Goal: Transaction & Acquisition: Purchase product/service

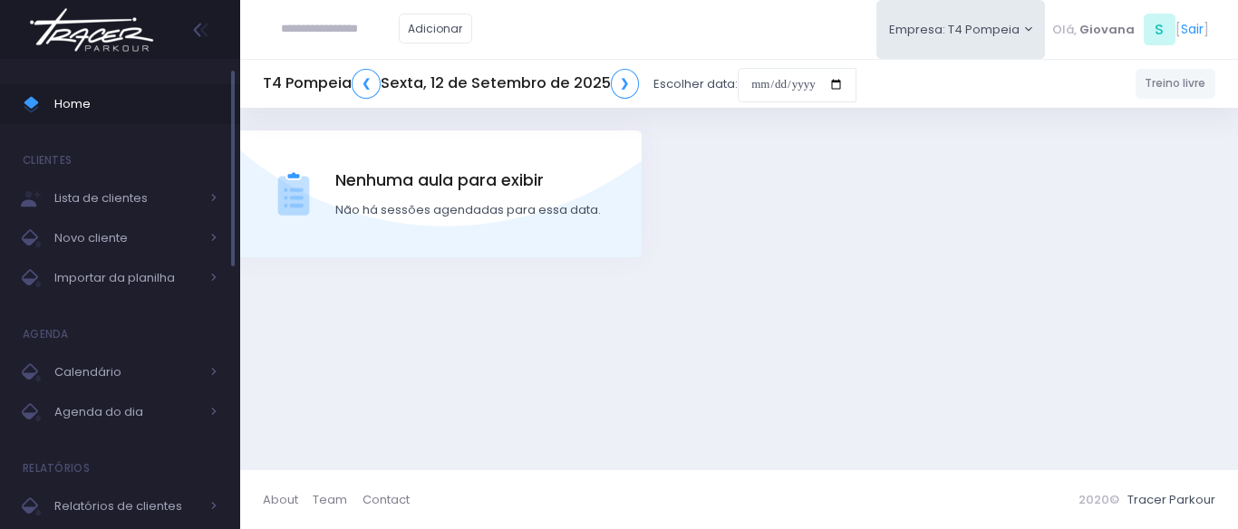
click at [182, 105] on span "Home" at bounding box center [135, 104] width 163 height 24
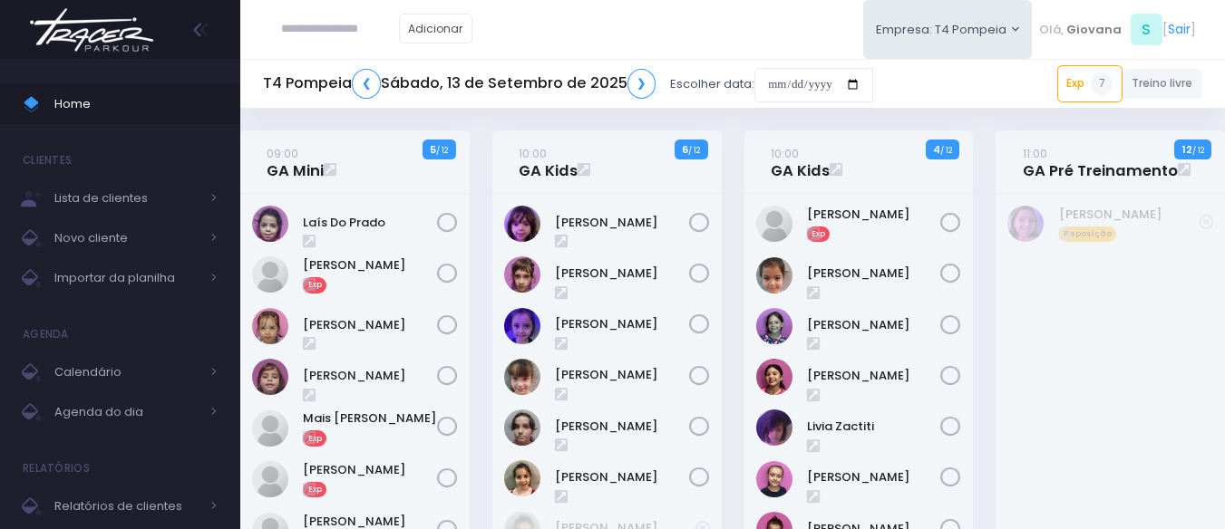
scroll to position [91, 0]
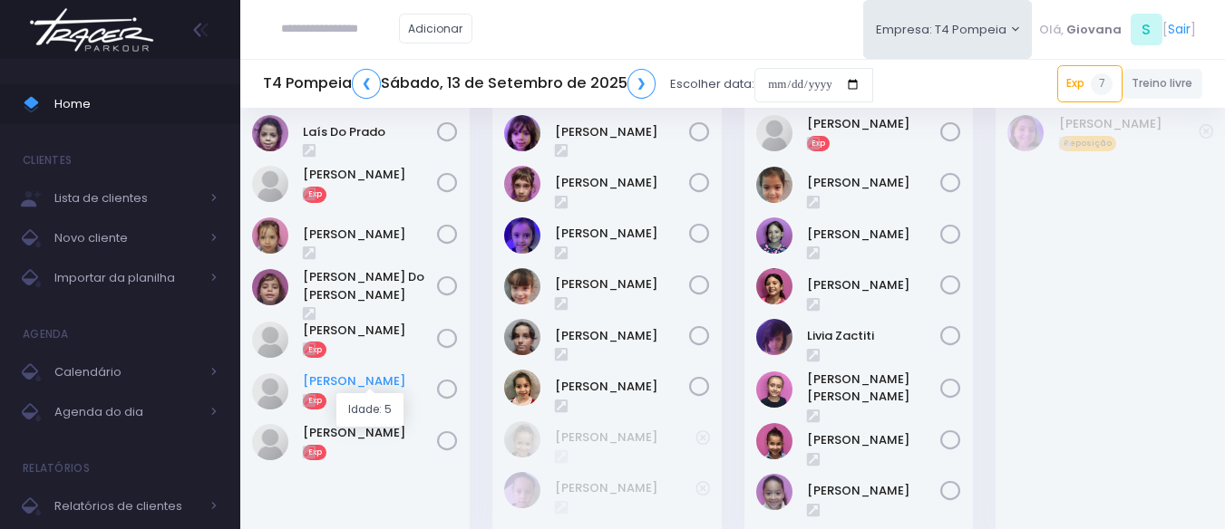
click at [402, 379] on link "[PERSON_NAME]" at bounding box center [370, 382] width 134 height 18
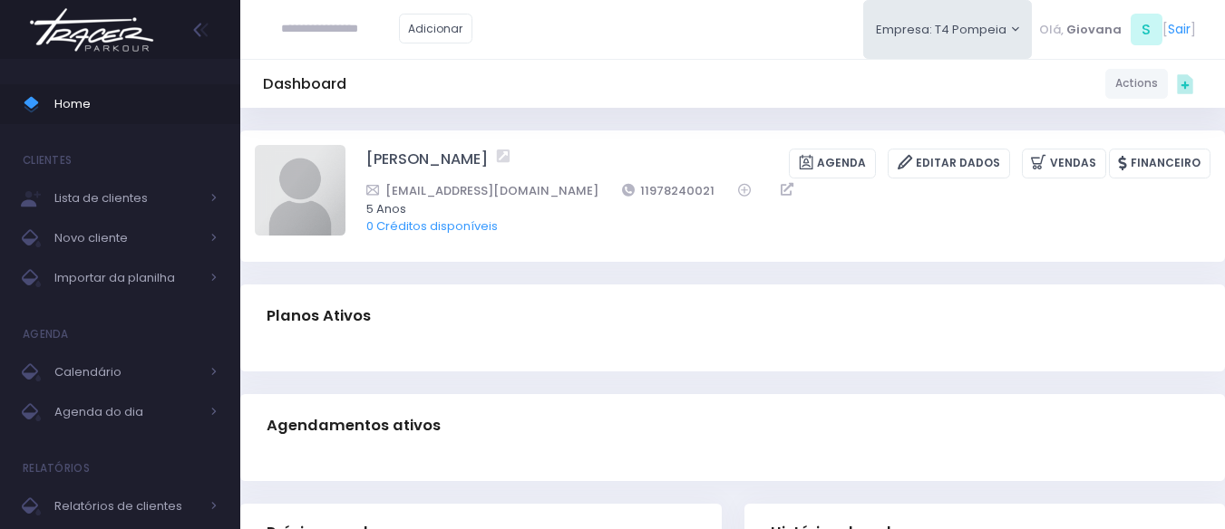
click at [858, 286] on div "Planos Ativos" at bounding box center [732, 316] width 984 height 63
click at [926, 273] on div "Dashboard Actions Choose Label: Customer Partner Suplier Member Staff Add new" at bounding box center [732, 519] width 984 height 822
click at [130, 101] on span "Home" at bounding box center [135, 104] width 163 height 24
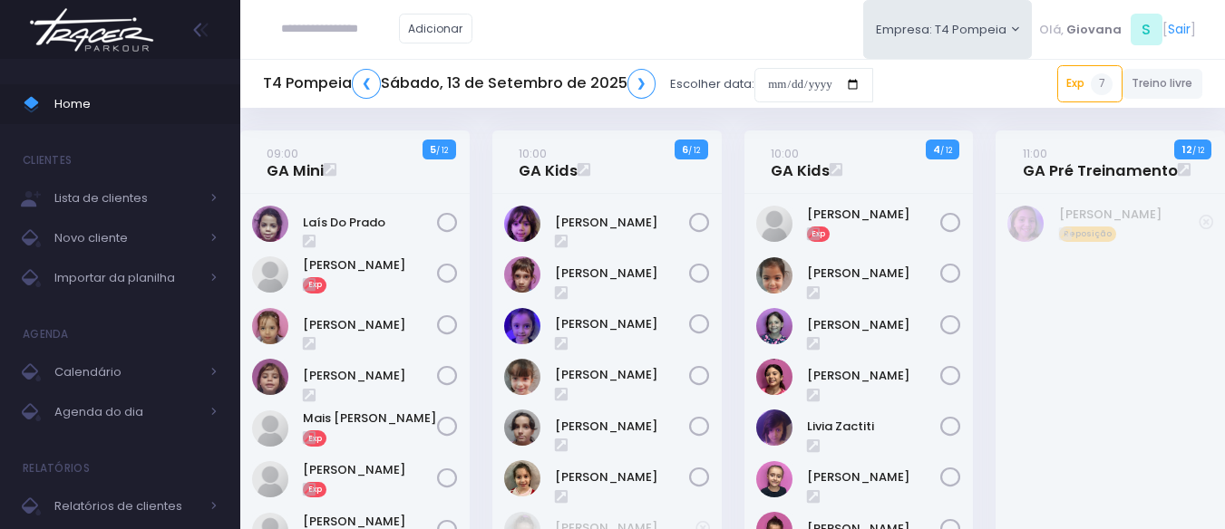
click at [473, 335] on div "09:00 GA Mini 5 / 12" at bounding box center [355, 391] width 252 height 520
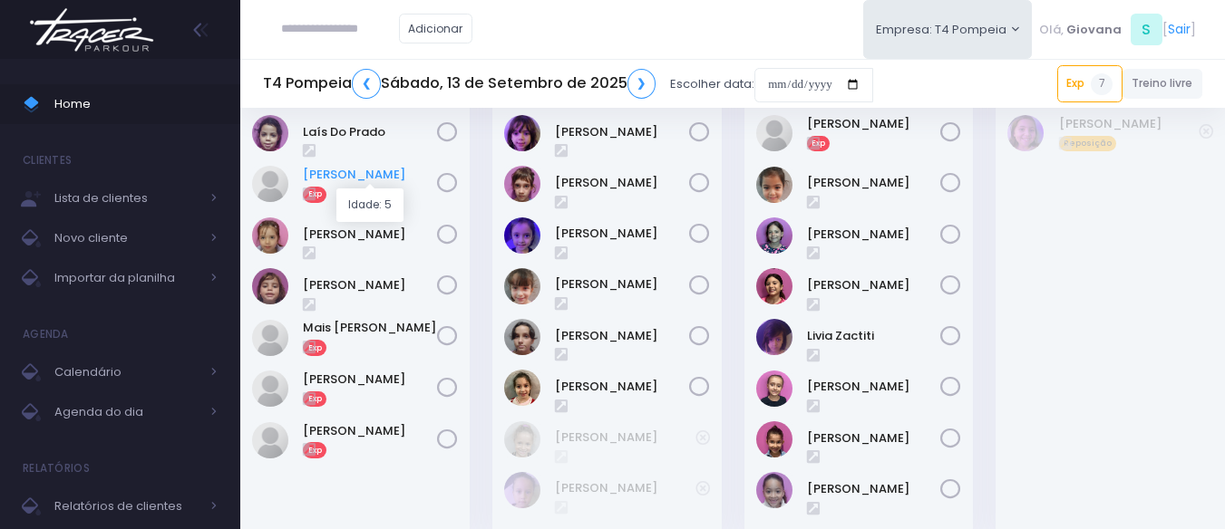
click at [384, 182] on link "[PERSON_NAME]" at bounding box center [370, 175] width 134 height 18
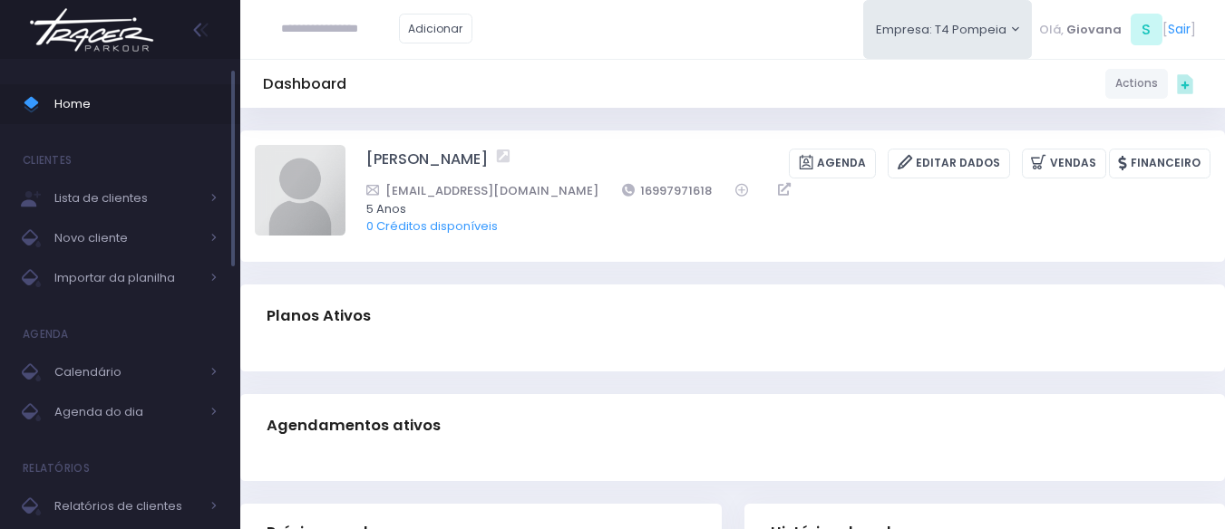
click at [168, 102] on span "Home" at bounding box center [135, 104] width 163 height 24
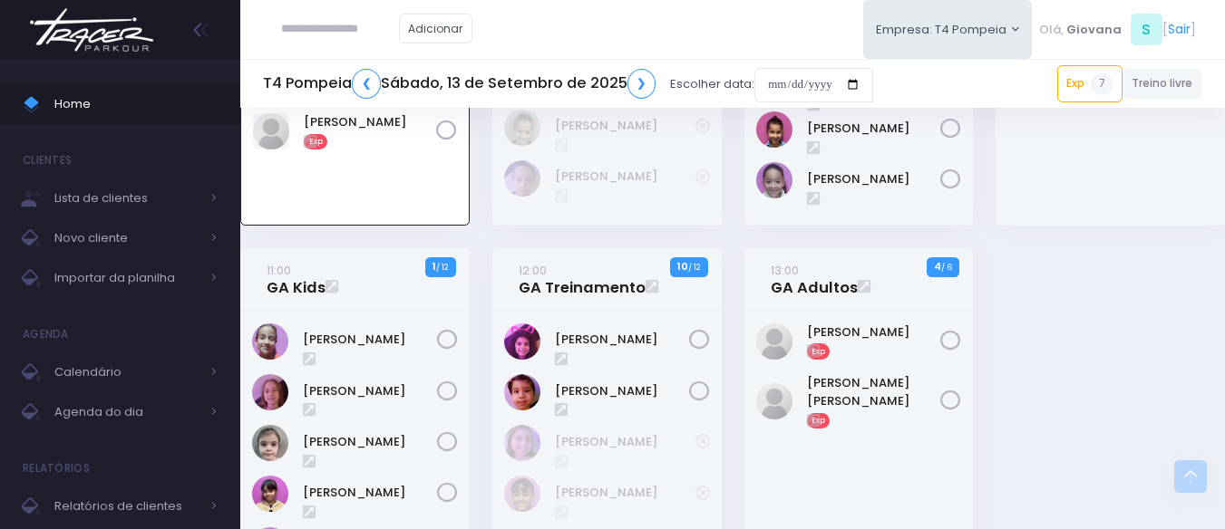
scroll to position [493, 0]
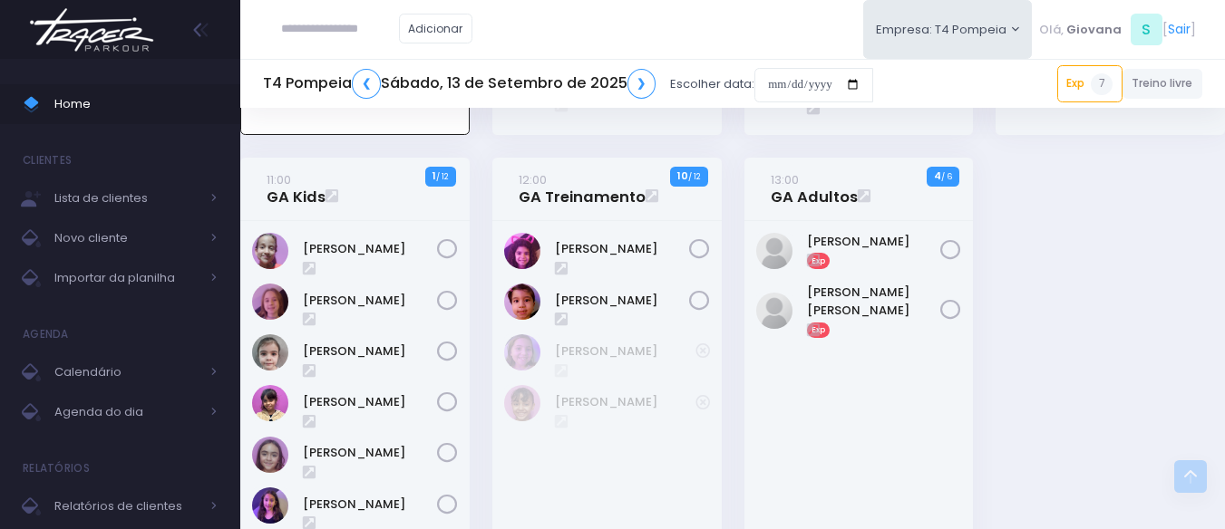
click at [732, 325] on div "13:00 GA Adultos 4 / 6 Exp" at bounding box center [858, 503] width 252 height 691
click at [379, 25] on input "text" at bounding box center [340, 29] width 118 height 34
type input "**********"
click input "submit" at bounding box center [0, 0] width 0 height 0
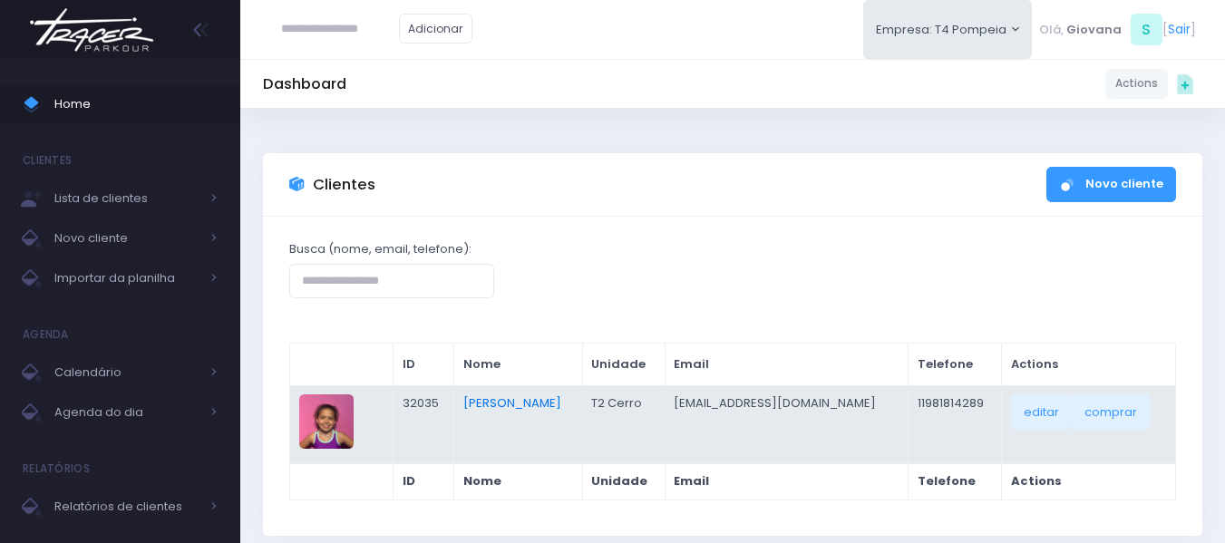
click at [483, 404] on link "Isabela Inocentini Pivovar" at bounding box center [512, 402] width 98 height 17
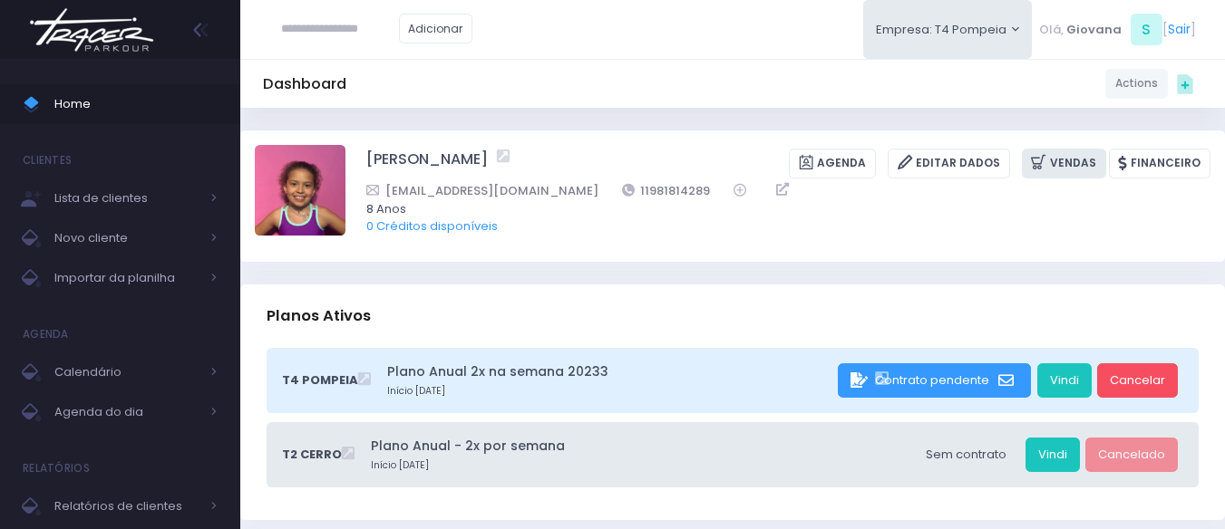
click at [1043, 158] on icon at bounding box center [1040, 162] width 19 height 21
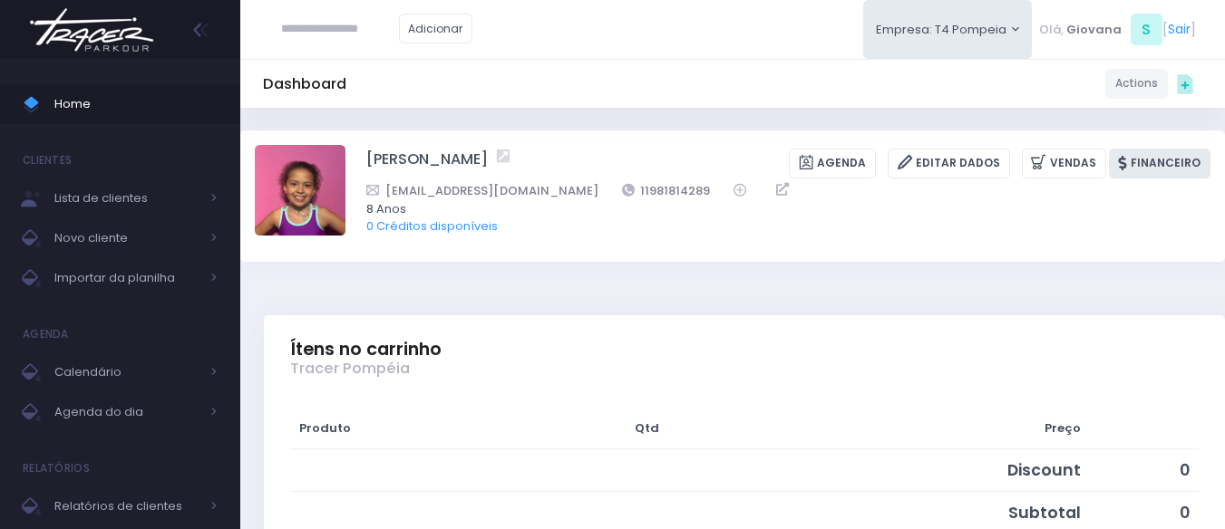
click at [1176, 163] on link "Financeiro" at bounding box center [1160, 164] width 102 height 30
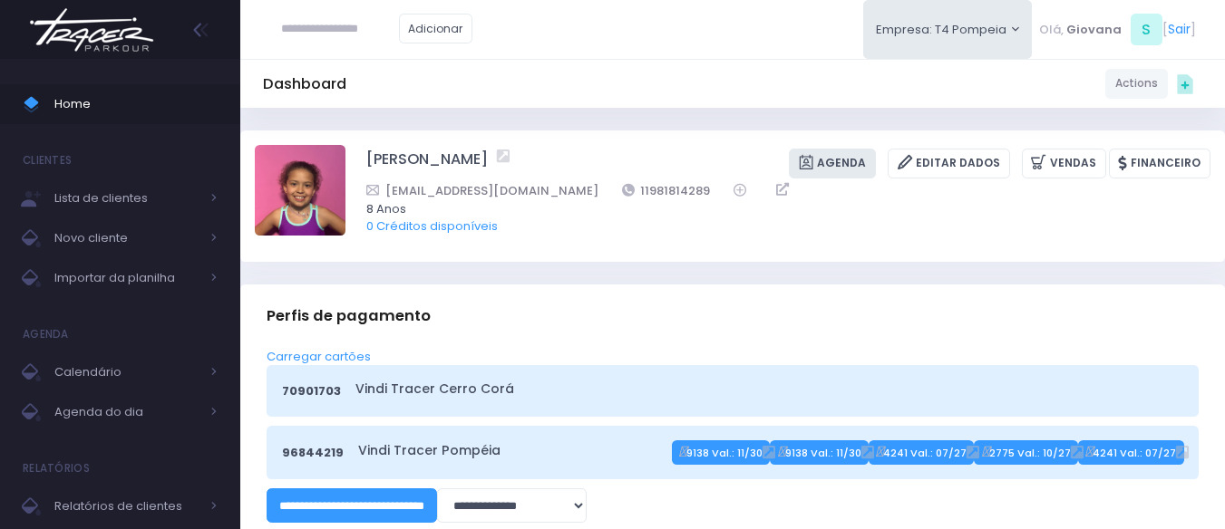
click at [852, 166] on link "Agenda" at bounding box center [832, 164] width 87 height 30
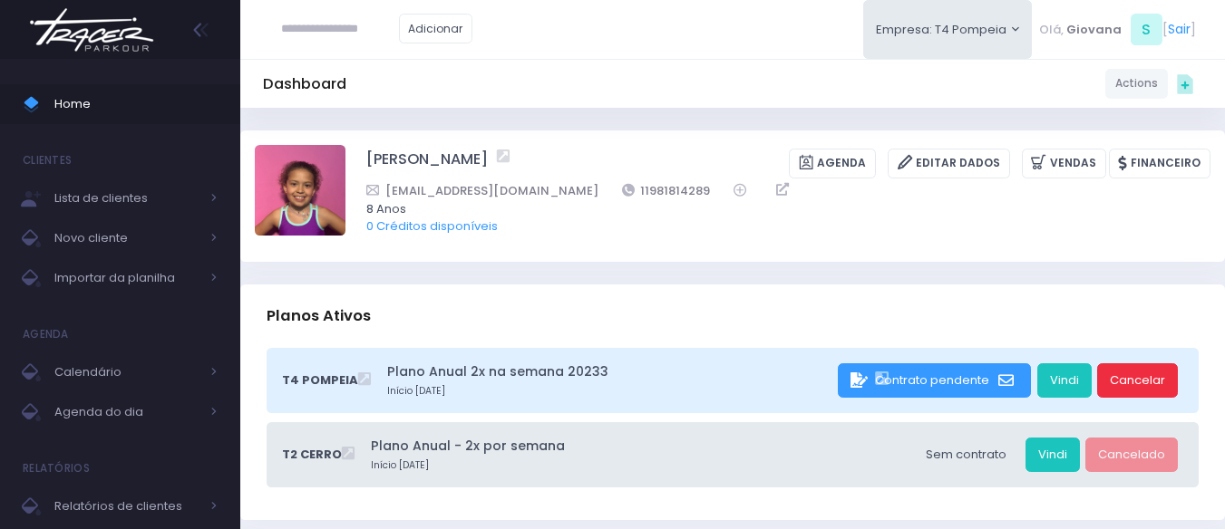
click at [1118, 375] on link "Cancelar" at bounding box center [1137, 381] width 81 height 34
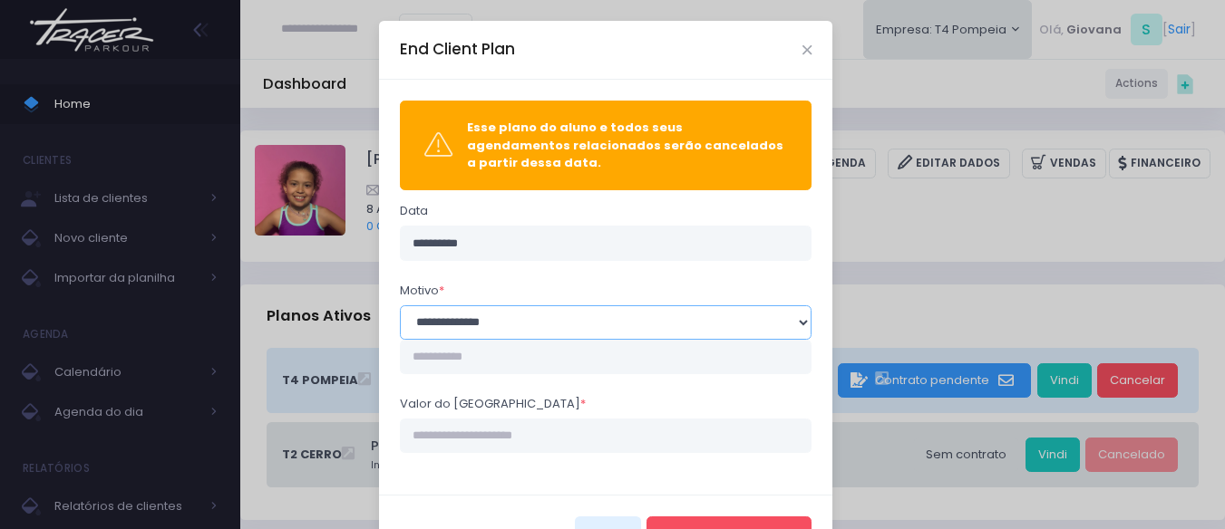
click at [498, 325] on select "**********" at bounding box center [606, 322] width 412 height 34
select select "**"
click at [400, 305] on select "**********" at bounding box center [606, 322] width 412 height 34
click at [599, 430] on input "Valor do estorno *" at bounding box center [606, 436] width 412 height 34
type input "****"
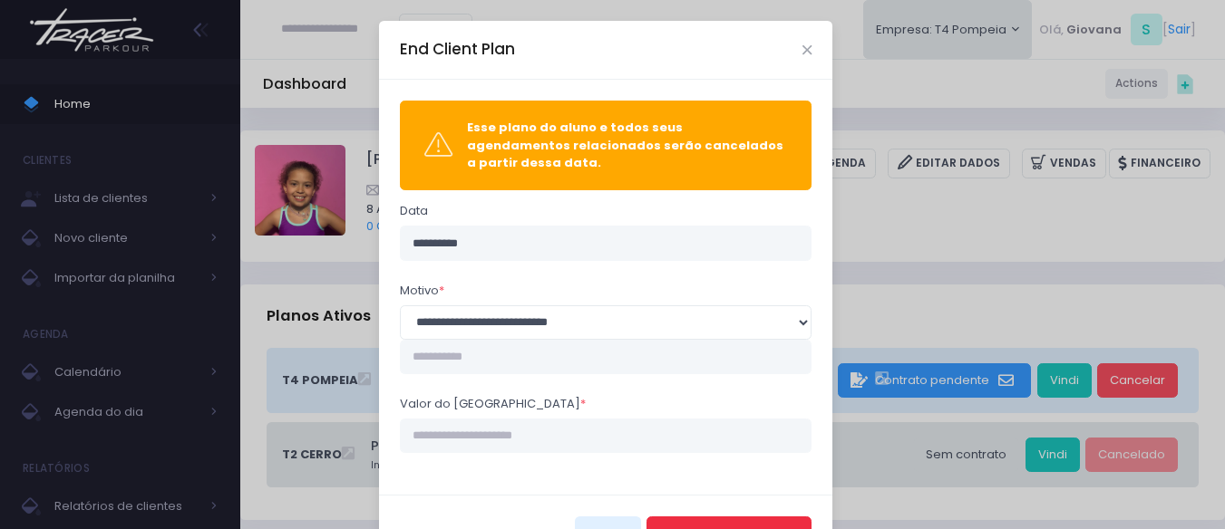
click at [702, 517] on button "Encerrar Agendamento" at bounding box center [728, 534] width 165 height 34
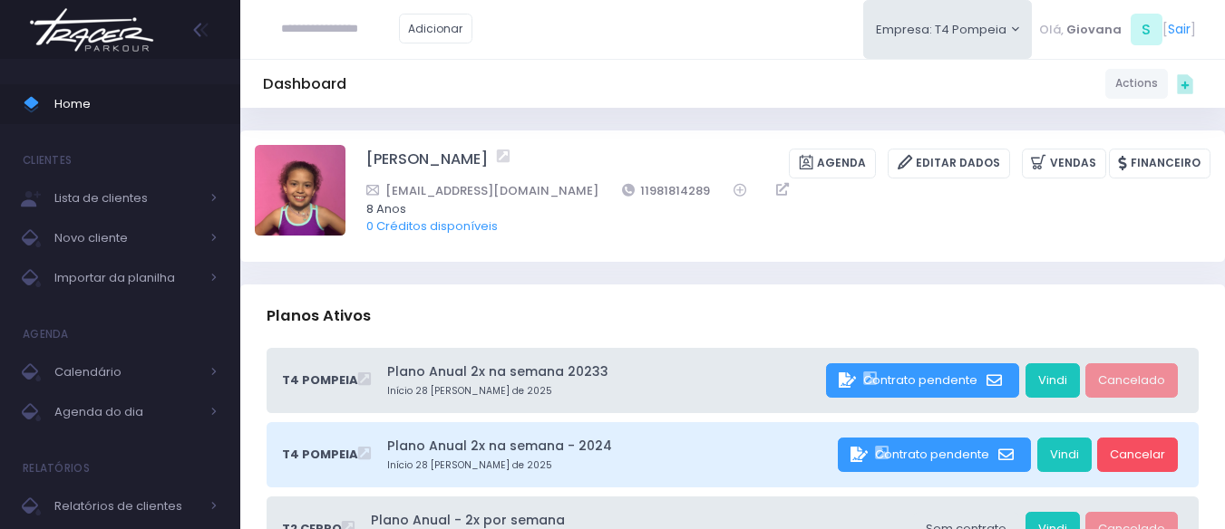
scroll to position [91, 0]
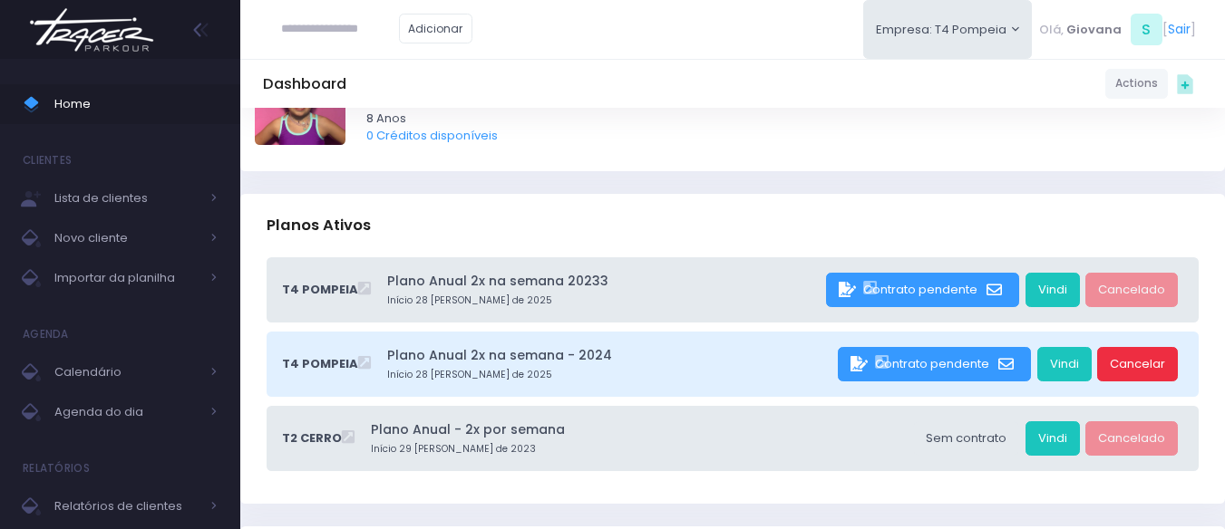
click at [1151, 368] on link "Cancelar" at bounding box center [1137, 364] width 81 height 34
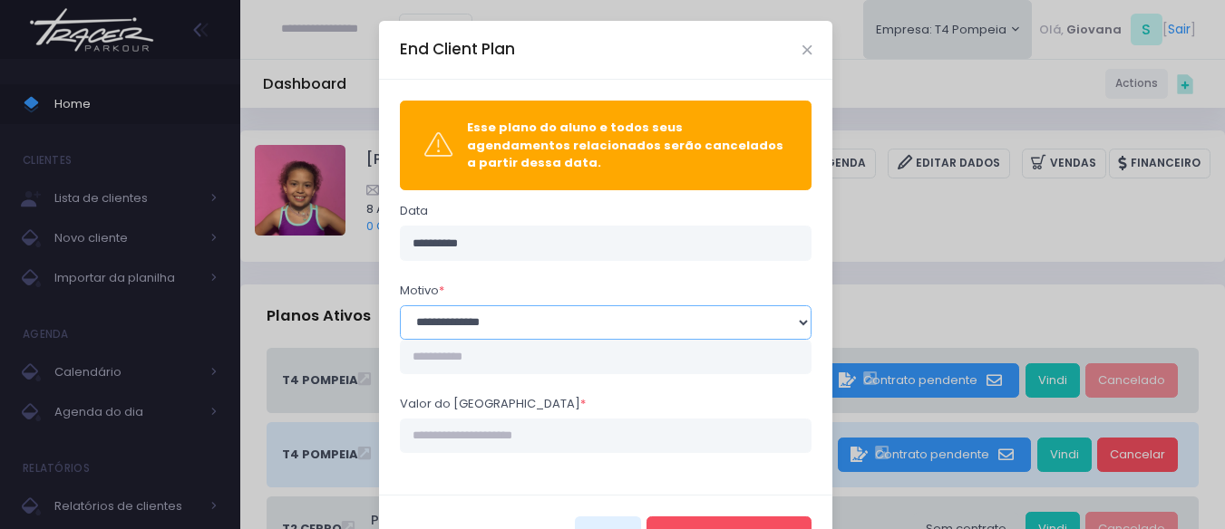
click at [509, 305] on select "**********" at bounding box center [606, 322] width 412 height 34
select select "**"
click at [400, 305] on select "**********" at bounding box center [606, 322] width 412 height 34
click at [521, 431] on input "Valor do estorno *" at bounding box center [606, 436] width 412 height 34
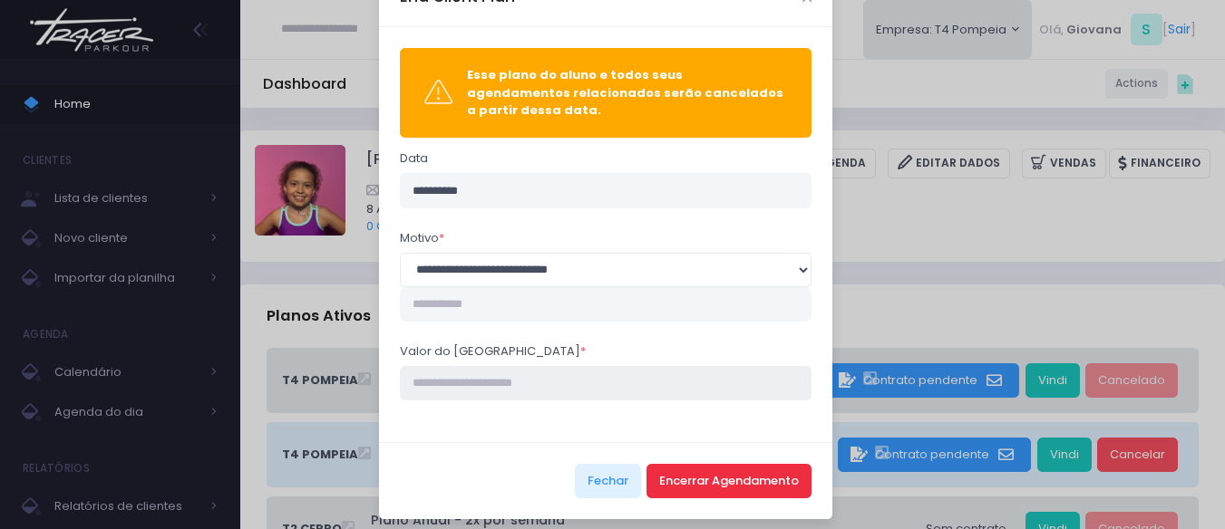
type input "****"
click at [758, 480] on button "Encerrar Agendamento" at bounding box center [728, 481] width 165 height 34
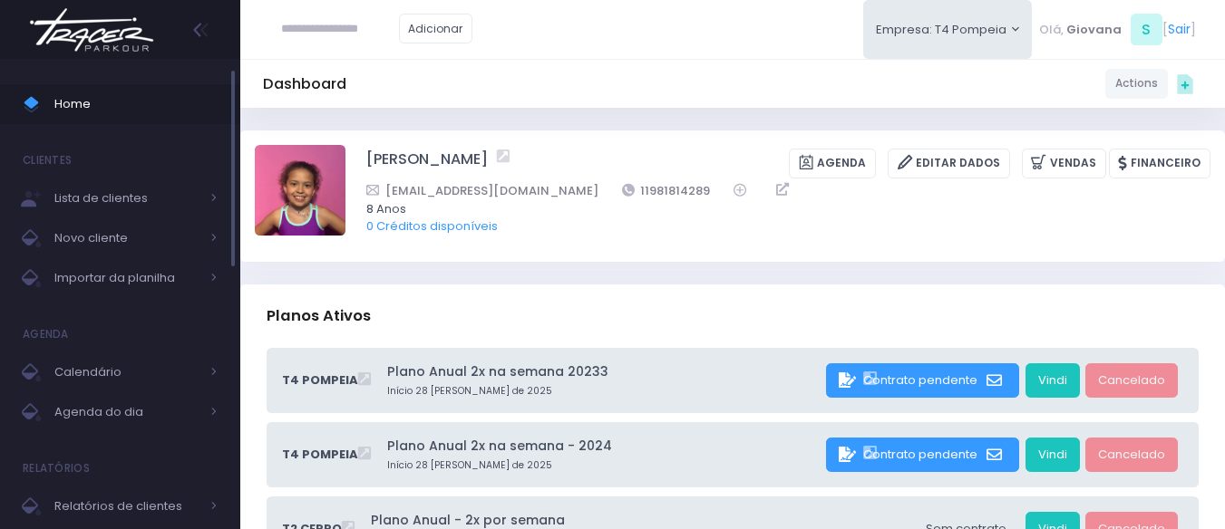
click at [139, 100] on span "Home" at bounding box center [135, 104] width 163 height 24
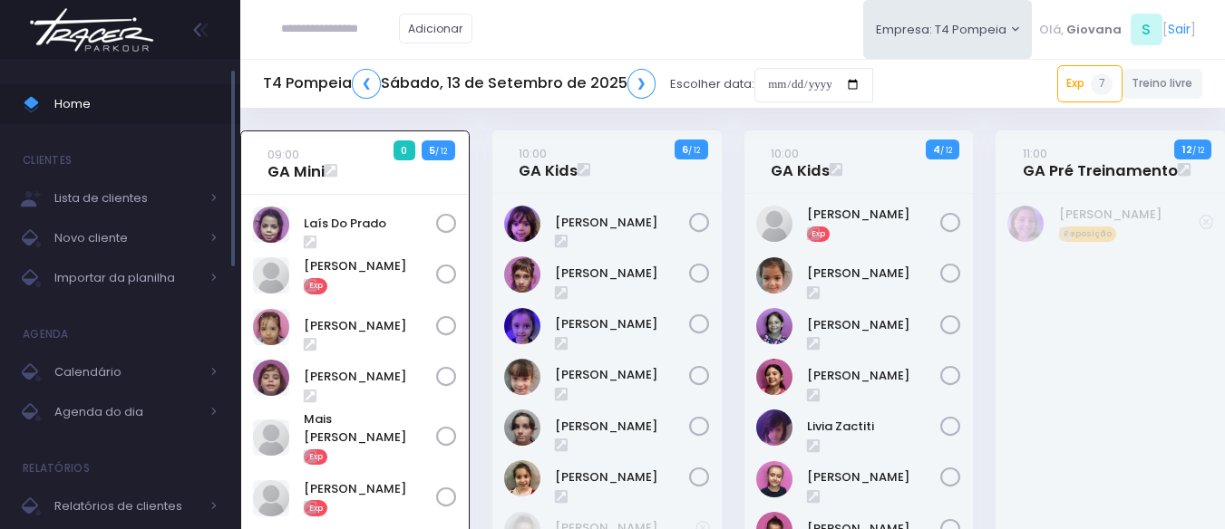
click at [79, 92] on span "Home" at bounding box center [135, 104] width 163 height 24
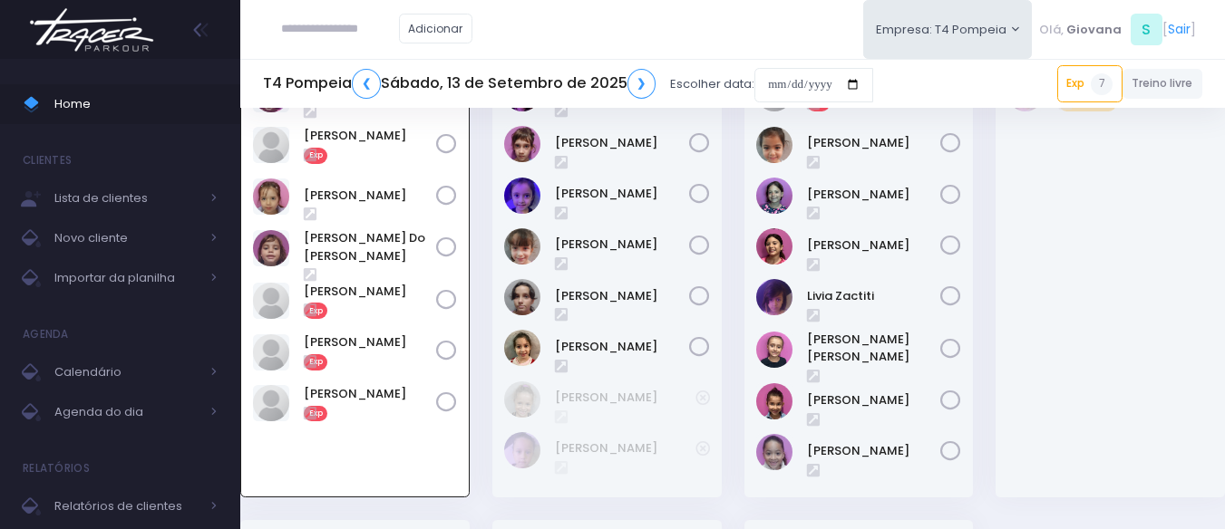
scroll to position [131, 0]
click at [800, 89] on input "date" at bounding box center [813, 85] width 119 height 34
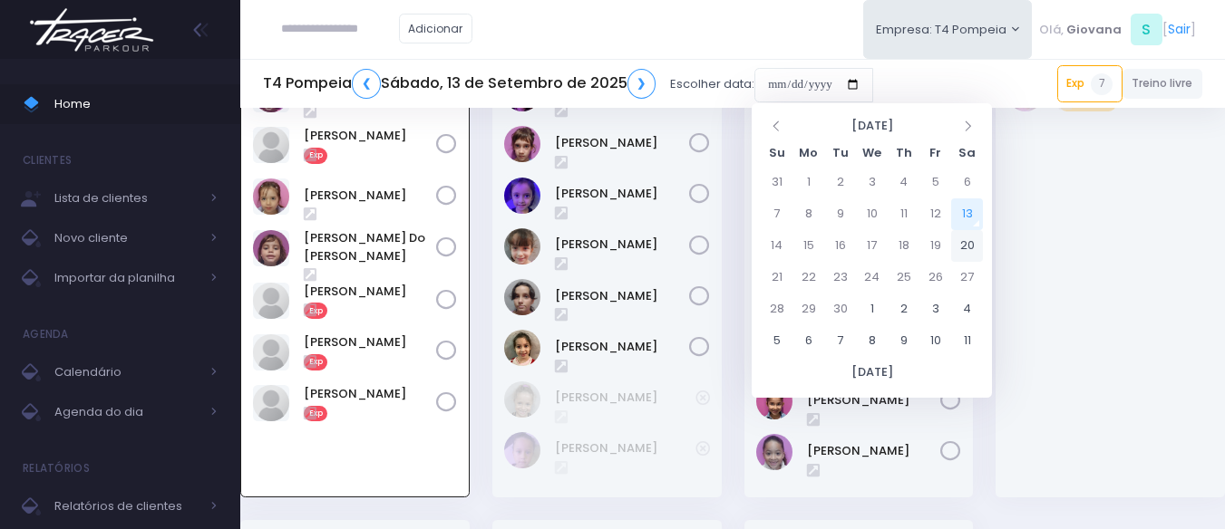
click at [968, 243] on td "20" at bounding box center [967, 246] width 32 height 32
type input "**********"
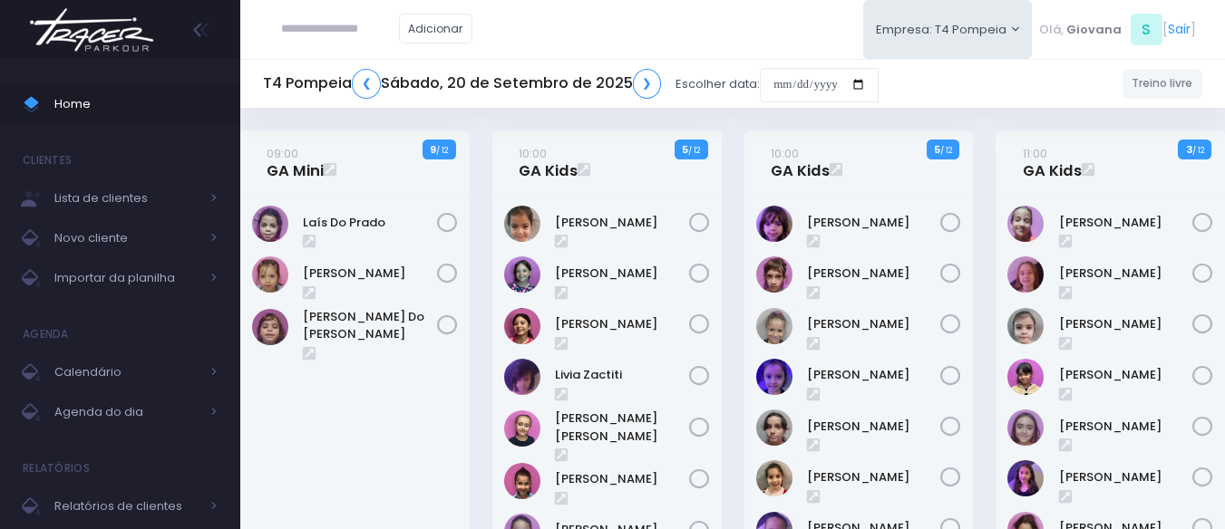
scroll to position [91, 0]
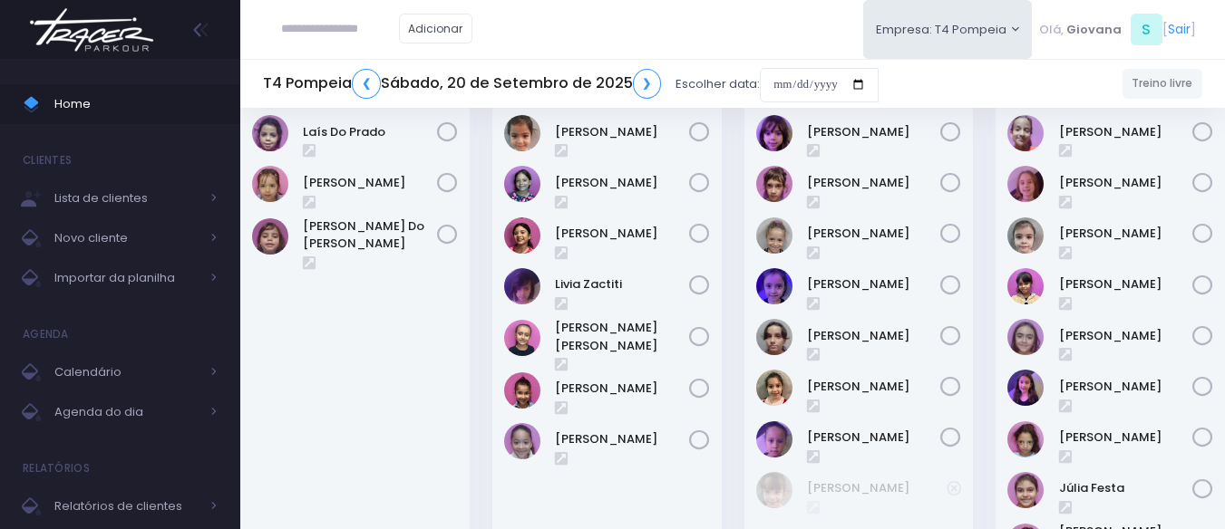
click at [974, 296] on div "10:00 GA Kids 5 / 12" at bounding box center [858, 325] width 252 height 571
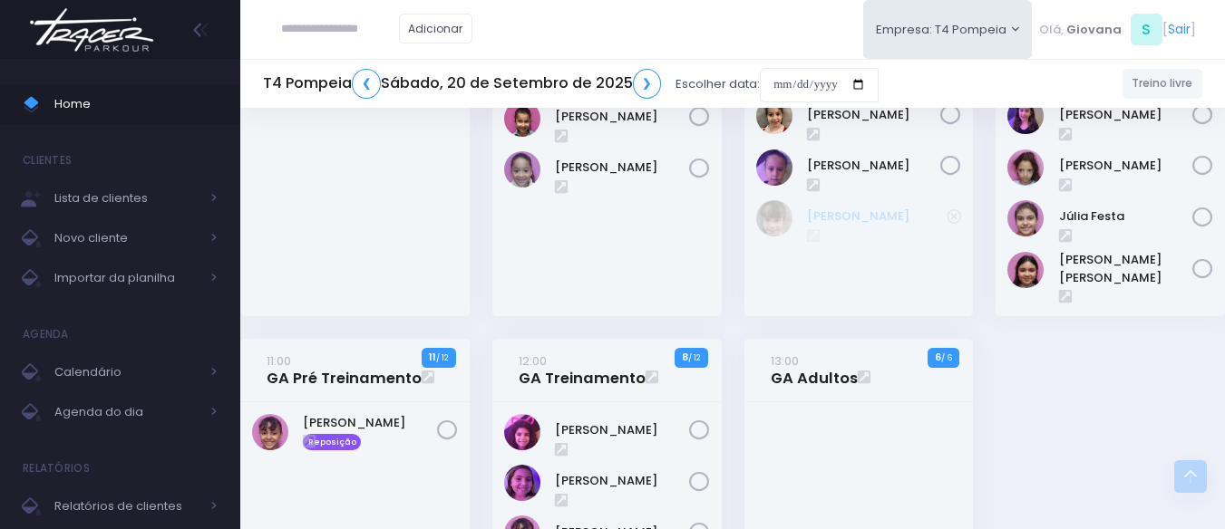
scroll to position [544, 0]
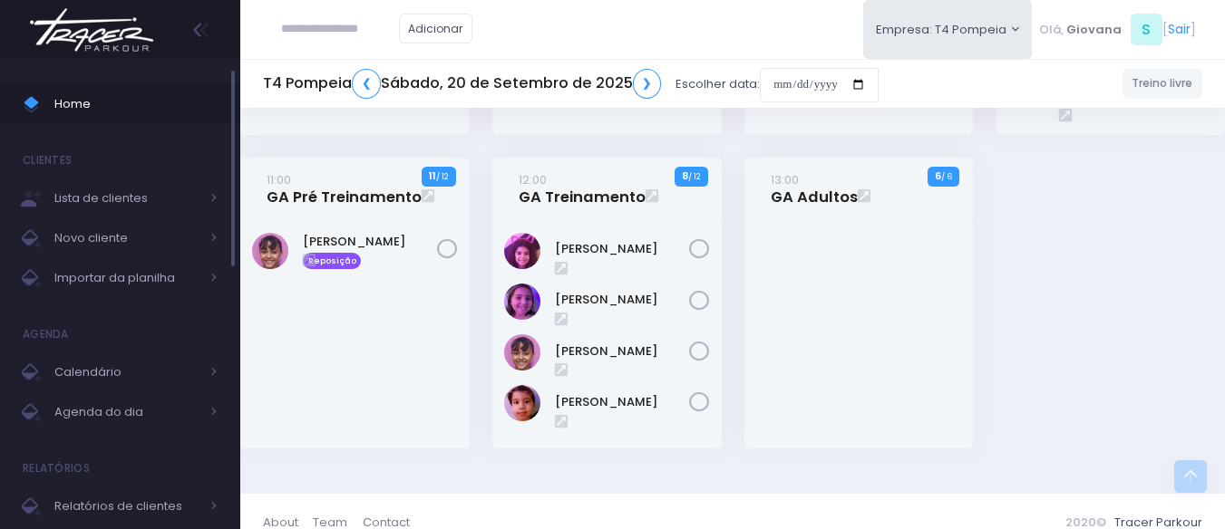
click at [119, 112] on span "Home" at bounding box center [135, 104] width 163 height 24
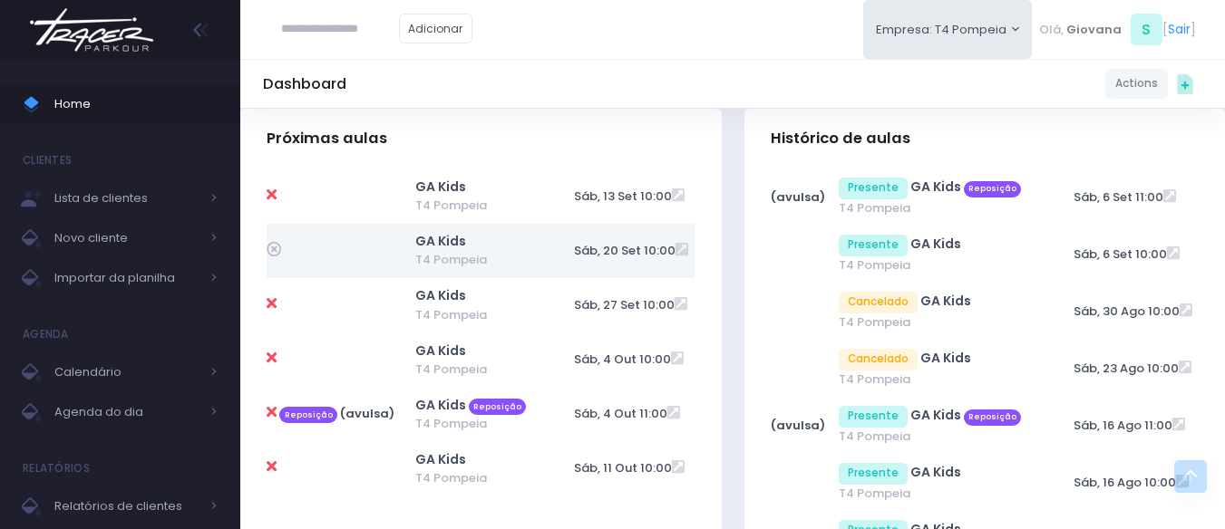
scroll to position [635, 0]
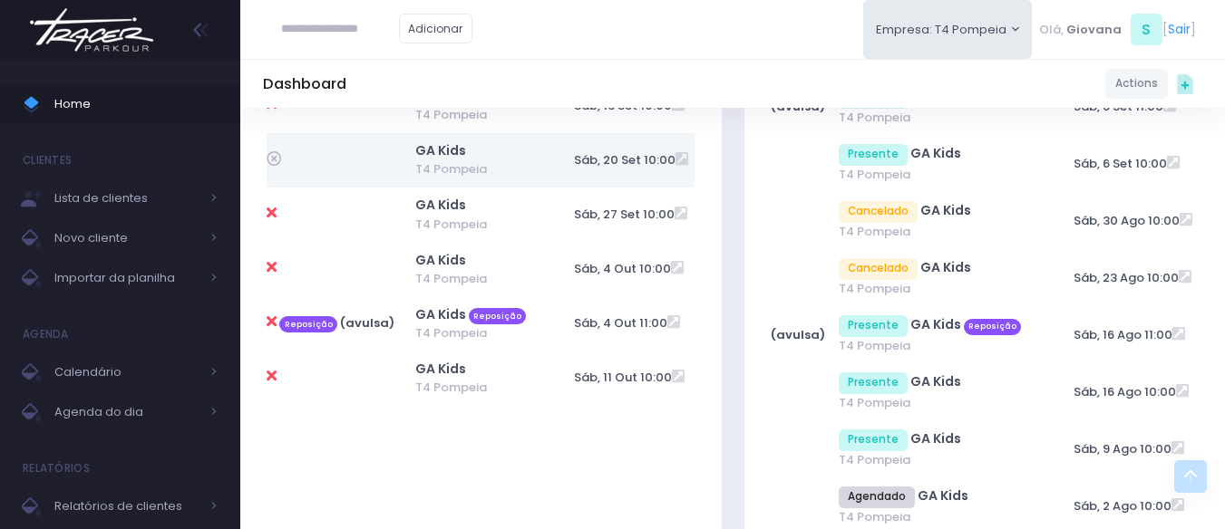
click at [367, 412] on div "GA Kids T4 Pompeia GA Kids" at bounding box center [481, 248] width 428 height 339
click at [273, 317] on icon at bounding box center [272, 322] width 10 height 15
type input "**********"
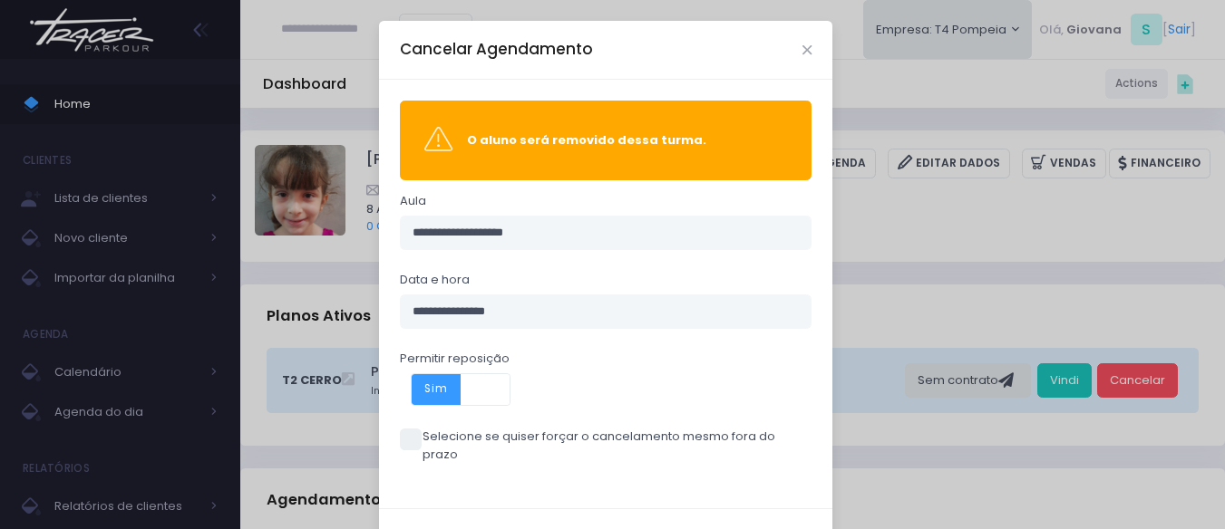
scroll to position [59, 0]
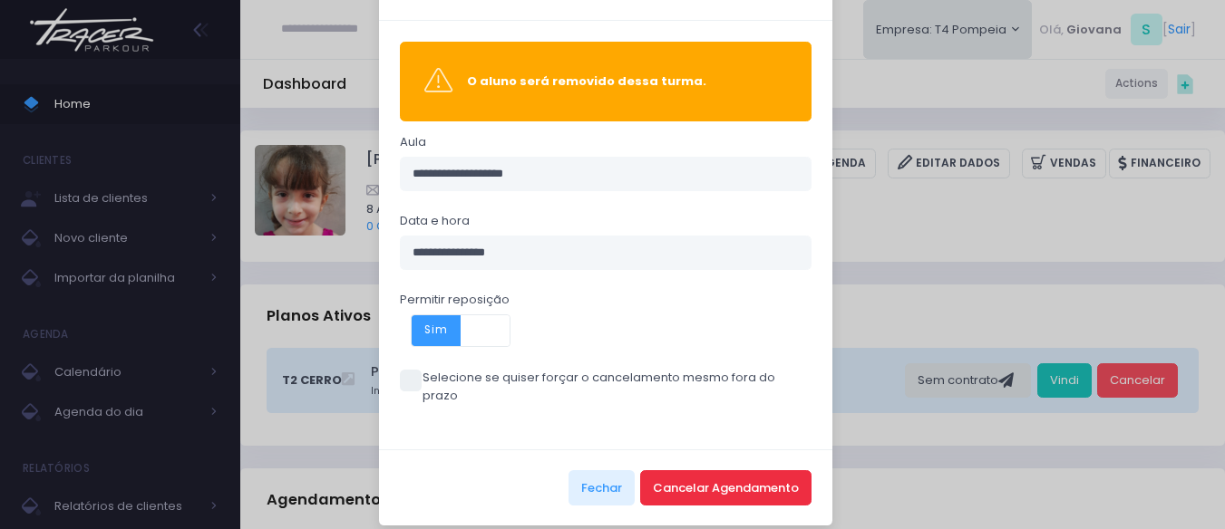
click at [703, 470] on button "Cancelar Agendamento" at bounding box center [725, 487] width 171 height 34
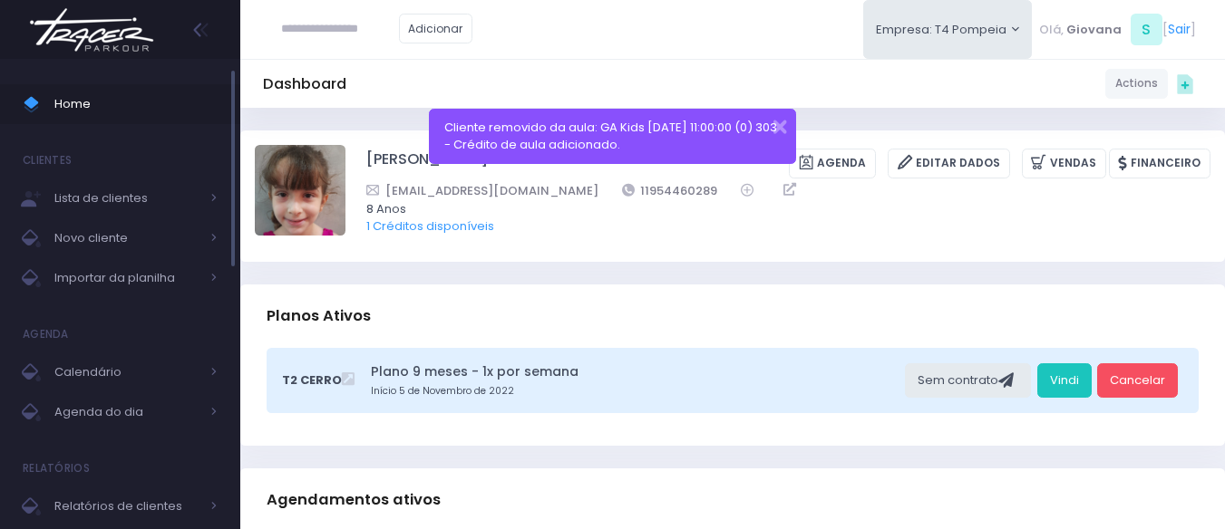
click at [44, 102] on span at bounding box center [39, 104] width 32 height 24
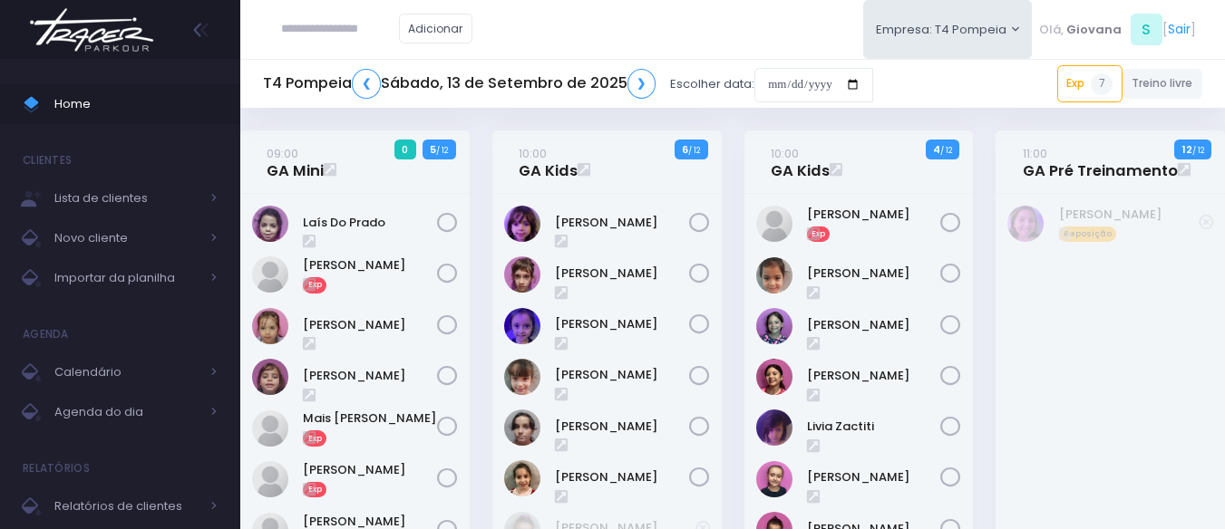
click at [316, 27] on input "text" at bounding box center [340, 29] width 118 height 34
paste input "**********"
click at [329, 60] on link "Lara Souza" at bounding box center [367, 62] width 102 height 18
type input "**********"
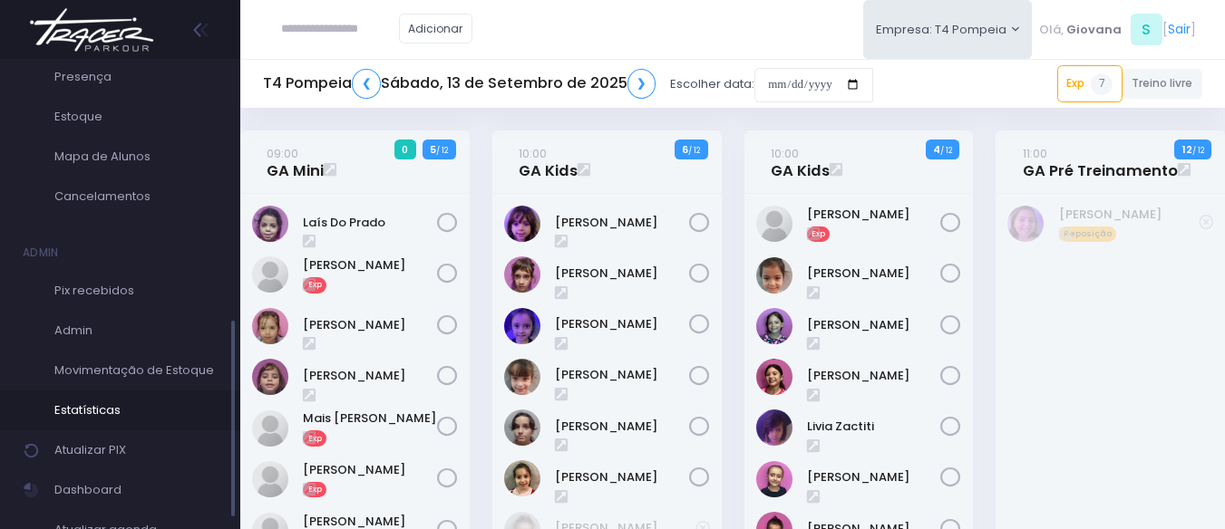
scroll to position [622, 0]
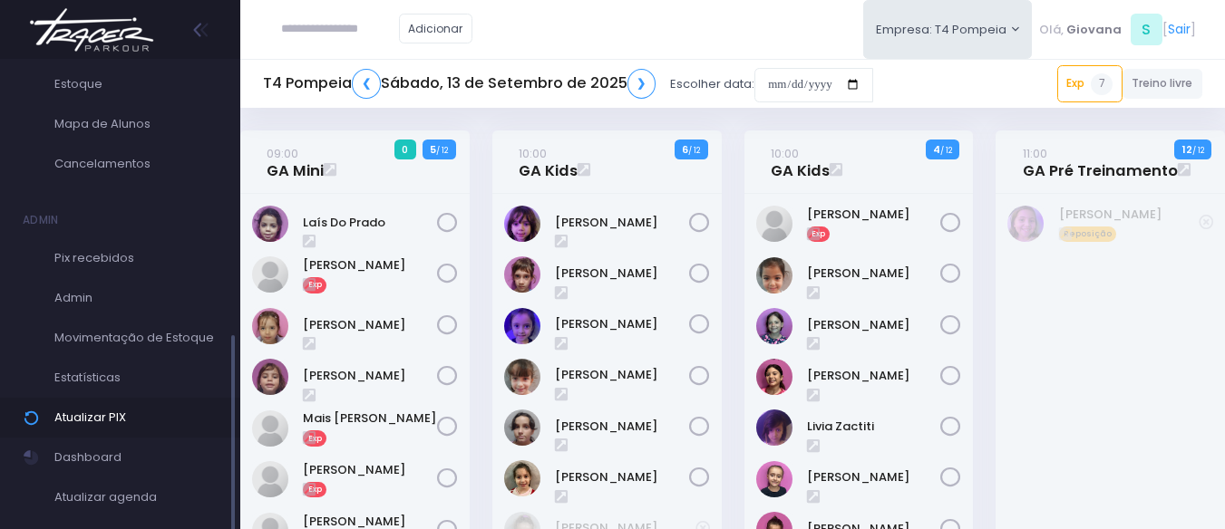
click at [137, 417] on span "Atualizar PIX" at bounding box center [135, 418] width 163 height 24
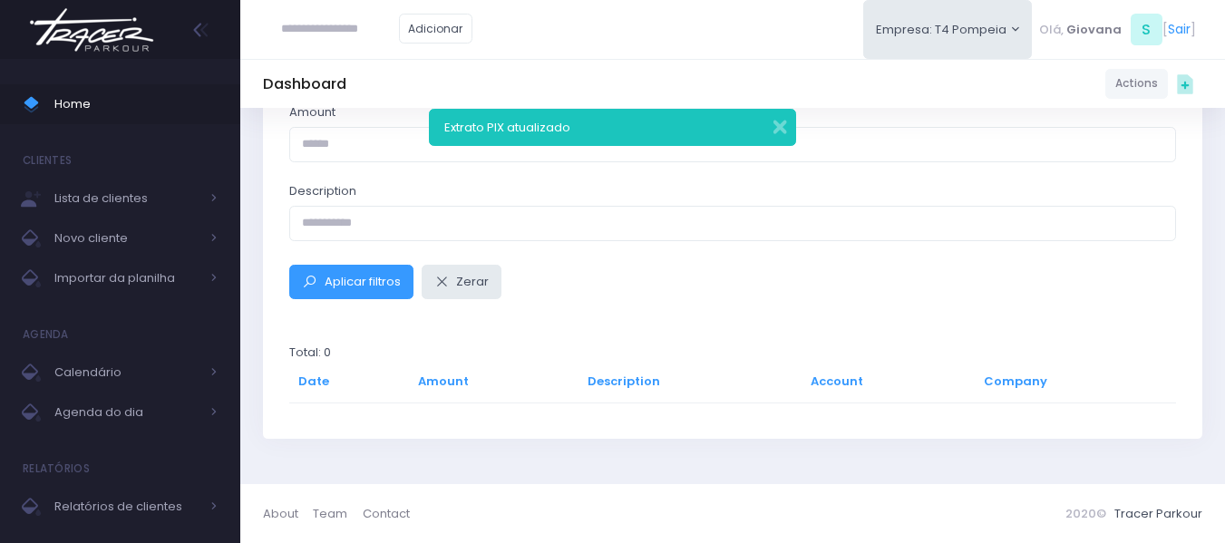
scroll to position [125, 0]
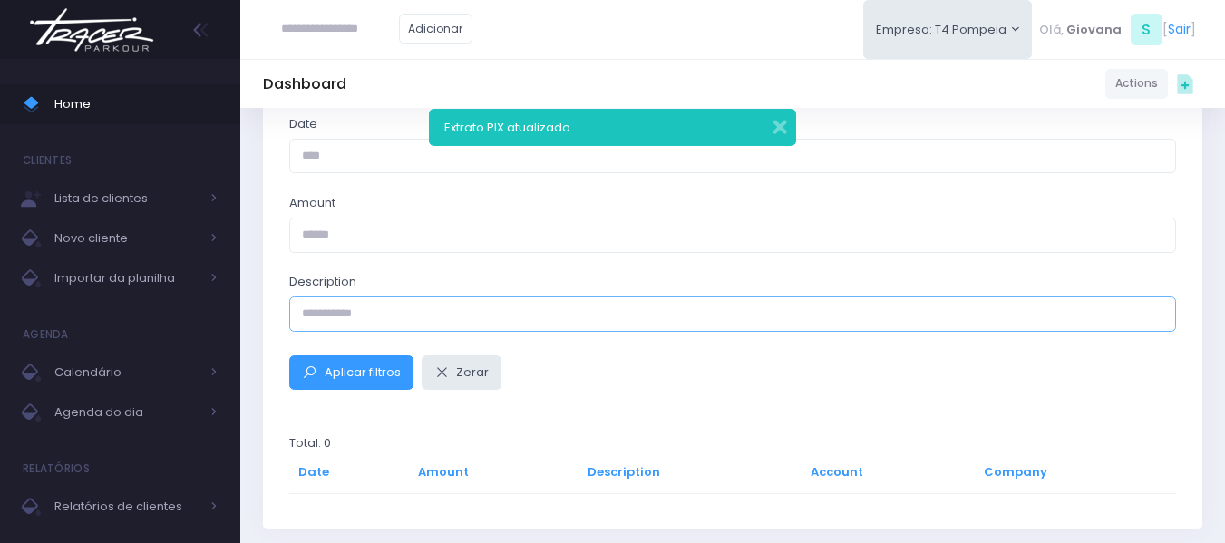
click at [382, 316] on input "Description" at bounding box center [732, 313] width 887 height 34
click at [386, 260] on form "Date Amount Description Aplicar filtros Zerar" at bounding box center [732, 252] width 887 height 275
click at [378, 221] on input "Amount" at bounding box center [732, 235] width 887 height 34
click at [391, 162] on input "Date" at bounding box center [732, 156] width 887 height 34
click at [1115, 161] on input "Date" at bounding box center [732, 156] width 887 height 34
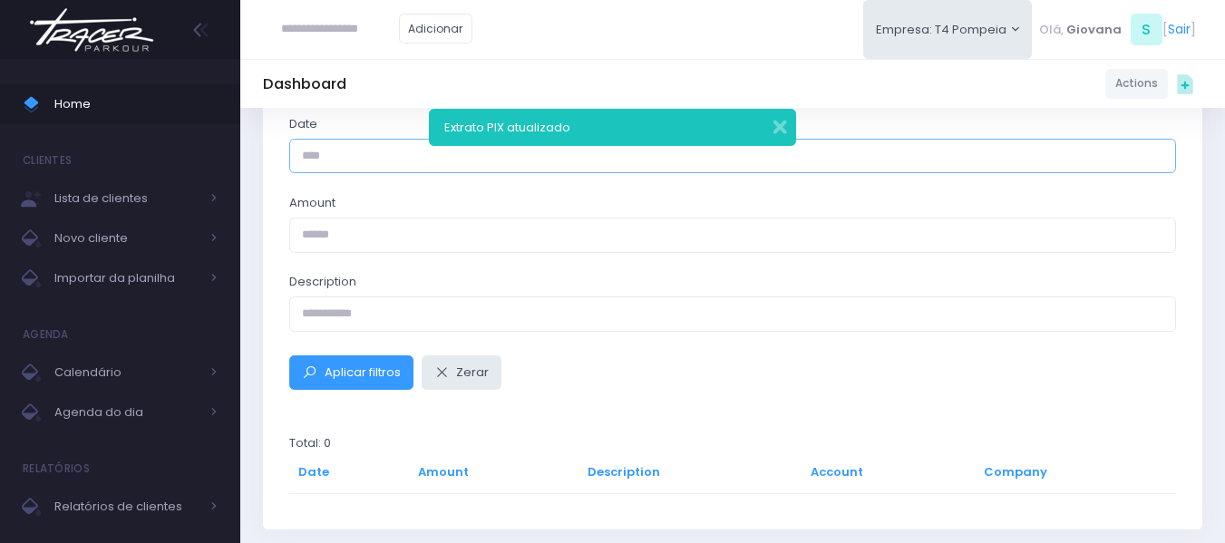
click at [365, 167] on input "Date" at bounding box center [732, 156] width 887 height 34
type input "**********"
click at [325, 382] on button "Aplicar filtros" at bounding box center [351, 372] width 124 height 34
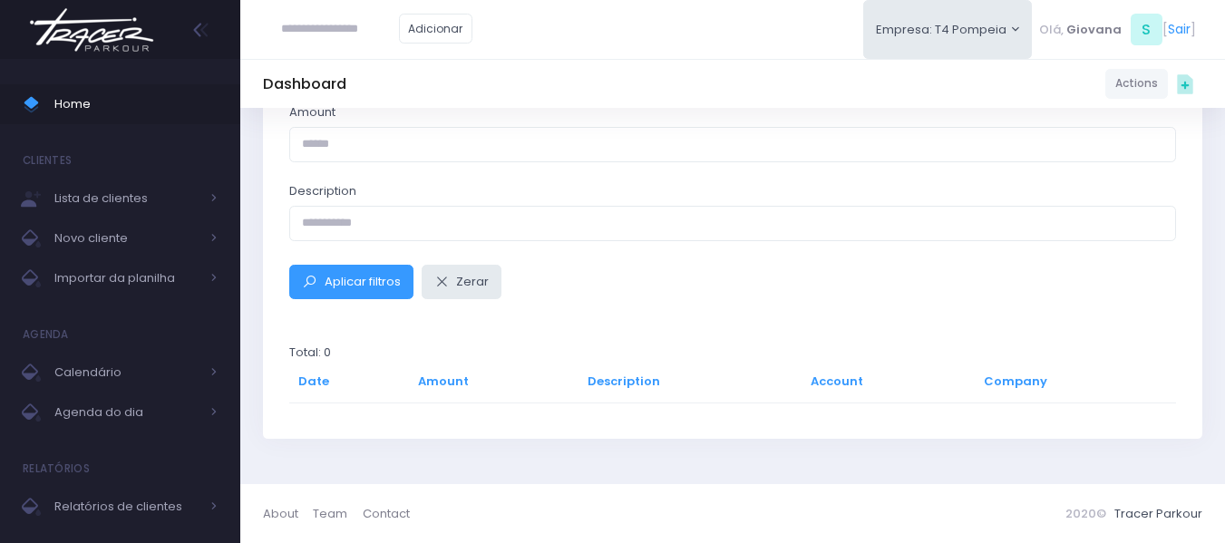
scroll to position [125, 0]
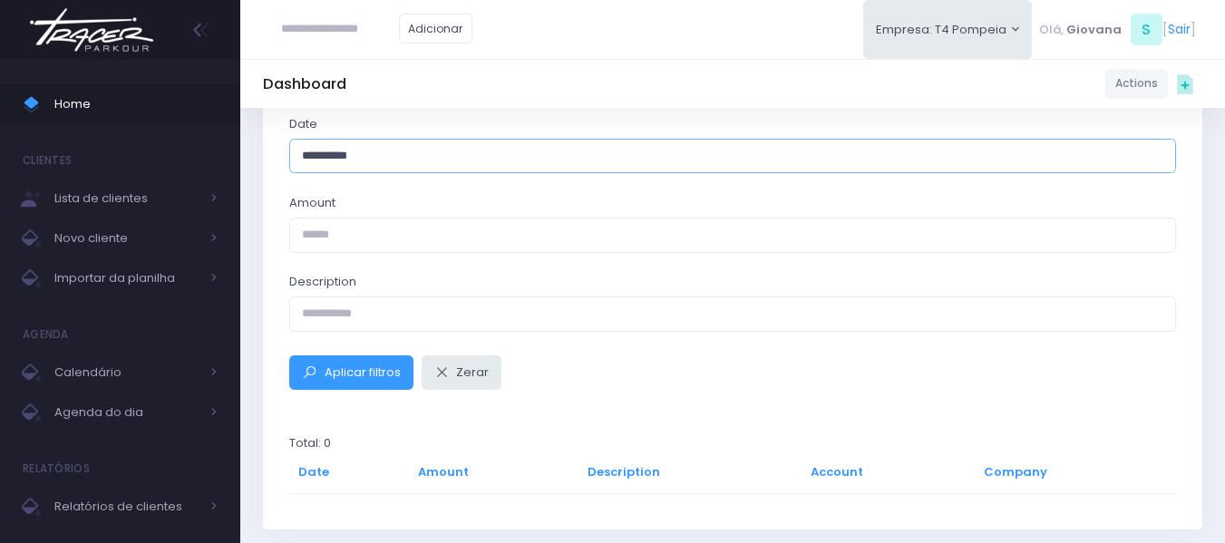
click at [402, 149] on input "**********" at bounding box center [732, 156] width 887 height 34
click at [316, 156] on input "**********" at bounding box center [732, 156] width 887 height 34
type input "**********"
click at [289, 355] on button "Aplicar filtros" at bounding box center [351, 372] width 124 height 34
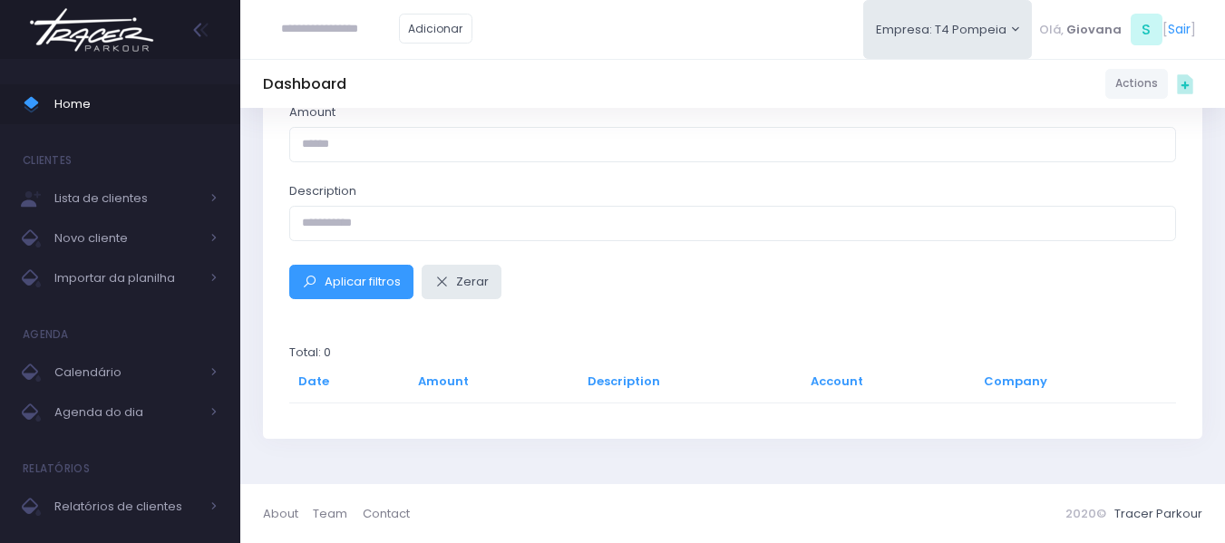
scroll to position [125, 0]
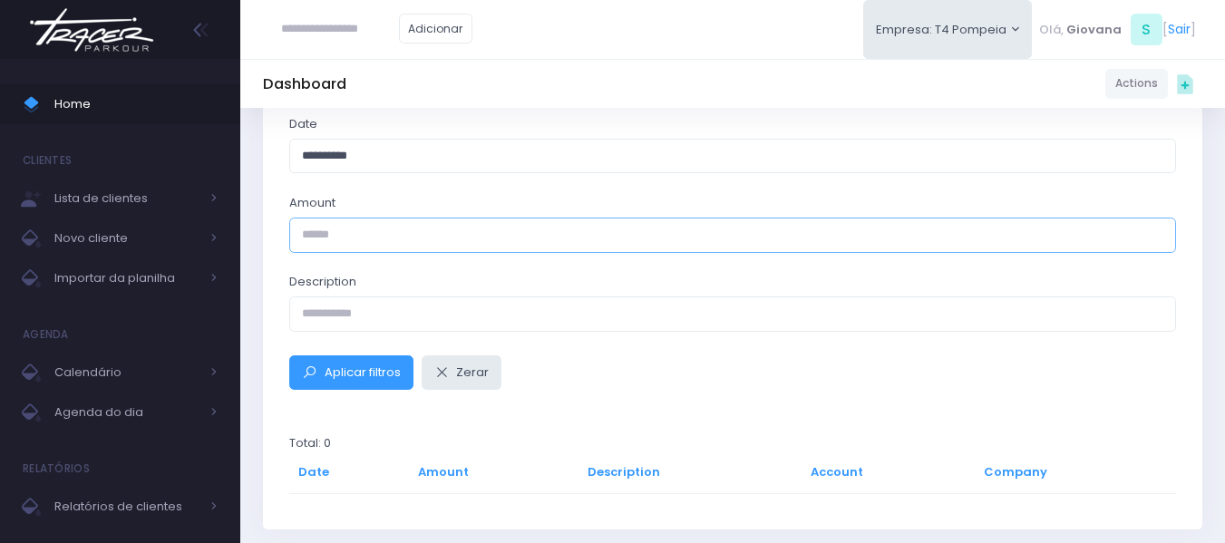
click at [416, 228] on input "Amount" at bounding box center [732, 235] width 887 height 34
click at [1156, 238] on input "**" at bounding box center [732, 235] width 887 height 34
click at [1156, 216] on div "Amount **" at bounding box center [732, 223] width 887 height 58
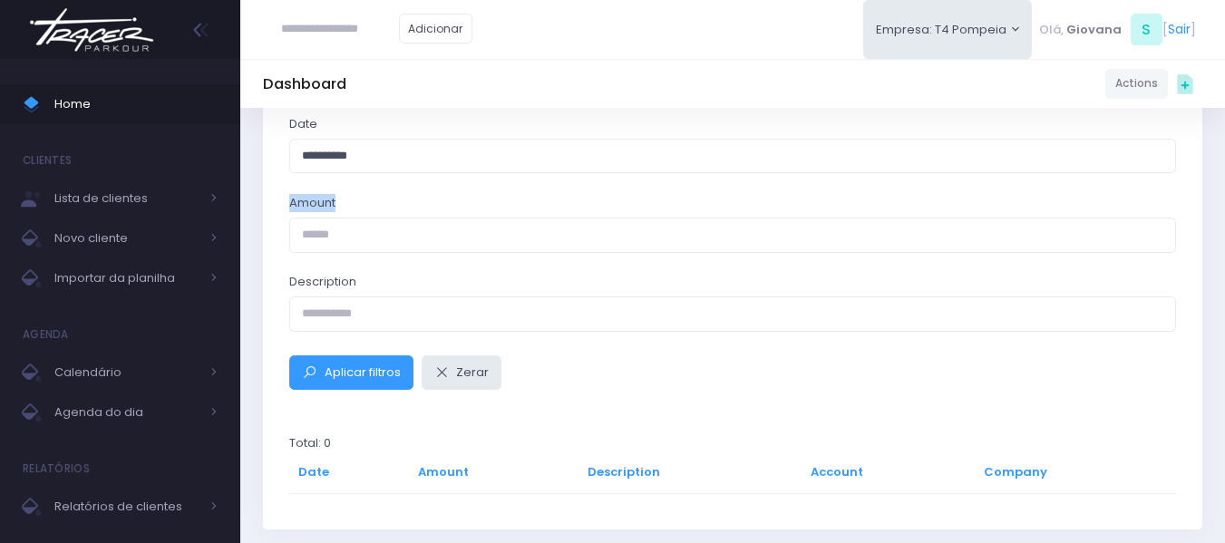
click at [1156, 216] on div "Amount **" at bounding box center [732, 223] width 887 height 58
click at [1164, 234] on input "**" at bounding box center [732, 235] width 887 height 34
click at [1159, 231] on input "**" at bounding box center [732, 235] width 887 height 34
click at [1159, 231] on input "*" at bounding box center [732, 235] width 887 height 34
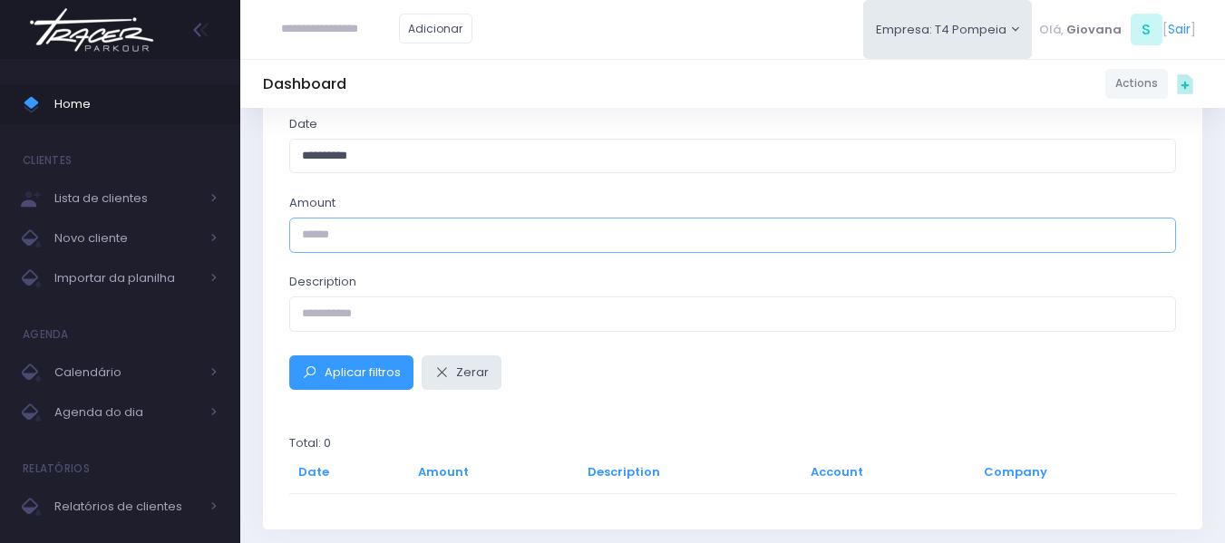
click at [1156, 229] on input "*" at bounding box center [732, 235] width 887 height 34
type input "*"
click at [1158, 238] on input "*" at bounding box center [732, 235] width 887 height 34
click at [431, 316] on input "Description" at bounding box center [732, 313] width 887 height 34
click at [686, 393] on div "**********" at bounding box center [732, 311] width 939 height 438
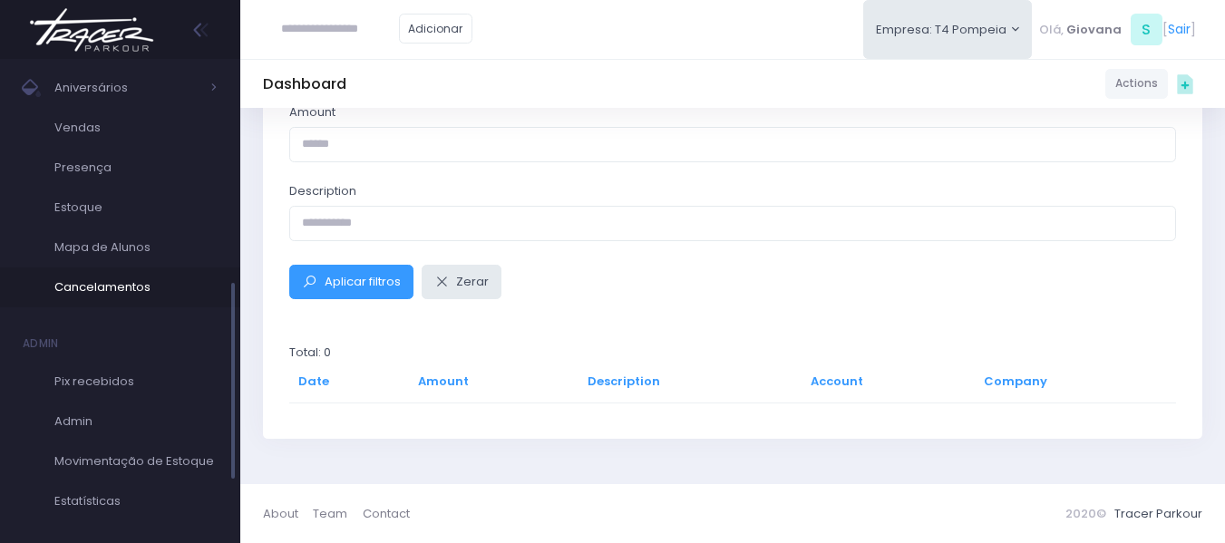
scroll to position [622, 0]
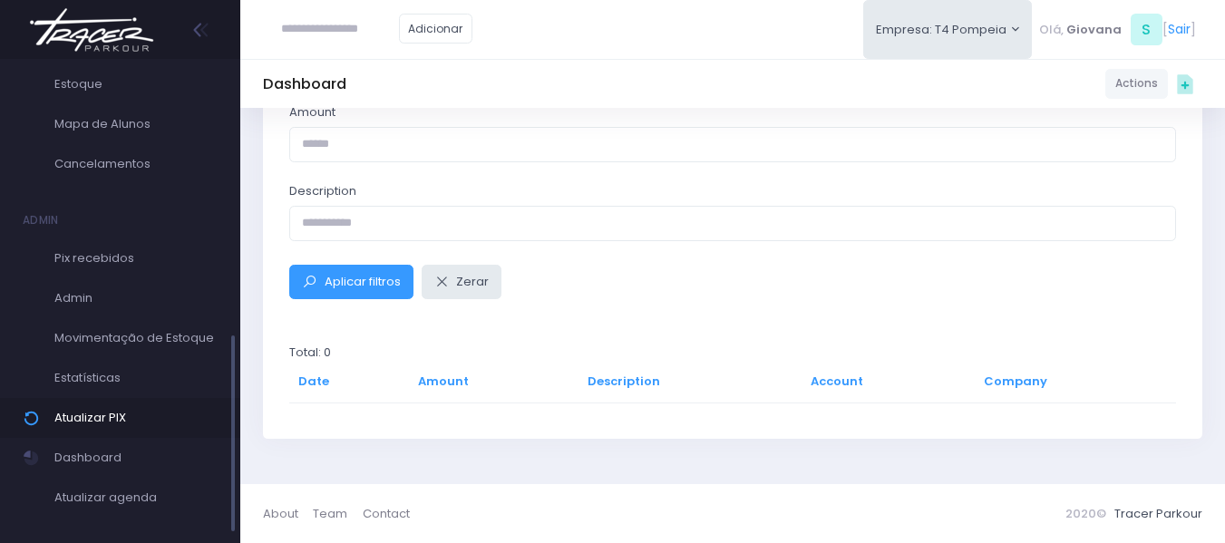
click at [135, 413] on span "Atualizar PIX" at bounding box center [135, 418] width 163 height 24
click at [143, 270] on link "Pix recebidos" at bounding box center [120, 258] width 240 height 40
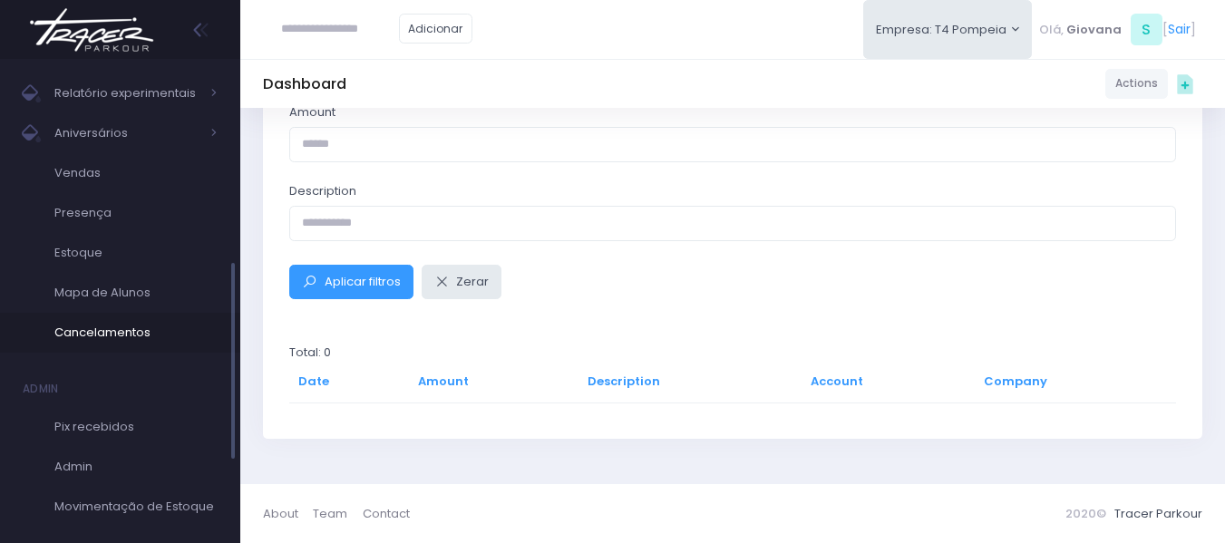
scroll to position [622, 0]
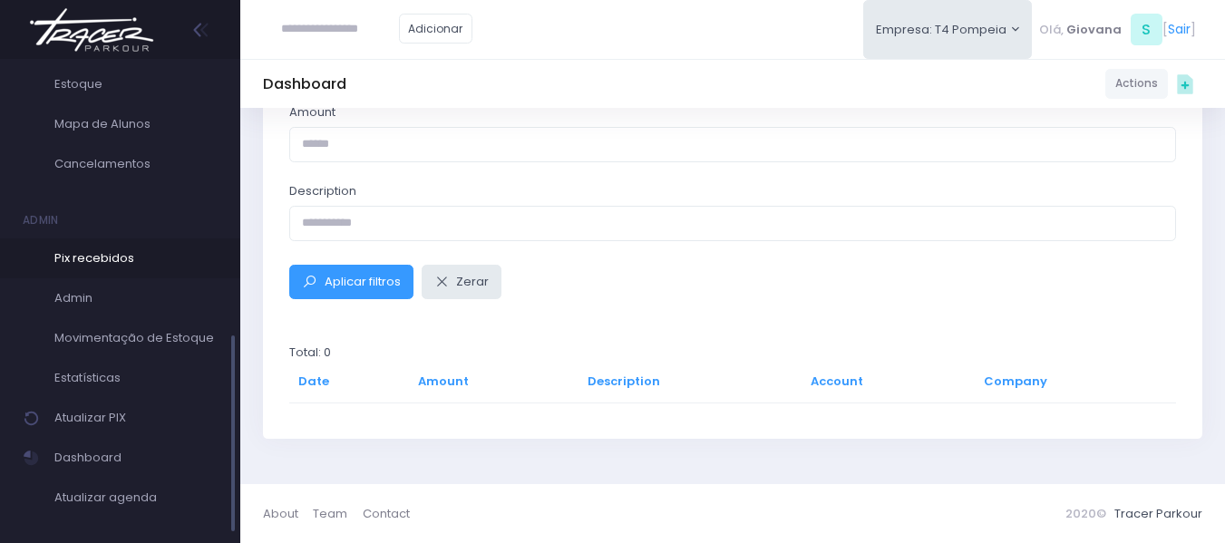
click at [112, 257] on span "Pix recebidos" at bounding box center [135, 259] width 163 height 24
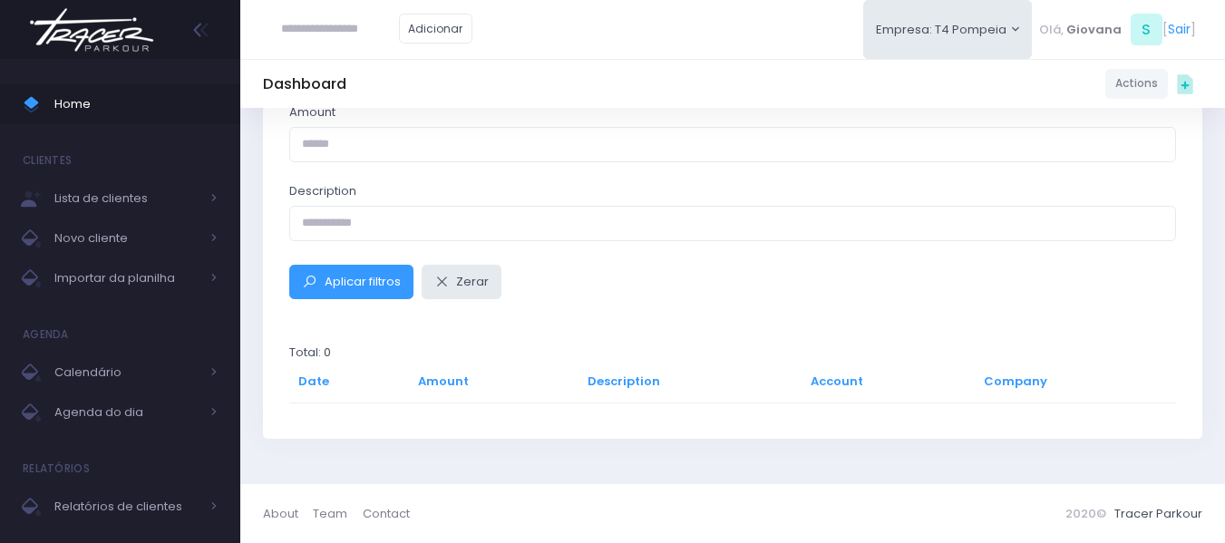
scroll to position [125, 0]
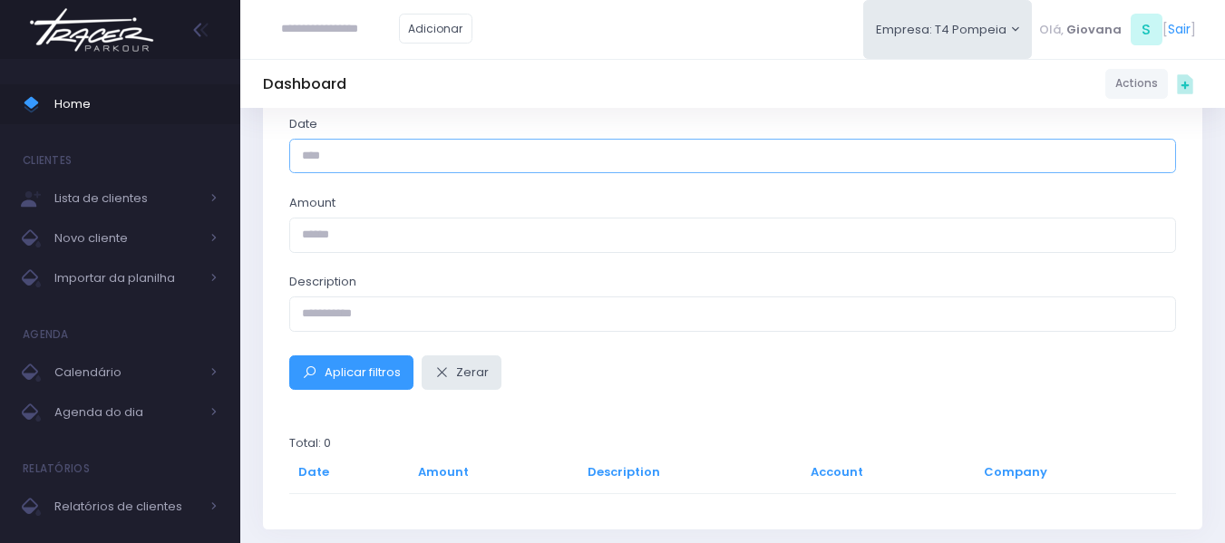
click at [402, 147] on input "Date" at bounding box center [732, 156] width 887 height 34
type input "**********"
click at [289, 355] on button "Aplicar filtros" at bounding box center [351, 372] width 124 height 34
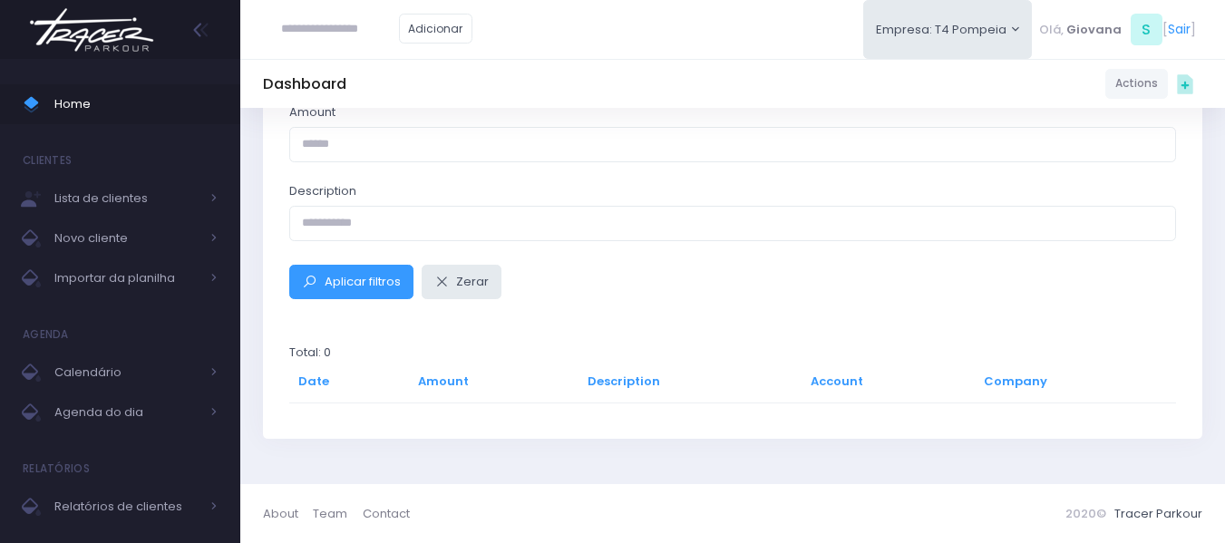
scroll to position [34, 0]
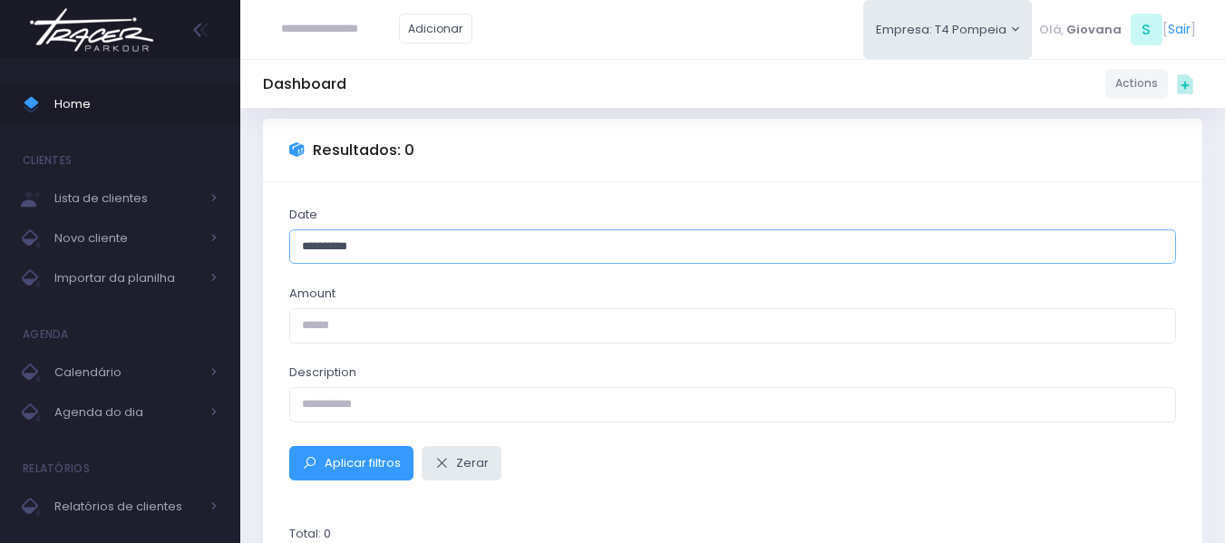
drag, startPoint x: 316, startPoint y: 244, endPoint x: 354, endPoint y: 258, distance: 40.7
click at [318, 244] on input "**********" at bounding box center [732, 246] width 887 height 34
type input "**********"
click at [289, 446] on button "Aplicar filtros" at bounding box center [351, 463] width 124 height 34
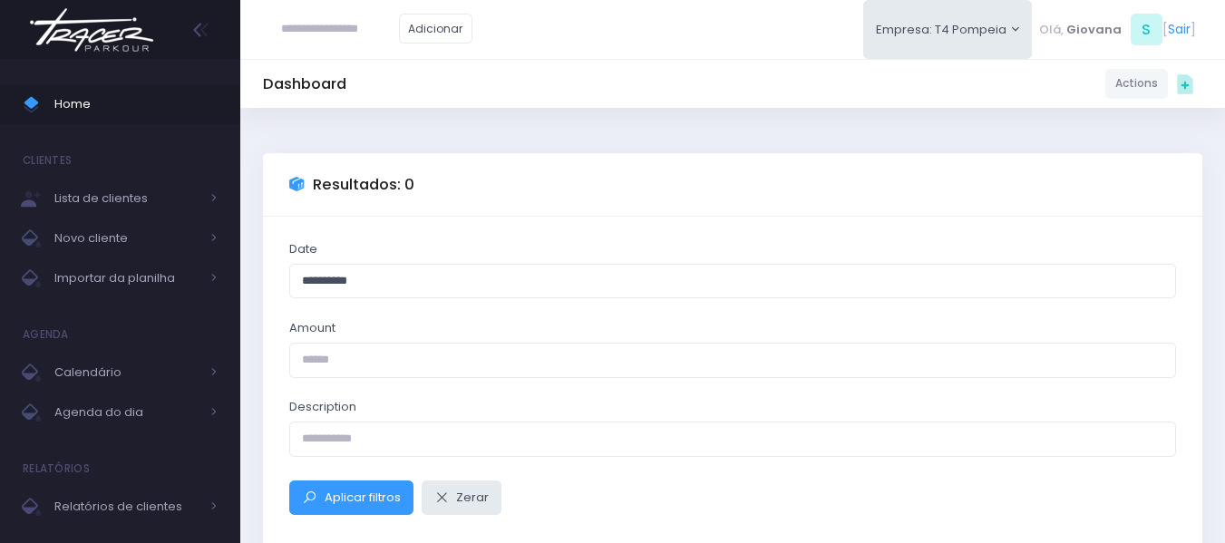
scroll to position [216, 0]
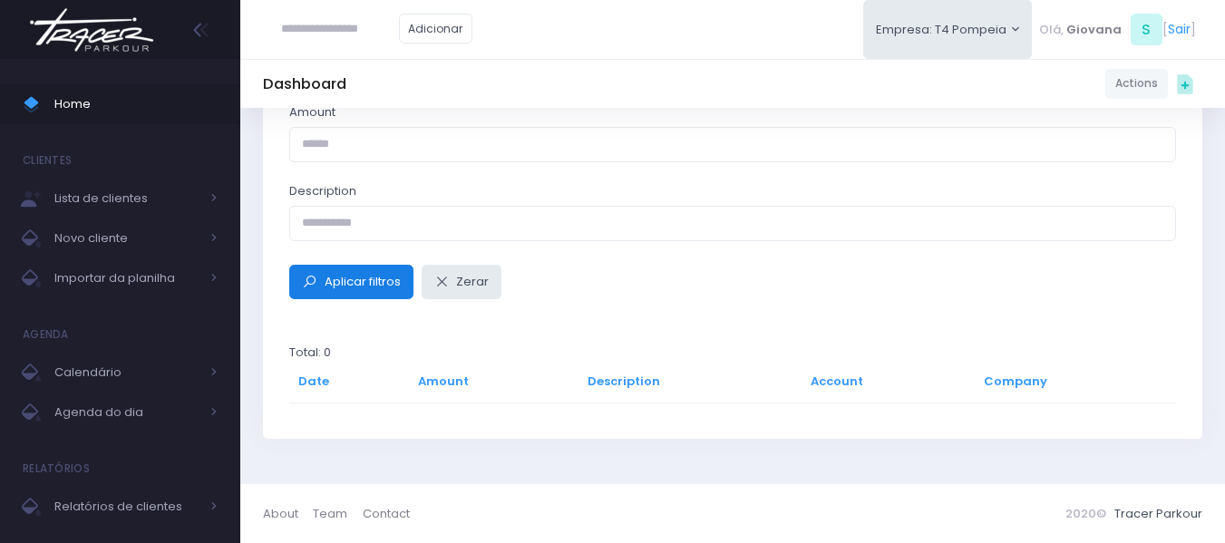
click at [371, 276] on span "Aplicar filtros" at bounding box center [363, 281] width 76 height 17
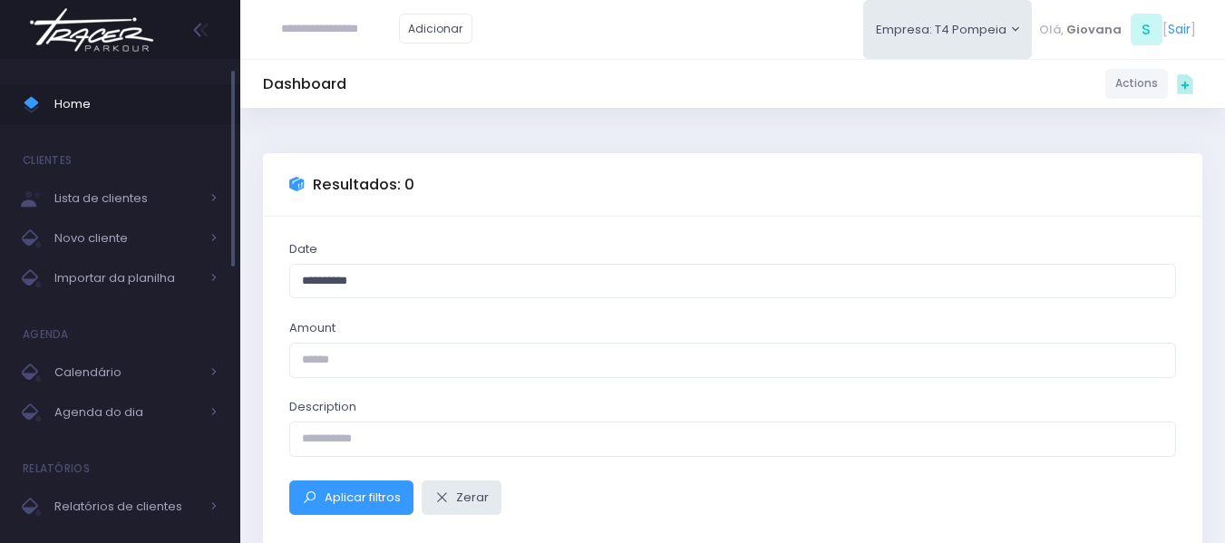
click at [163, 95] on span "Home" at bounding box center [135, 104] width 163 height 24
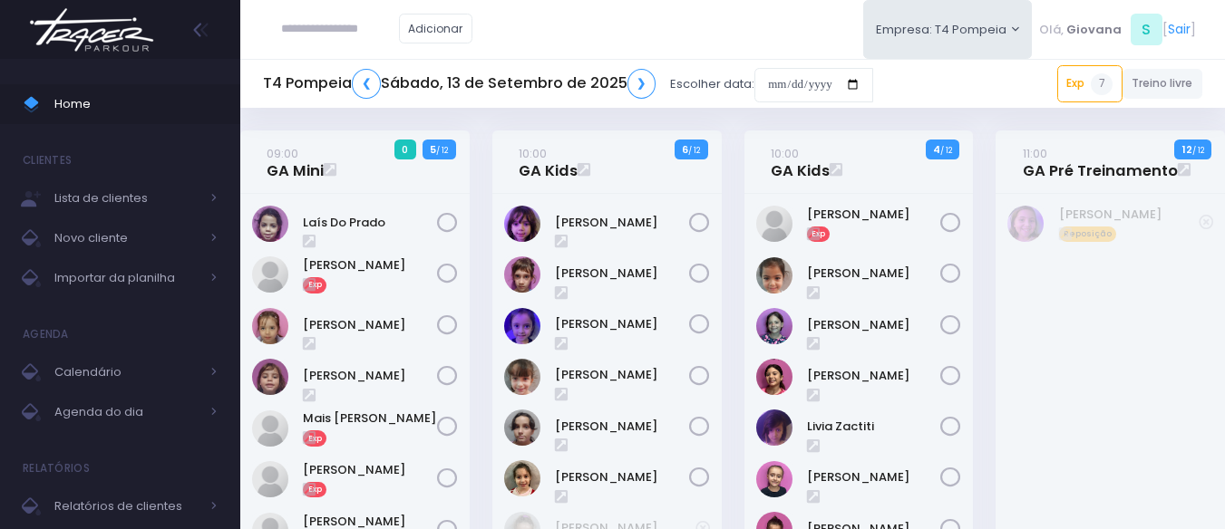
click at [979, 241] on div "10:00 GA Kids 4 / 12 Exp" at bounding box center [858, 390] width 252 height 518
click at [984, 269] on div "11:00 GA Pré Treinamento 12 / 12 Reposição" at bounding box center [1110, 390] width 252 height 518
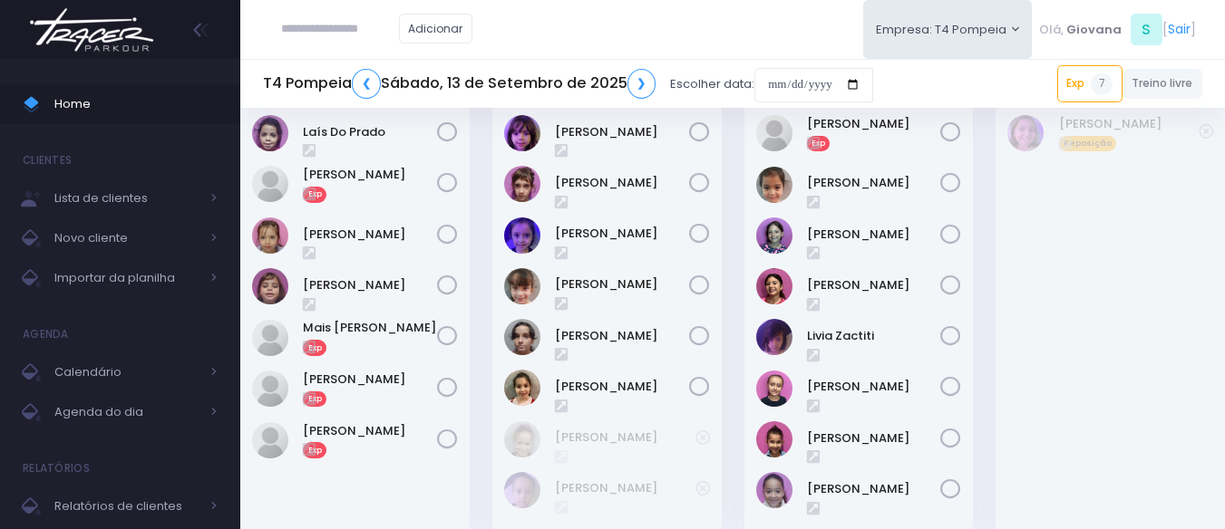
click at [324, 38] on input "text" at bounding box center [340, 29] width 118 height 34
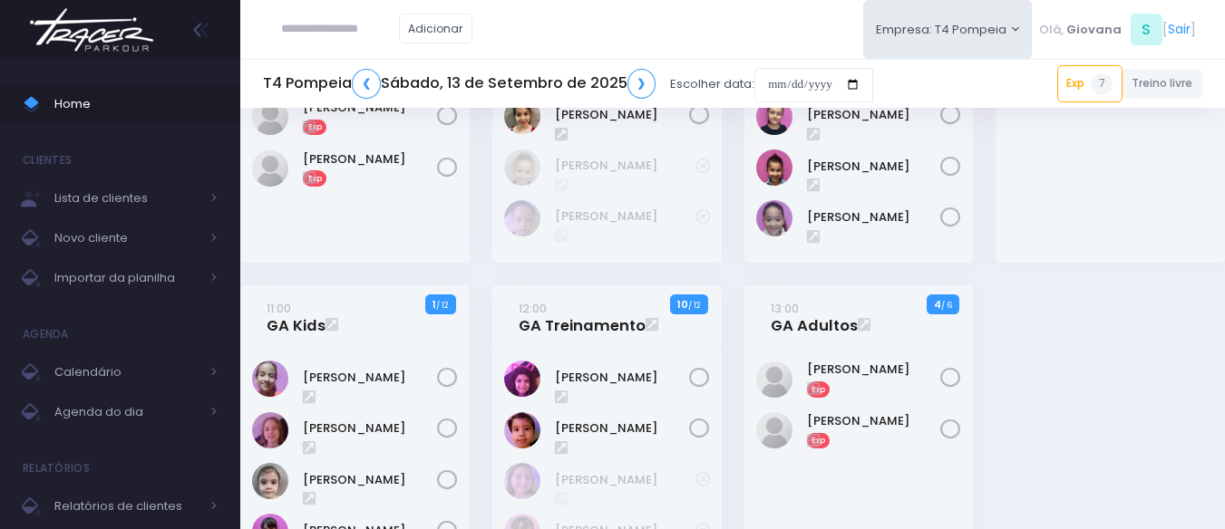
scroll to position [453, 0]
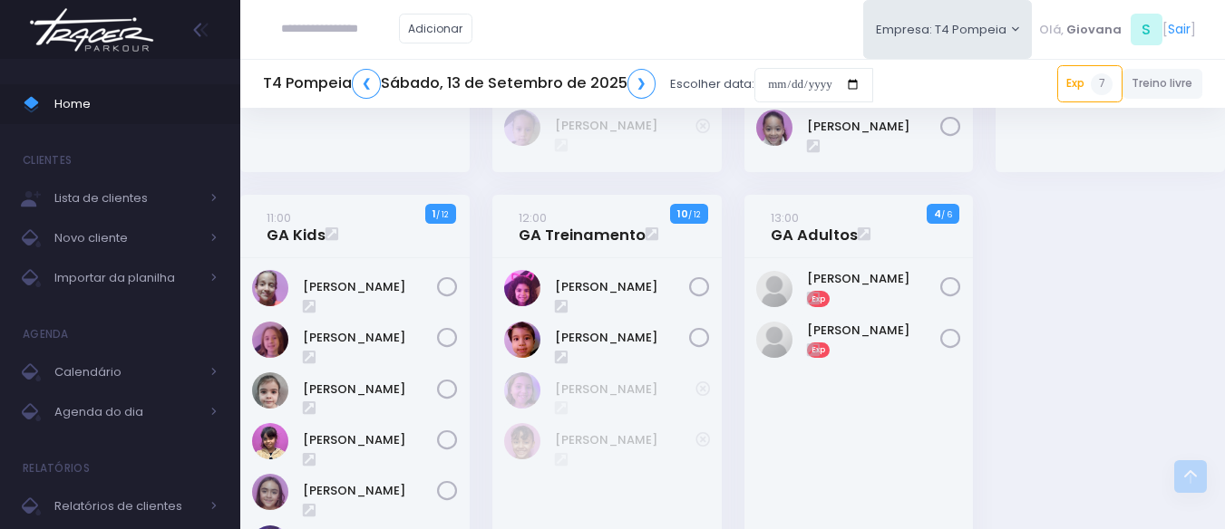
click at [366, 30] on input "text" at bounding box center [340, 29] width 118 height 34
type input "**********"
click input "submit" at bounding box center [0, 0] width 0 height 0
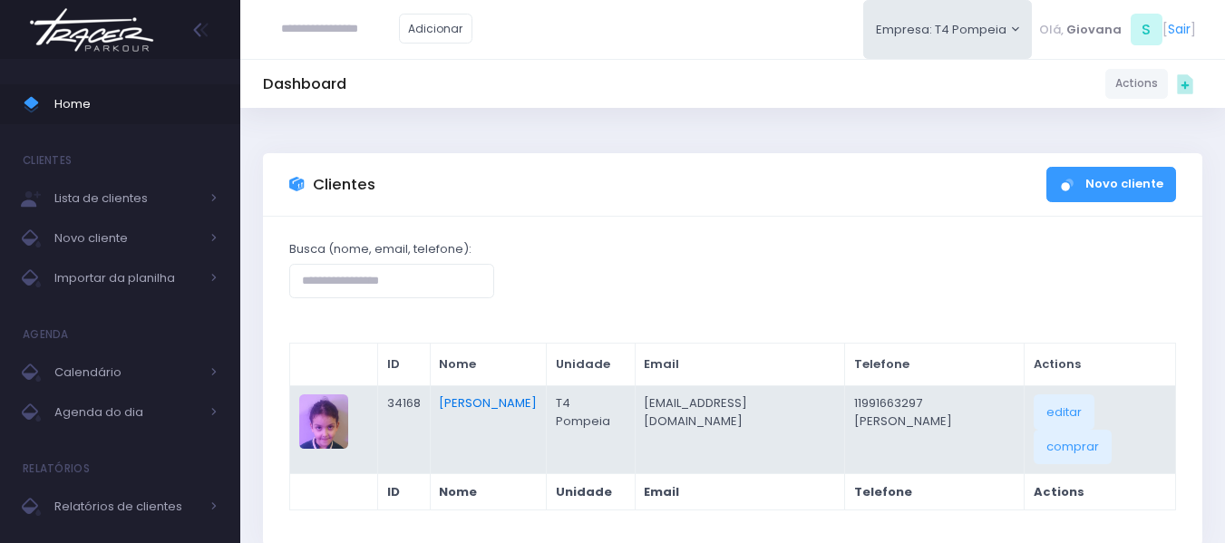
click at [493, 403] on link "[PERSON_NAME]" at bounding box center [488, 402] width 98 height 17
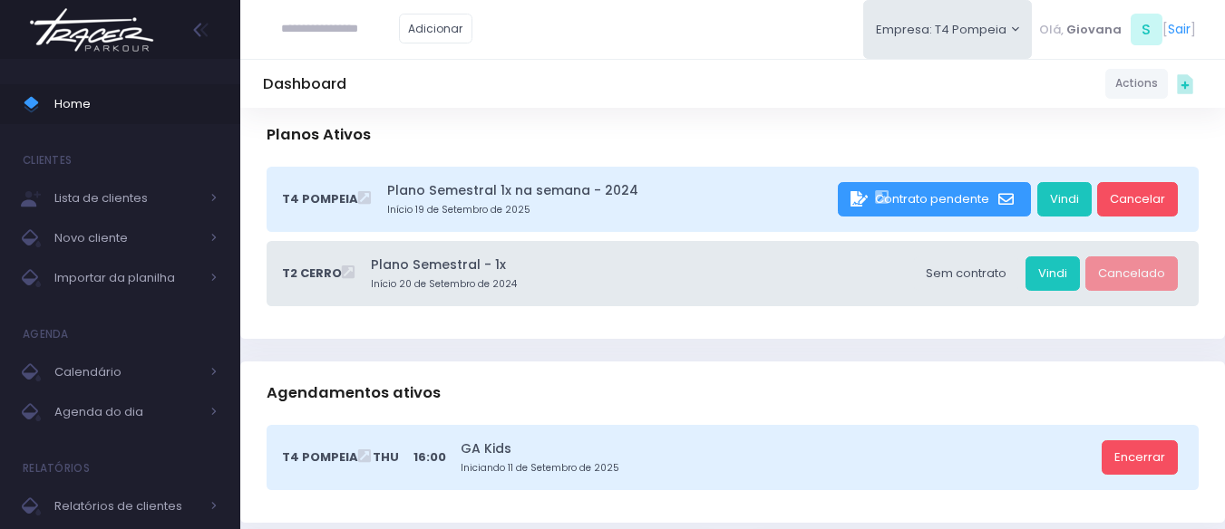
scroll to position [363, 0]
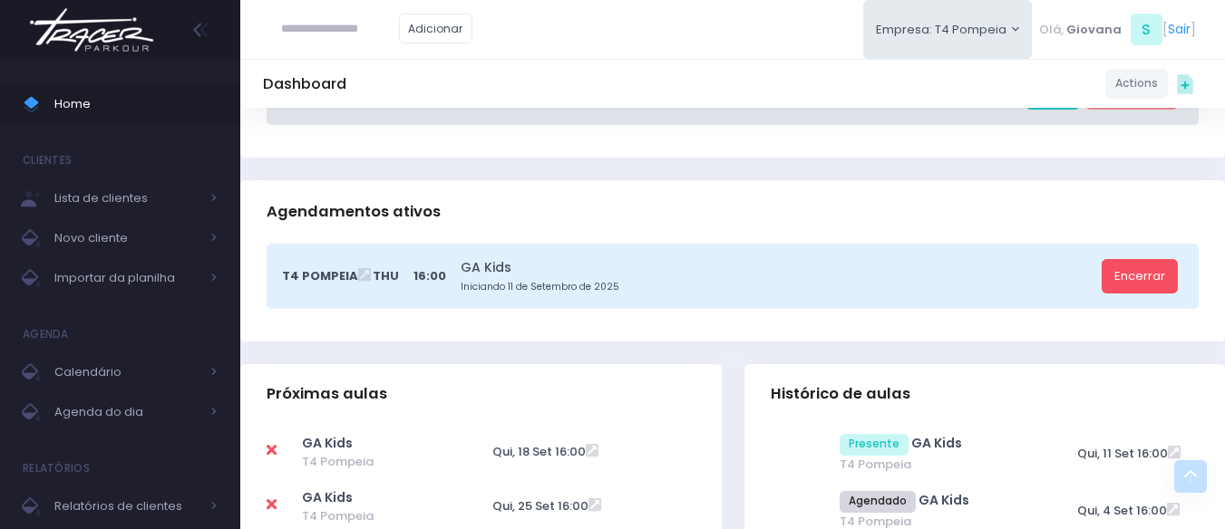
click at [734, 340] on div "T4 Pompeia Thu 16:00 GA Kids Iniciando 11 de Setembro de 2025 Encerrar" at bounding box center [732, 293] width 984 height 98
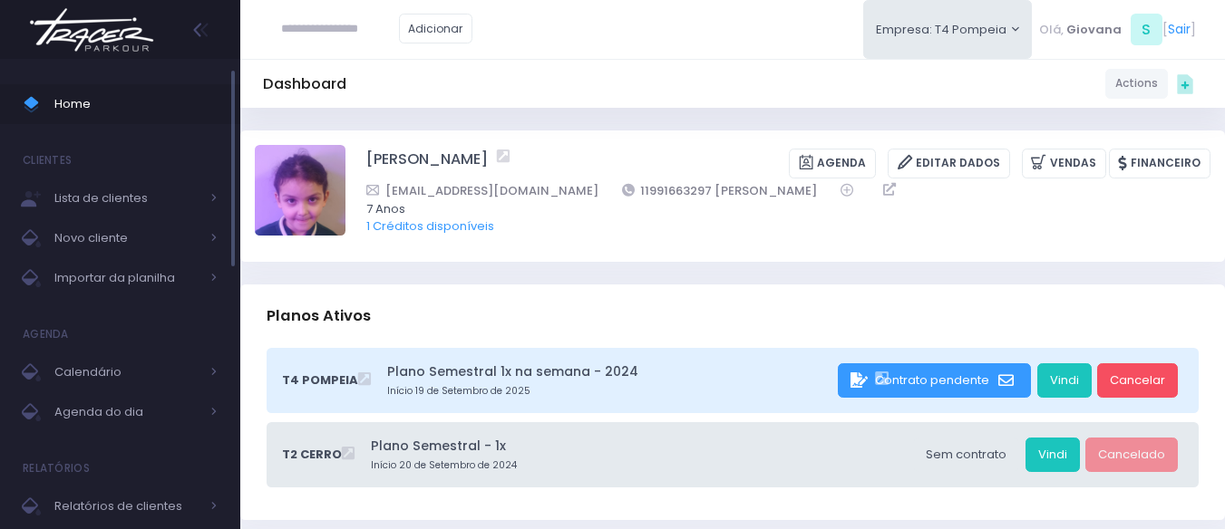
click at [66, 95] on span "Home" at bounding box center [135, 104] width 163 height 24
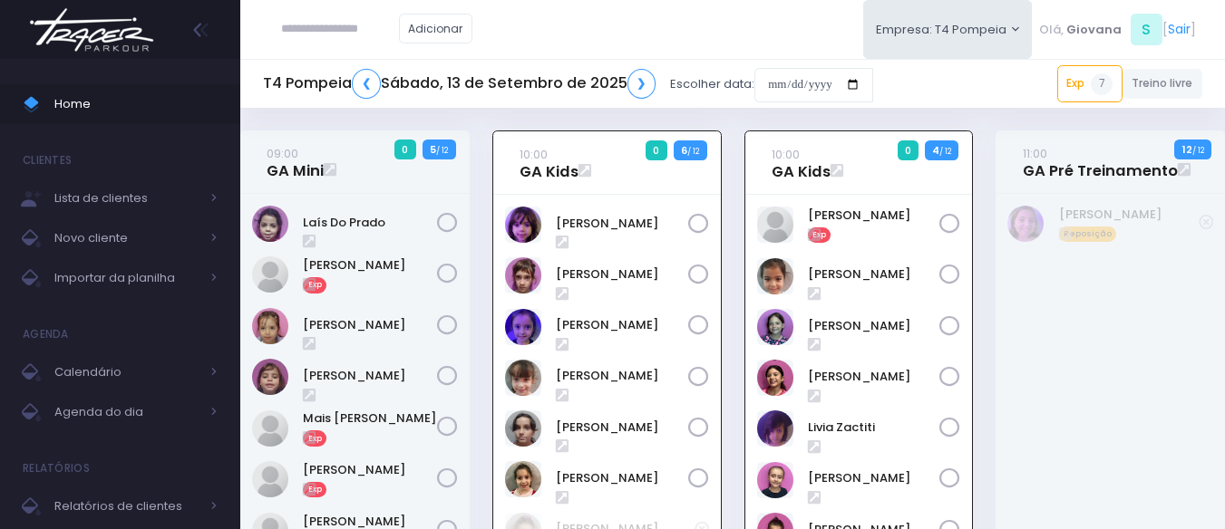
scroll to position [131, 0]
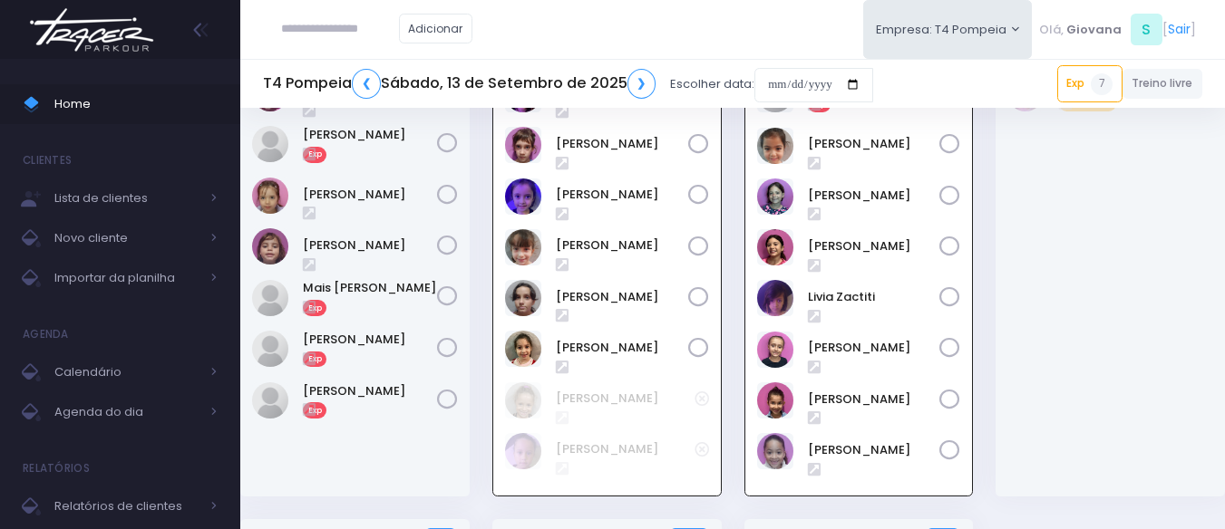
click at [735, 203] on div "10:00 GA Kids 0 4 / 12 Exp" at bounding box center [858, 259] width 252 height 519
click at [296, 23] on input "text" at bounding box center [340, 29] width 118 height 34
type input "**********"
click input "submit" at bounding box center [0, 0] width 0 height 0
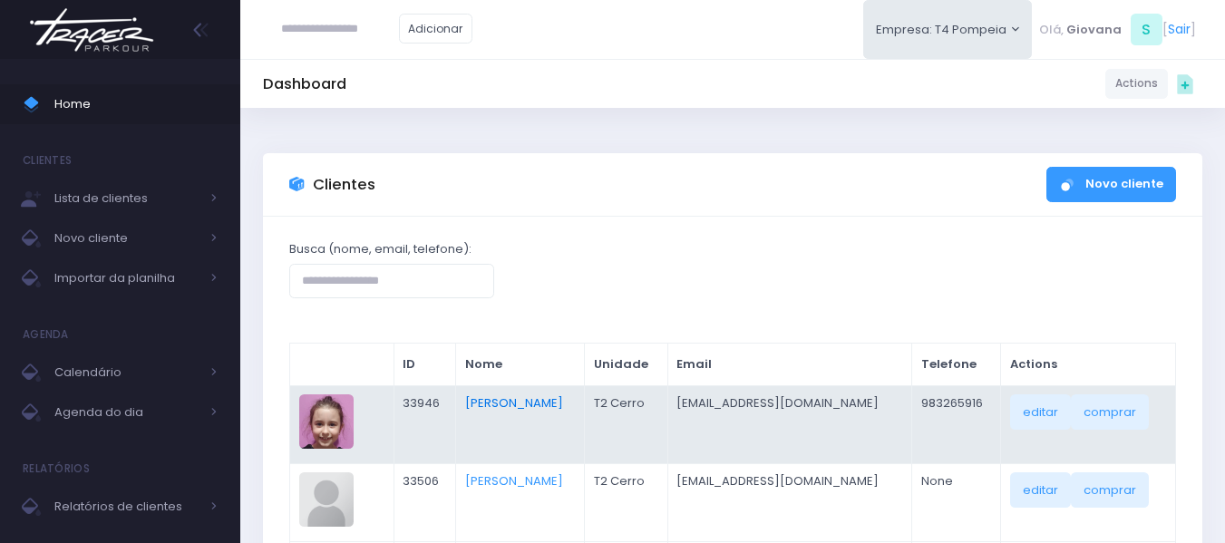
click at [494, 405] on link "[PERSON_NAME]" at bounding box center [514, 402] width 98 height 17
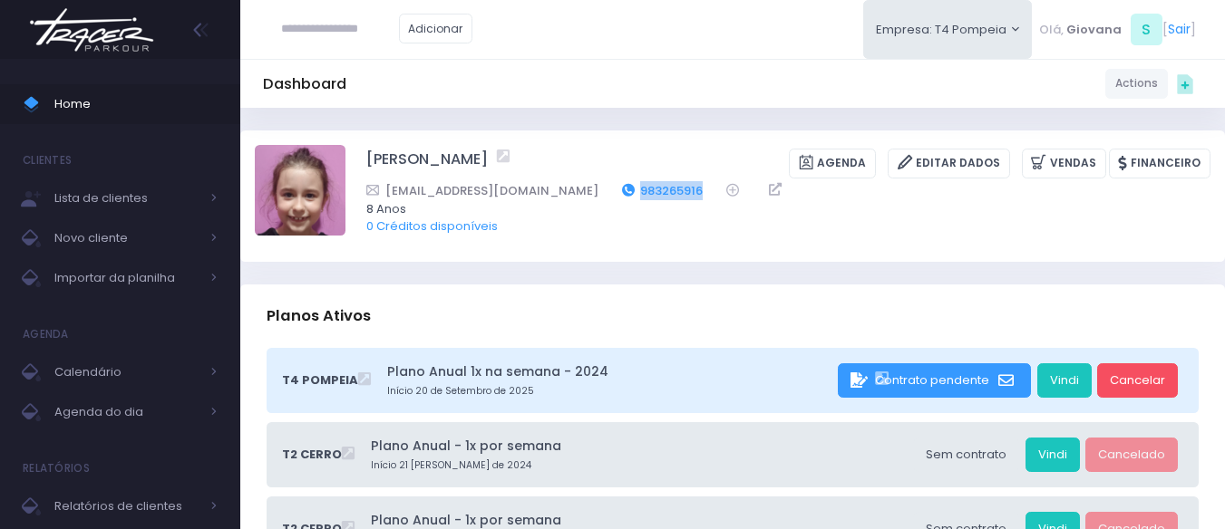
drag, startPoint x: 673, startPoint y: 182, endPoint x: 585, endPoint y: 189, distance: 88.2
click at [588, 189] on div "daniella.pegaia@gmail.com 983265916" at bounding box center [776, 190] width 820 height 19
copy div "983265916"
click at [87, 116] on link "Home" at bounding box center [120, 104] width 240 height 40
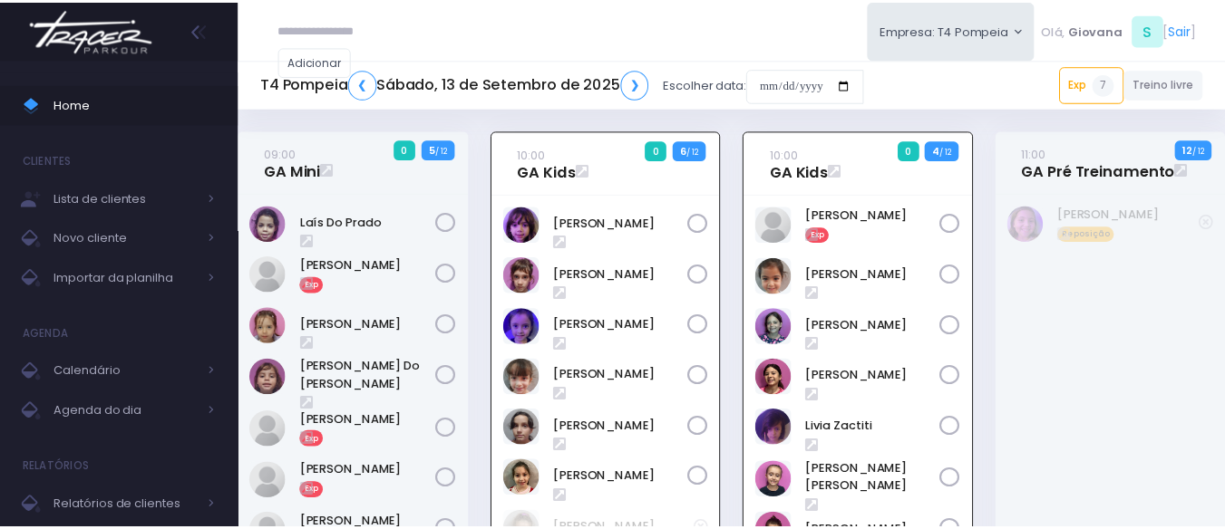
scroll to position [131, 0]
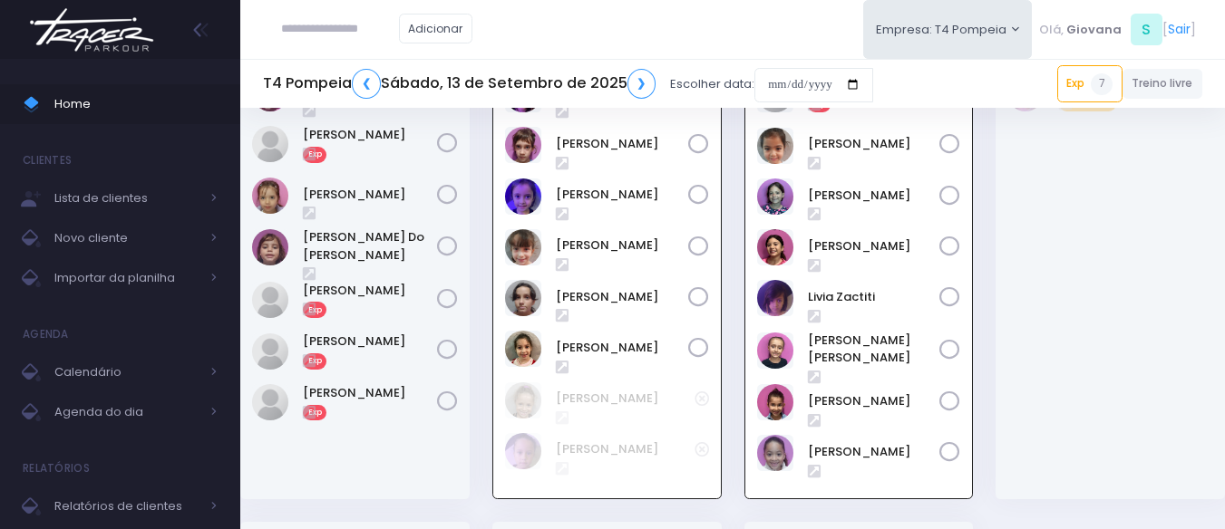
click at [727, 268] on div "10:00 GA Kids 0 6 / 12" at bounding box center [606, 261] width 252 height 522
click at [824, 83] on input "date" at bounding box center [813, 85] width 119 height 34
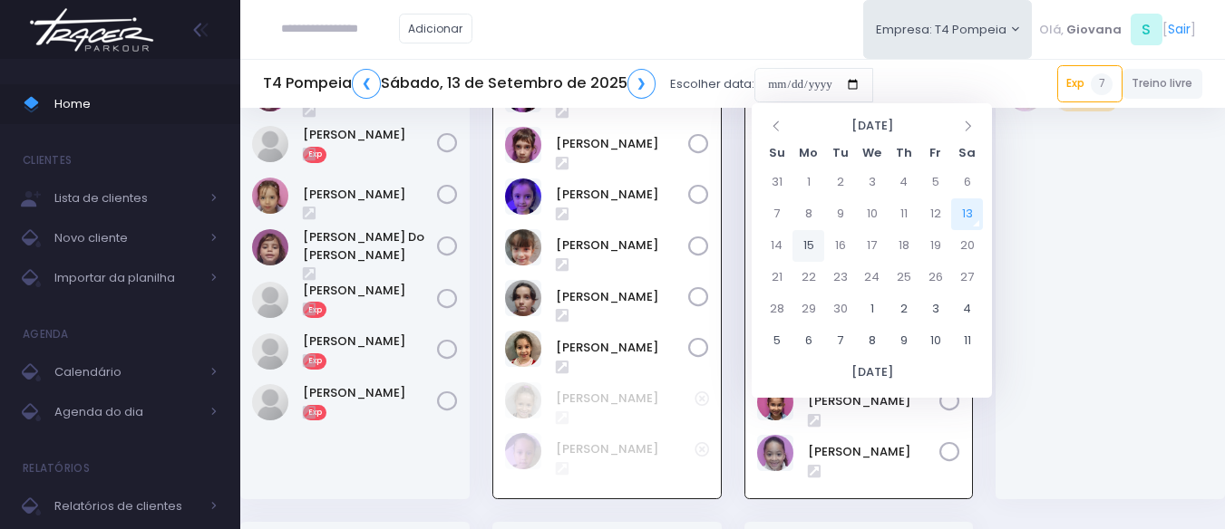
click at [815, 244] on td "15" at bounding box center [808, 246] width 32 height 32
type input "**********"
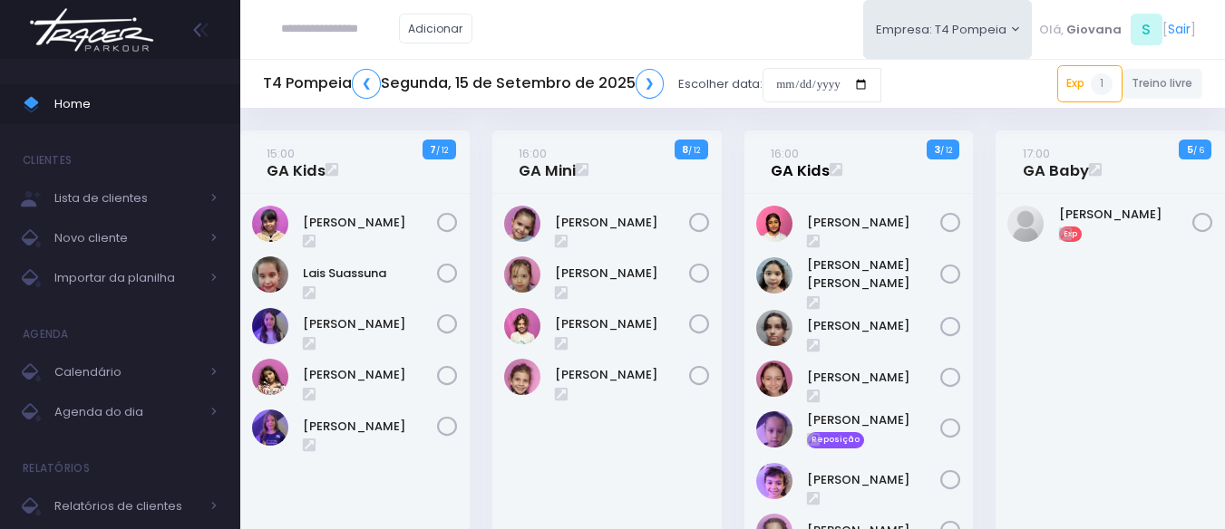
click at [781, 172] on link "16:00 GA Kids" at bounding box center [800, 162] width 59 height 36
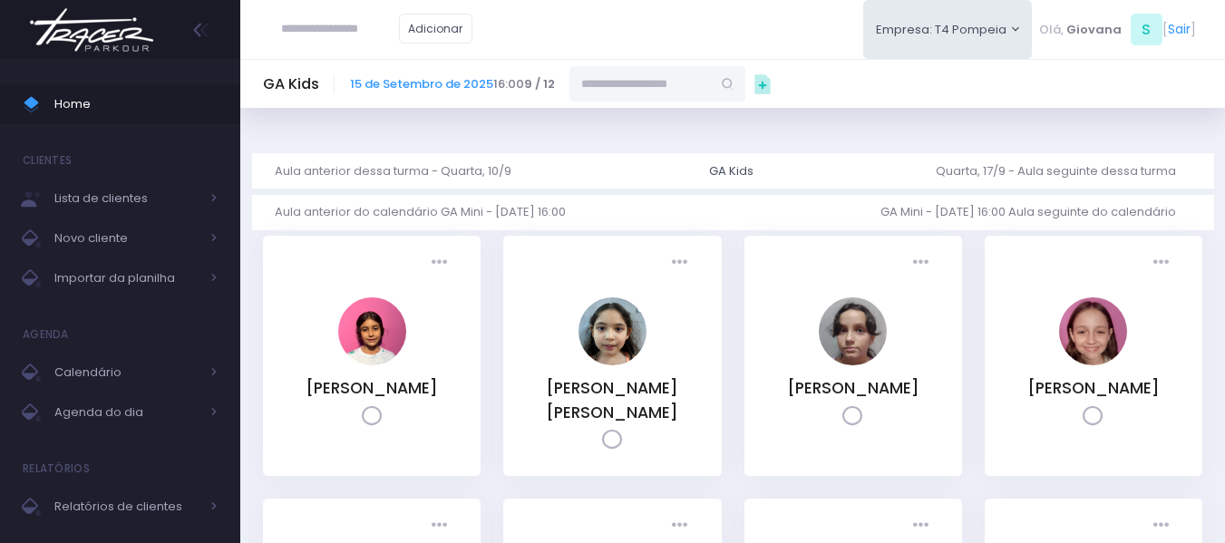
click at [626, 99] on div "GA Kids [DATE] 16:00 9 / 12" at bounding box center [732, 83] width 984 height 49
click at [626, 96] on input "text" at bounding box center [639, 83] width 141 height 34
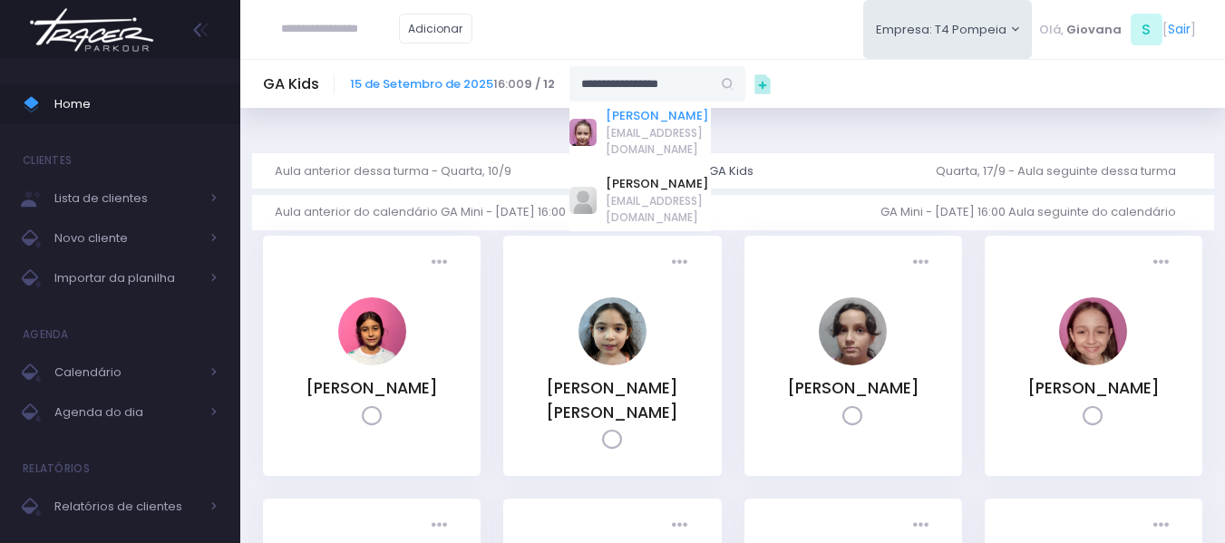
click at [665, 121] on link "[PERSON_NAME]" at bounding box center [658, 116] width 105 height 18
type input "**********"
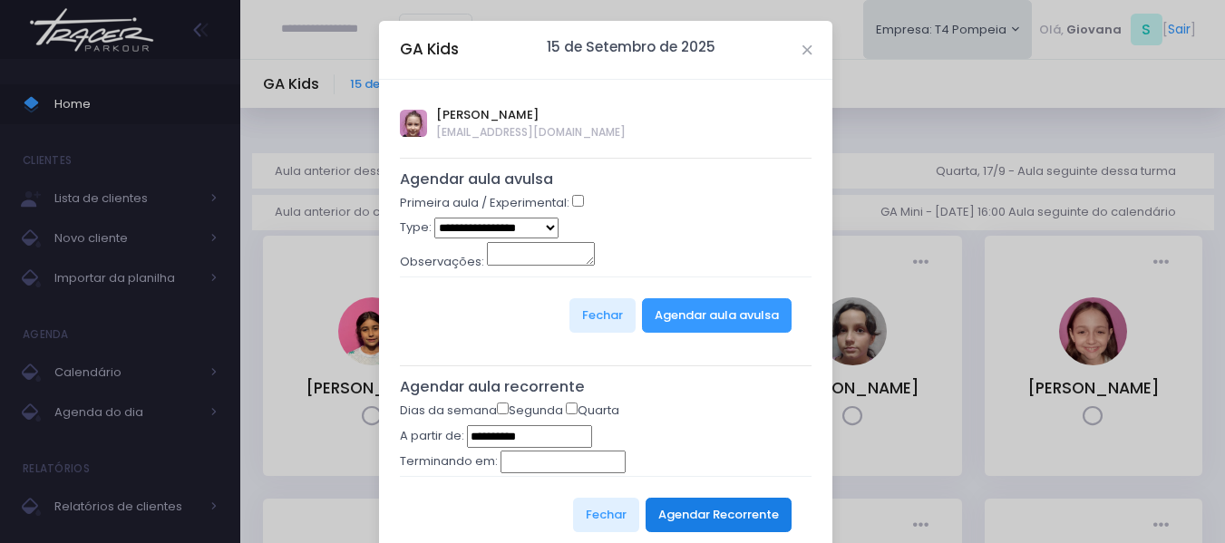
click at [736, 519] on button "Agendar Recorrente" at bounding box center [718, 515] width 146 height 34
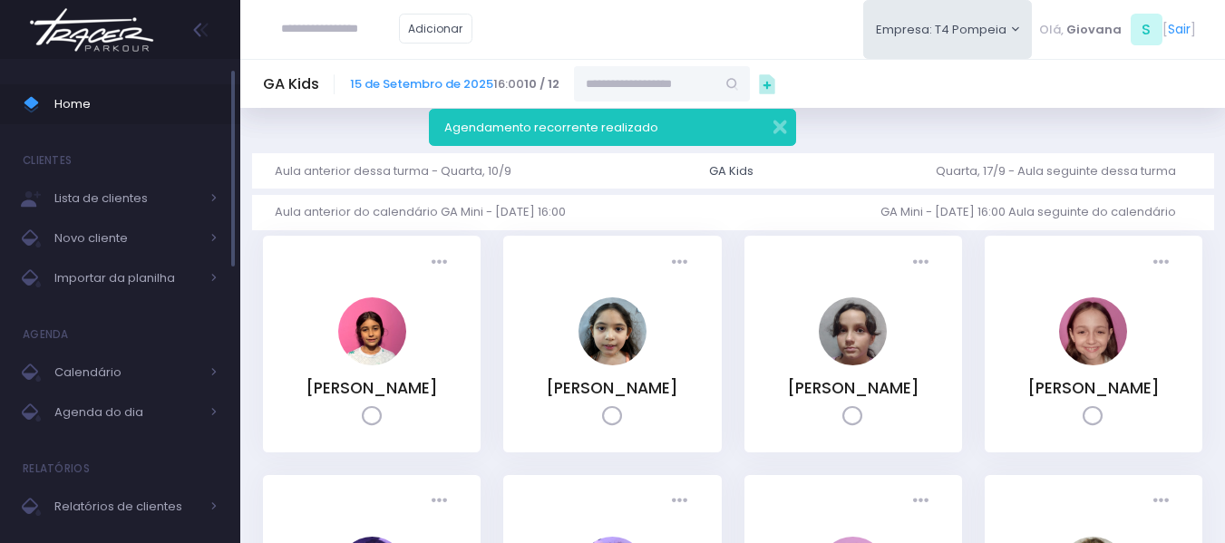
click at [80, 102] on span "Home" at bounding box center [135, 104] width 163 height 24
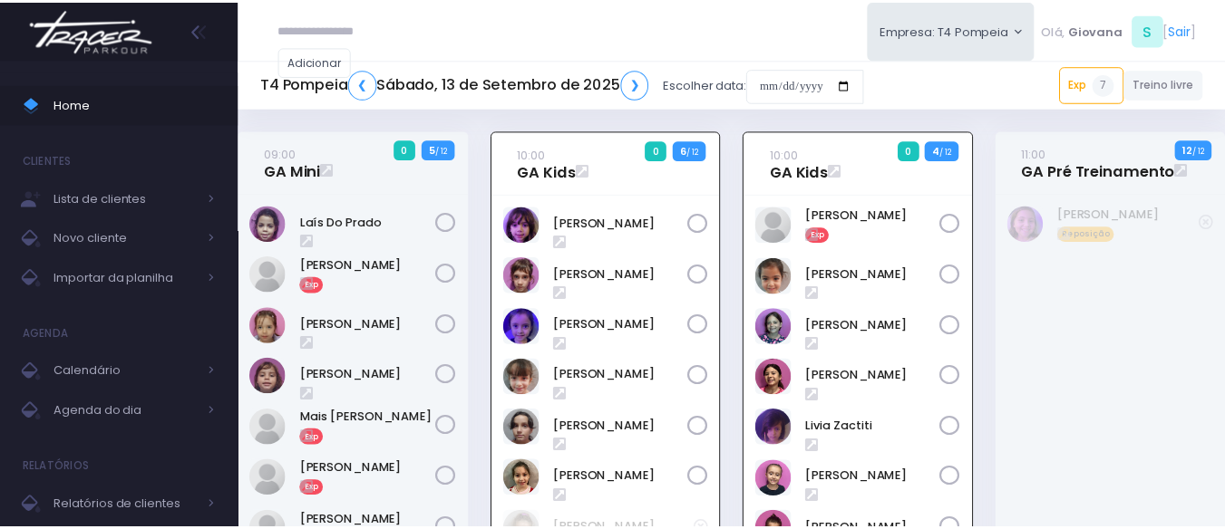
scroll to position [131, 0]
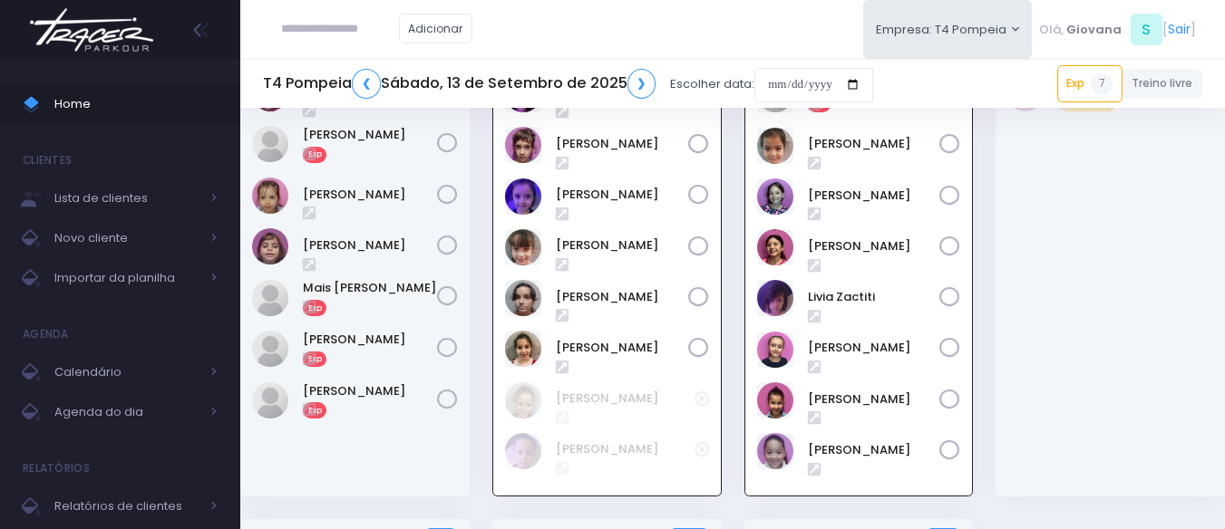
drag, startPoint x: 326, startPoint y: 48, endPoint x: 320, endPoint y: 34, distance: 15.8
click at [325, 47] on div "Adicionar" at bounding box center [377, 29] width 228 height 58
click at [320, 34] on input "text" at bounding box center [340, 29] width 118 height 34
type input "**********"
click input "submit" at bounding box center [0, 0] width 0 height 0
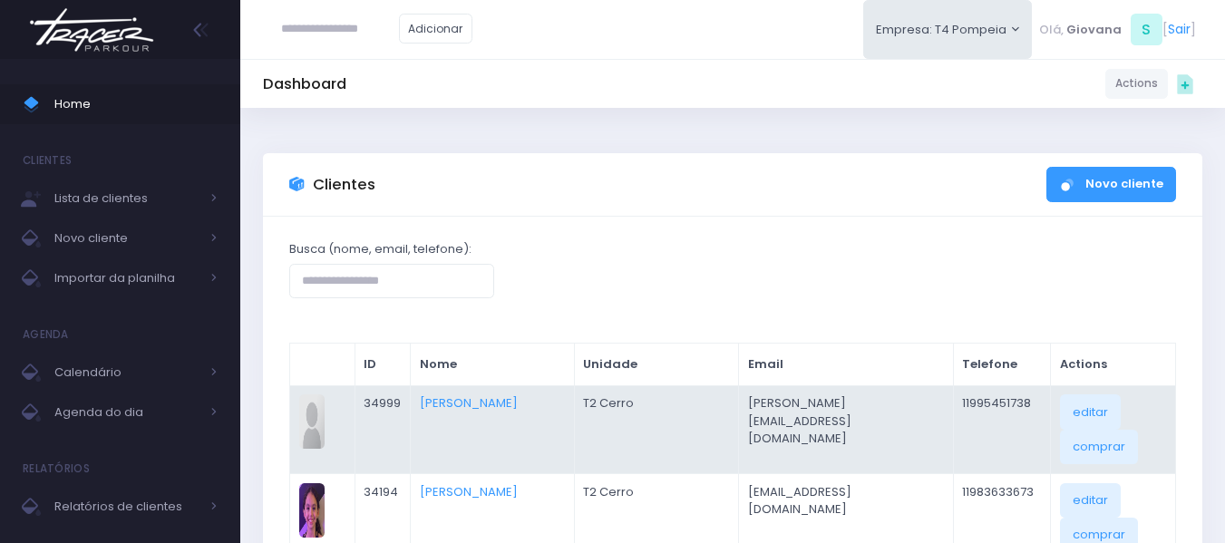
scroll to position [91, 0]
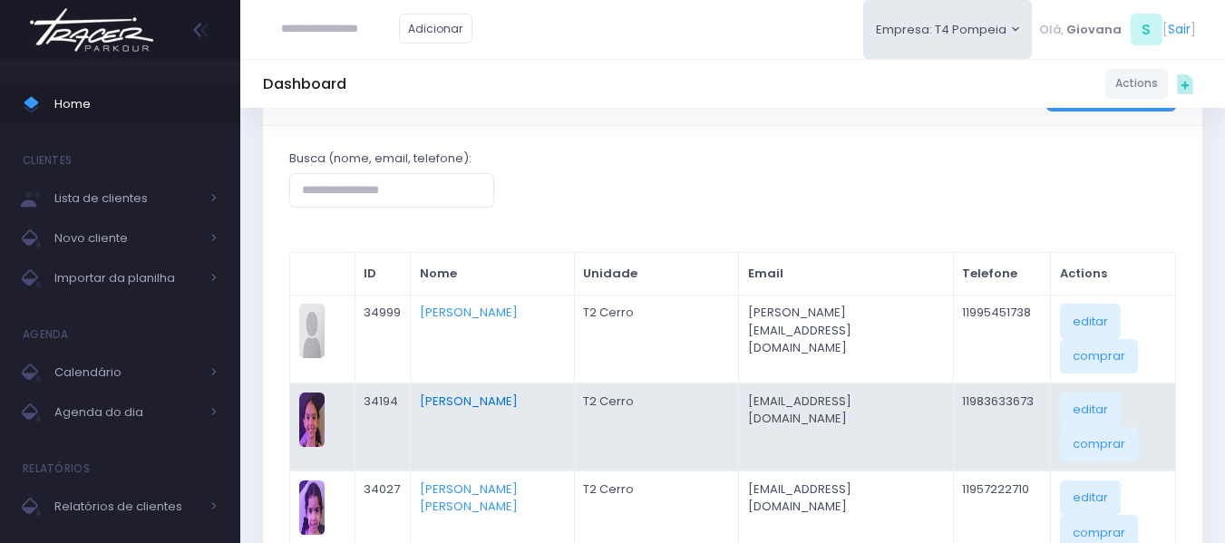
click at [490, 400] on link "[PERSON_NAME]" at bounding box center [469, 401] width 98 height 17
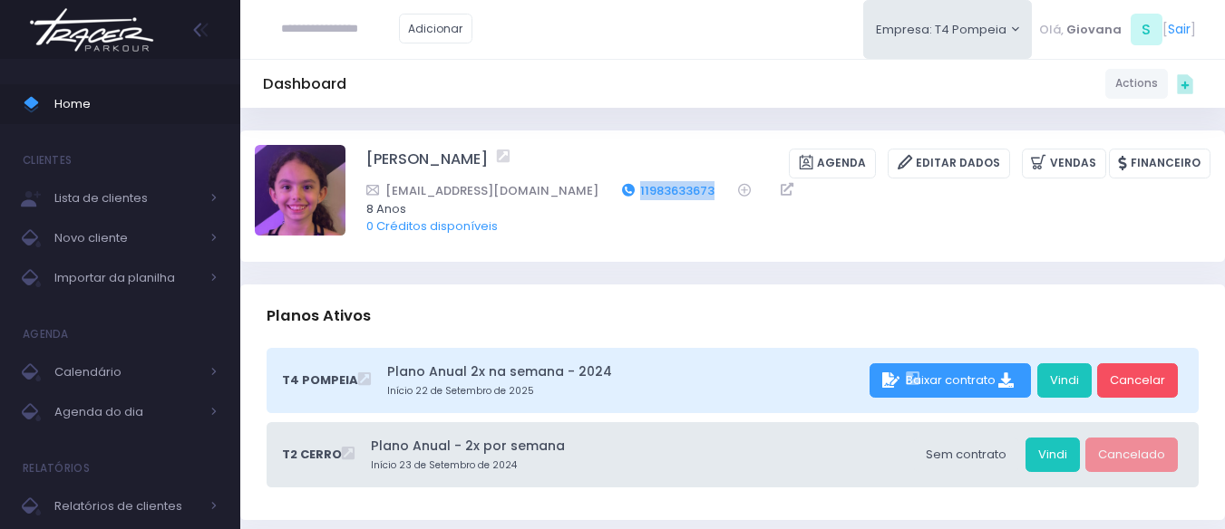
drag, startPoint x: 655, startPoint y: 189, endPoint x: 577, endPoint y: 196, distance: 79.2
click at [577, 196] on div "[EMAIL_ADDRESS][DOMAIN_NAME] 11983633673" at bounding box center [776, 190] width 820 height 19
copy link "11983633673"
click at [102, 99] on span "Home" at bounding box center [135, 104] width 163 height 24
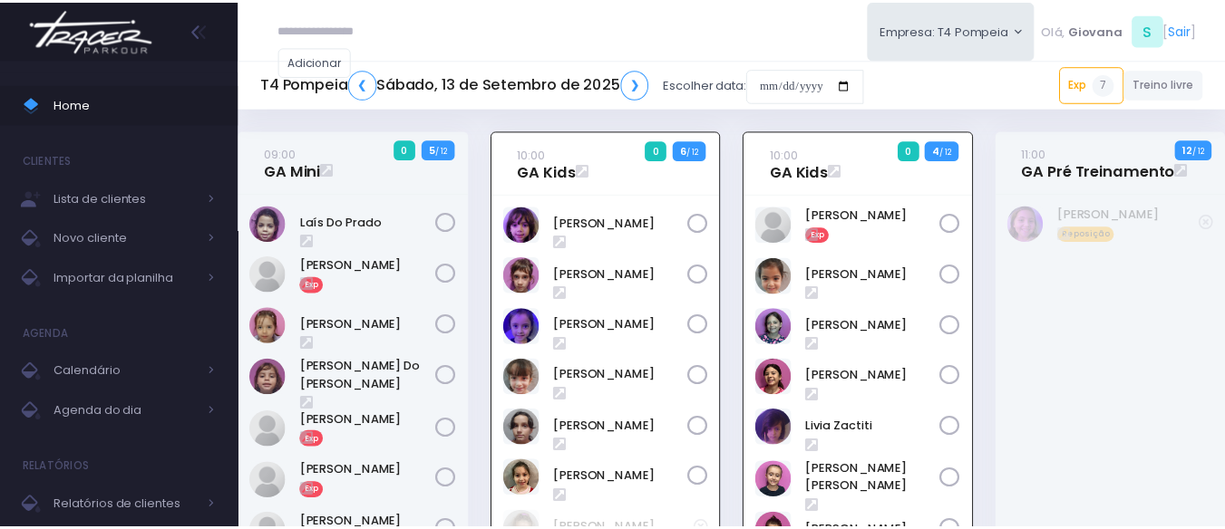
scroll to position [131, 0]
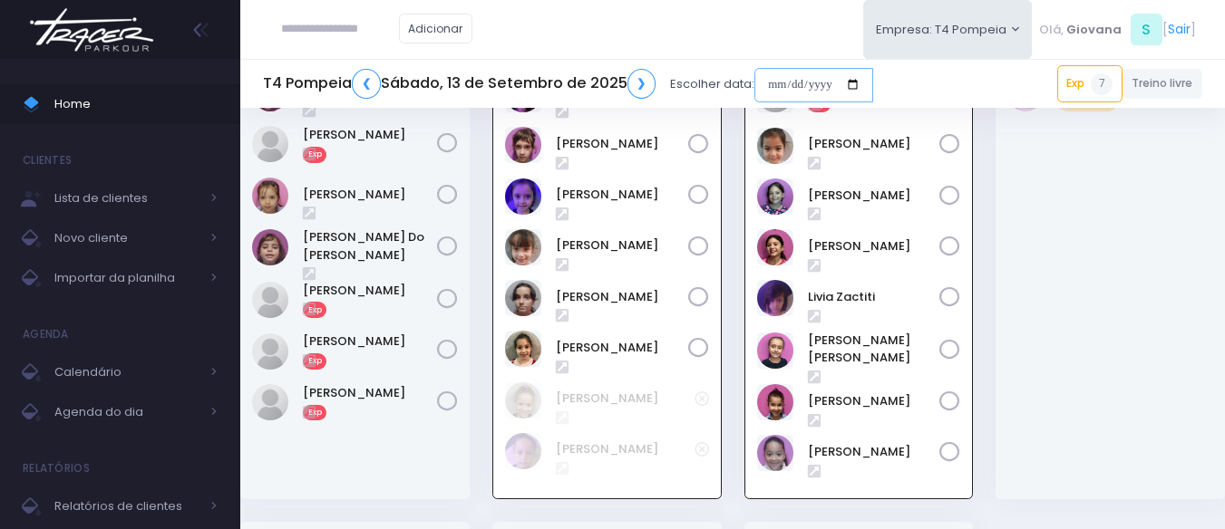
click at [813, 82] on input "date" at bounding box center [813, 85] width 119 height 34
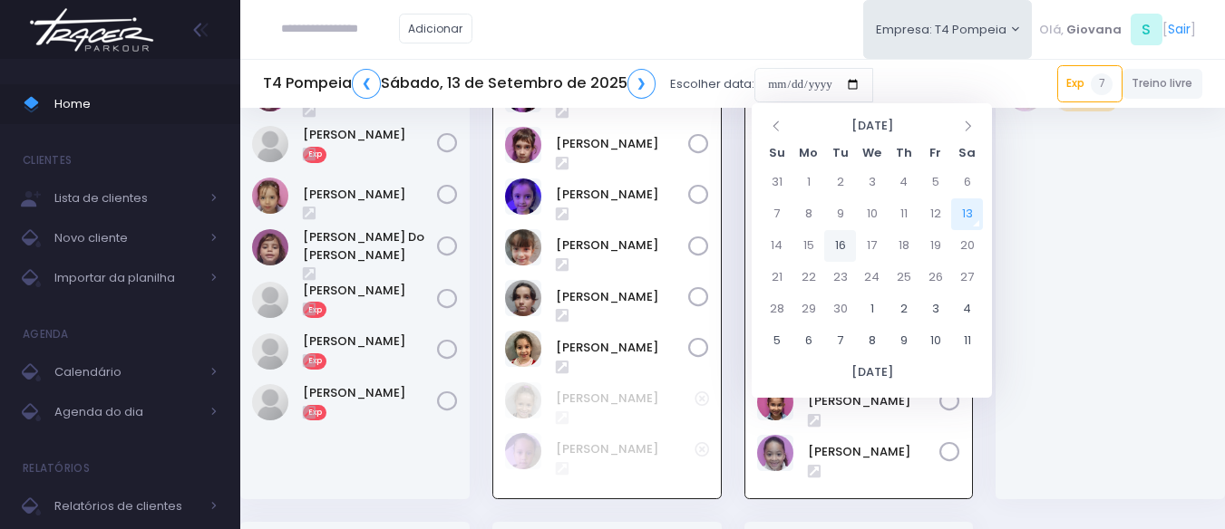
click at [838, 247] on td "16" at bounding box center [840, 246] width 32 height 32
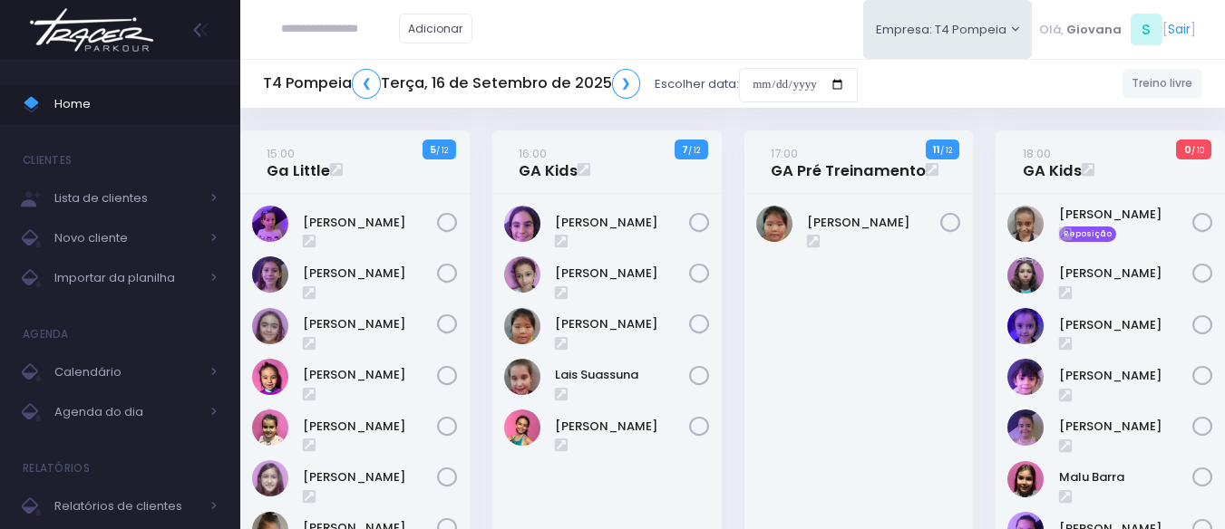
click at [726, 297] on div "16:00 GA Kids 7 / 12" at bounding box center [606, 441] width 252 height 620
click at [729, 296] on div "16:00 GA Kids 7 / 12" at bounding box center [606, 441] width 252 height 620
click at [598, 429] on link "[PERSON_NAME]" at bounding box center [622, 427] width 134 height 18
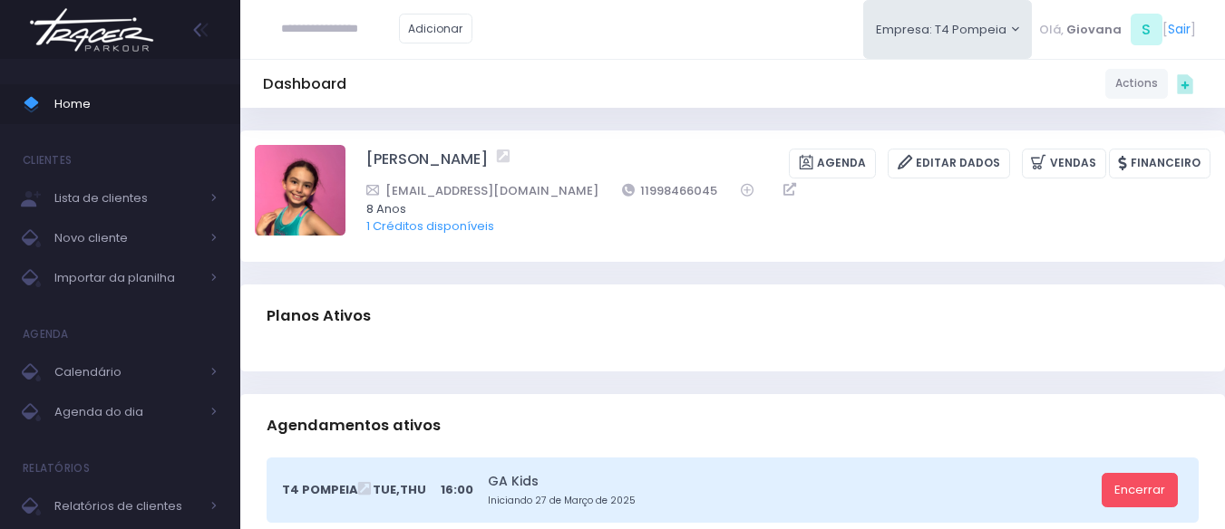
click at [670, 252] on div "[PERSON_NAME] [GEOGRAPHIC_DATA] Editar Dados [GEOGRAPHIC_DATA] Financeiro 11998…" at bounding box center [732, 196] width 984 height 131
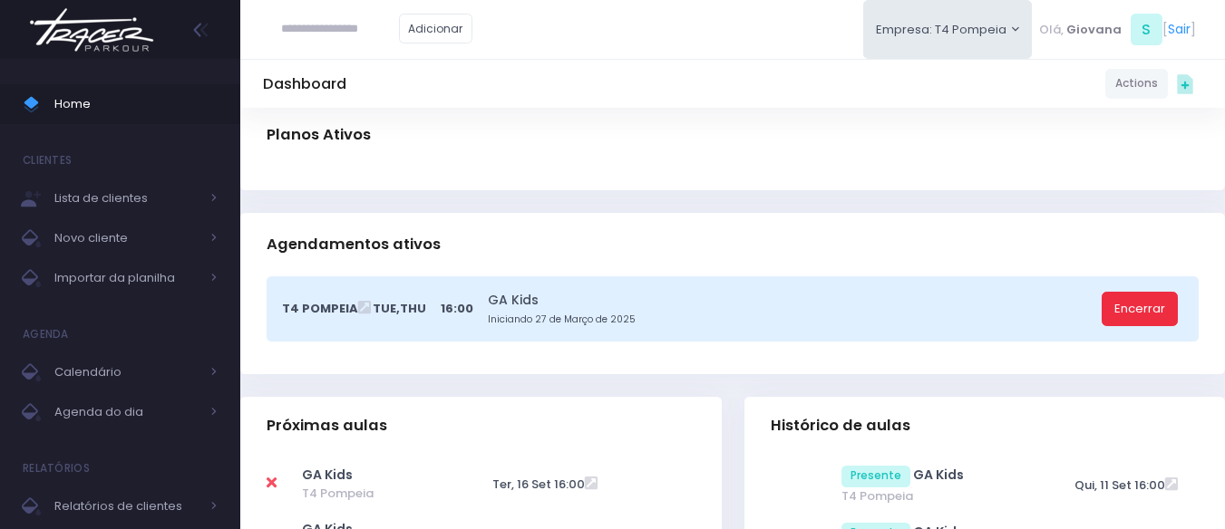
click at [1149, 317] on link "Encerrar" at bounding box center [1139, 309] width 76 height 34
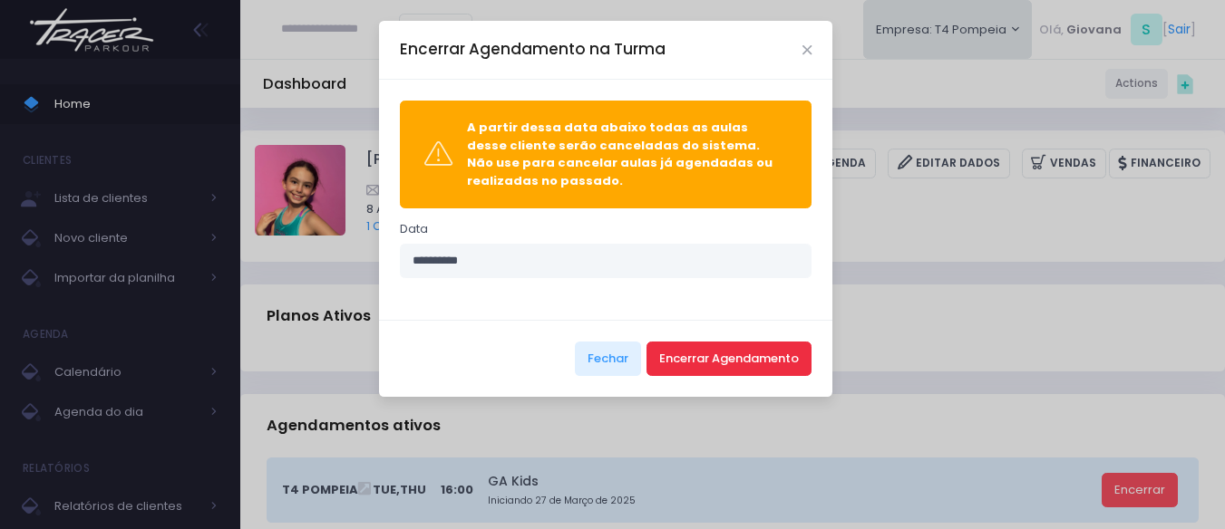
click at [714, 358] on button "Encerrar Agendamento" at bounding box center [728, 359] width 165 height 34
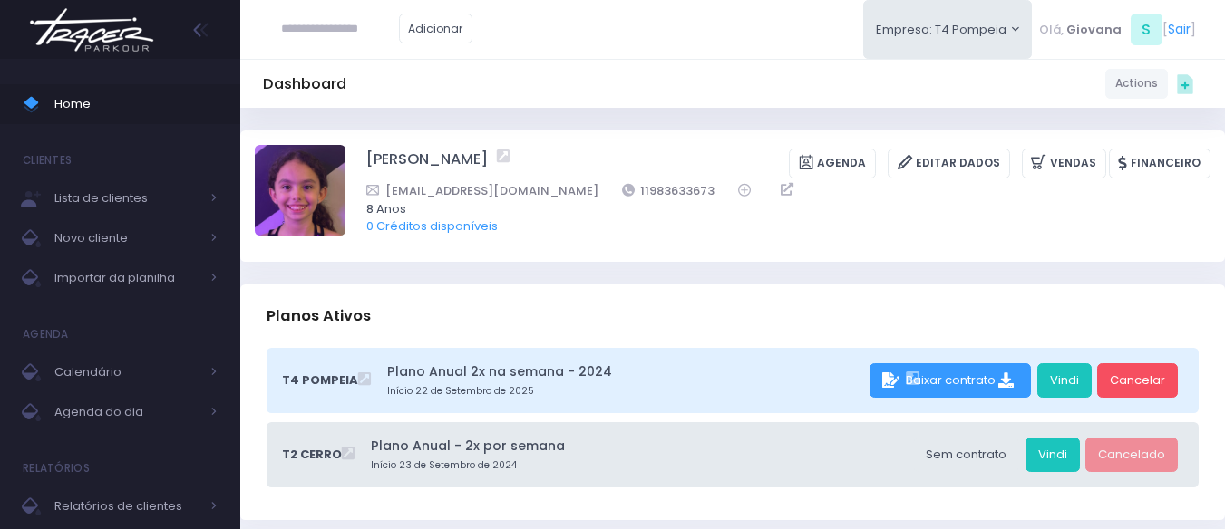
click at [558, 239] on div "[PERSON_NAME] [GEOGRAPHIC_DATA] Editar Dados [GEOGRAPHIC_DATA] Financeiro [EMAI…" at bounding box center [788, 196] width 844 height 102
drag, startPoint x: 664, startPoint y: 189, endPoint x: 582, endPoint y: 185, distance: 81.7
click at [582, 185] on div "[EMAIL_ADDRESS][DOMAIN_NAME] 11983633673" at bounding box center [776, 190] width 820 height 19
copy link "11983633673"
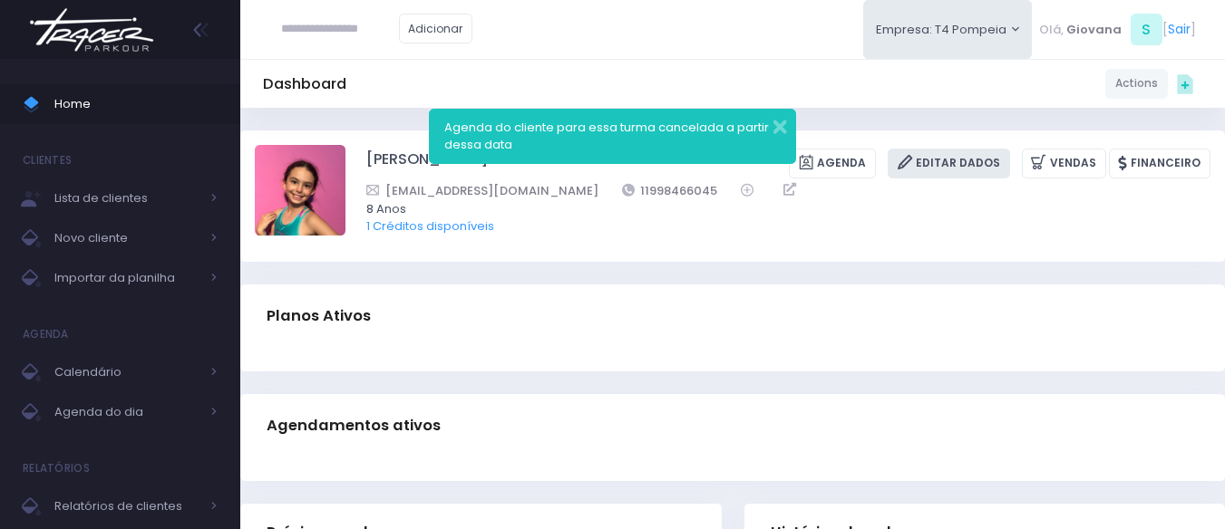
click at [965, 168] on link "Editar Dados" at bounding box center [948, 164] width 122 height 30
click at [297, 201] on img at bounding box center [300, 190] width 91 height 91
click at [344, 145] on input "file" at bounding box center [344, 144] width 1 height 1
click at [302, 182] on img at bounding box center [300, 190] width 91 height 91
click at [344, 145] on input "file" at bounding box center [344, 144] width 1 height 1
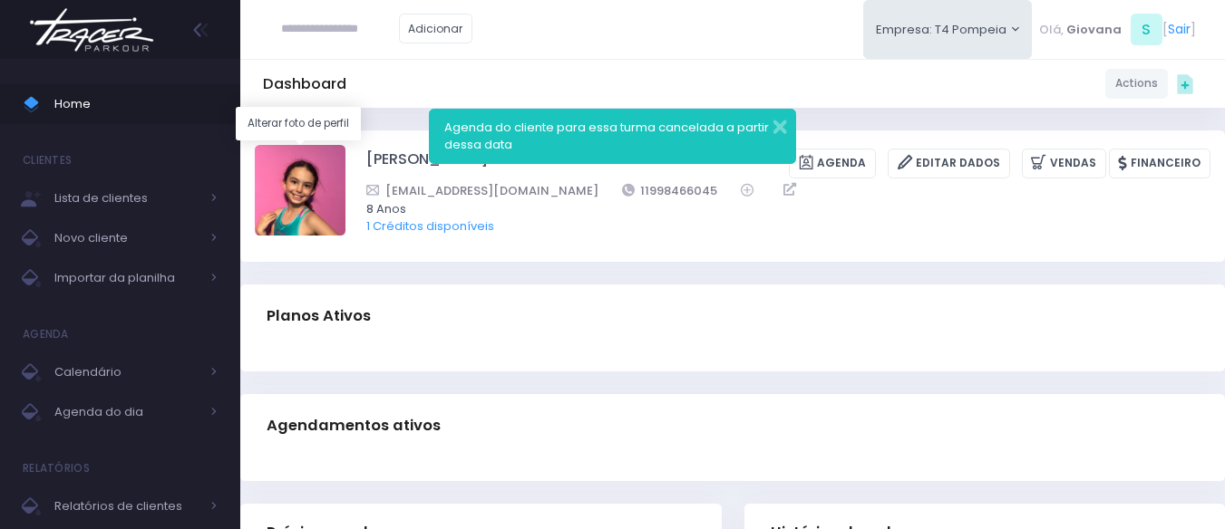
click at [326, 193] on img at bounding box center [300, 190] width 91 height 91
click at [344, 145] on input "file" at bounding box center [344, 144] width 1 height 1
type input "**********"
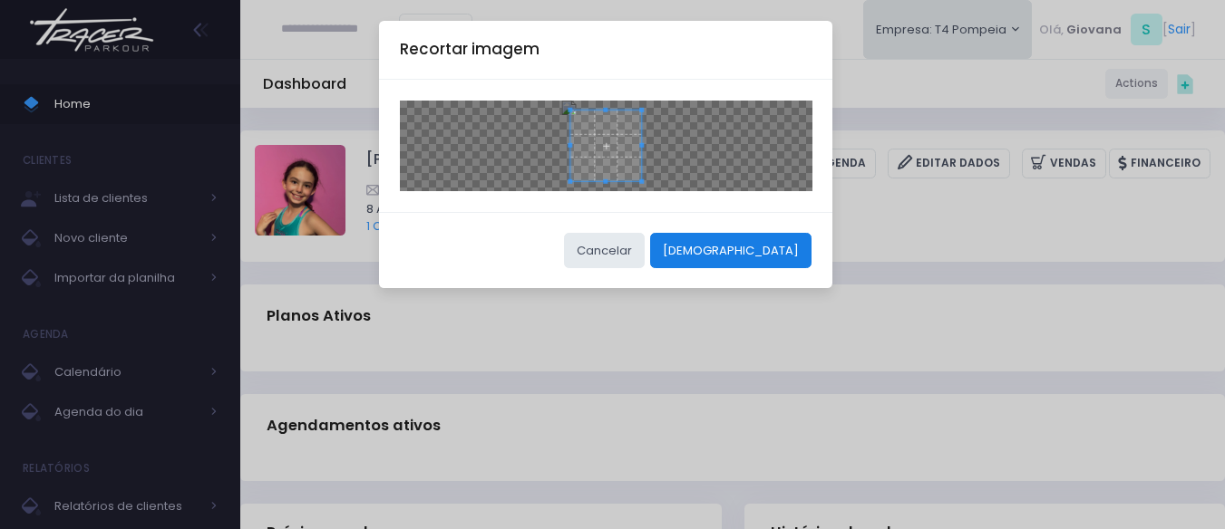
click at [778, 254] on button "Cortar" at bounding box center [730, 250] width 161 height 34
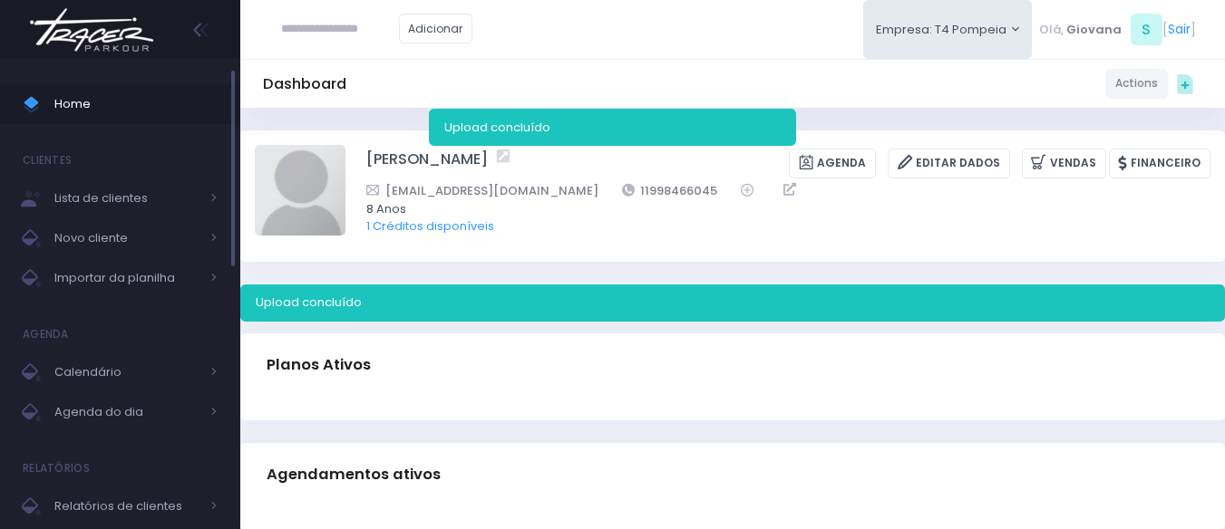
click at [117, 93] on span "Home" at bounding box center [135, 104] width 163 height 24
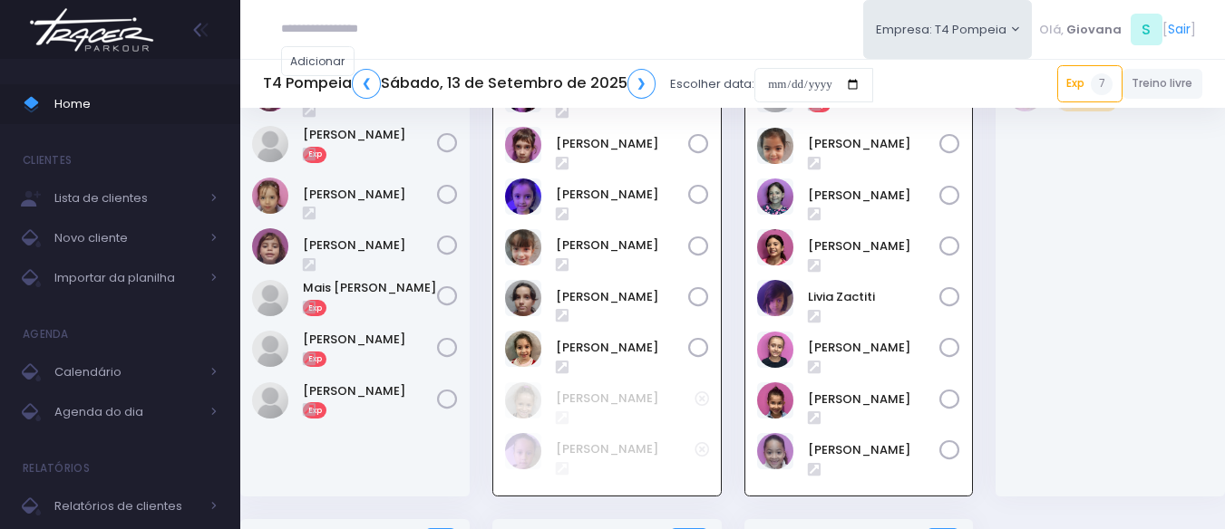
scroll to position [131, 0]
click at [357, 342] on link "[PERSON_NAME]" at bounding box center [370, 340] width 134 height 18
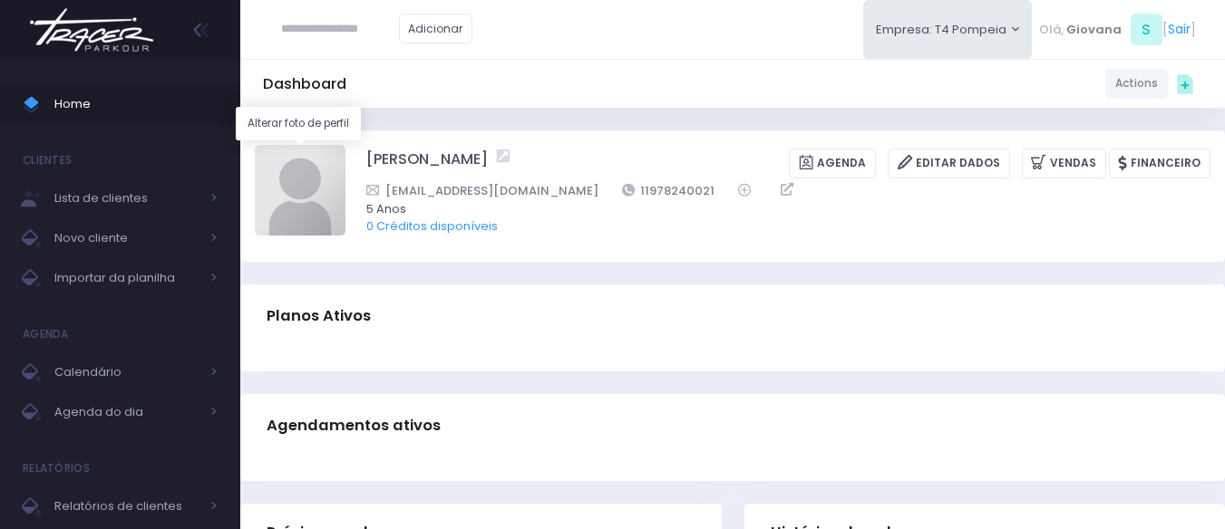
click at [305, 199] on img at bounding box center [300, 190] width 91 height 91
click at [344, 145] on input "file" at bounding box center [344, 144] width 1 height 1
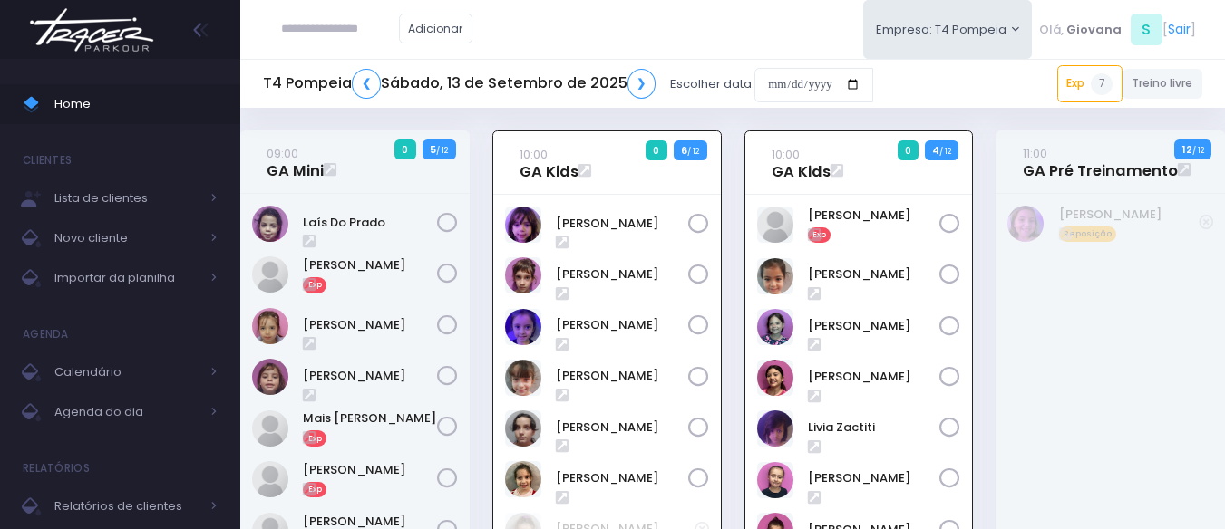
scroll to position [131, 0]
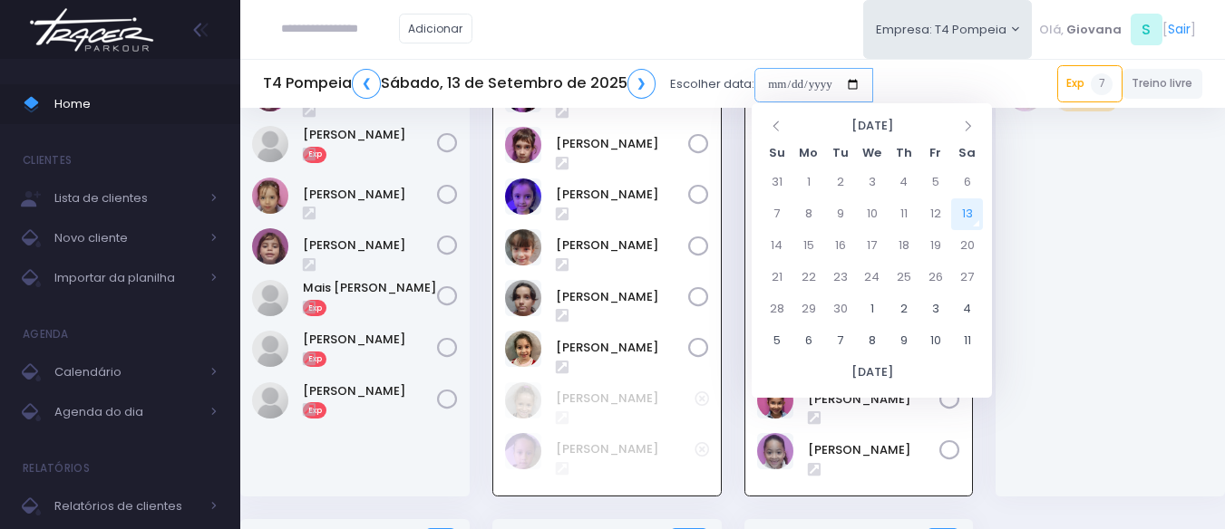
click at [794, 87] on input "date" at bounding box center [813, 85] width 119 height 34
click at [839, 252] on td "16" at bounding box center [840, 246] width 32 height 32
type input "**********"
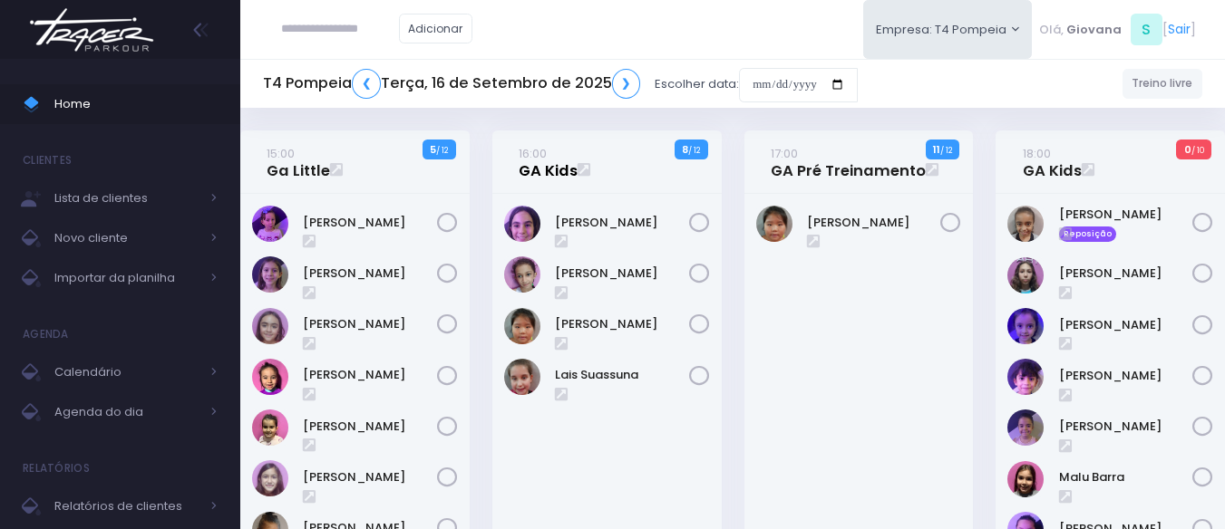
click at [535, 163] on link "16:00 GA Kids" at bounding box center [548, 162] width 59 height 36
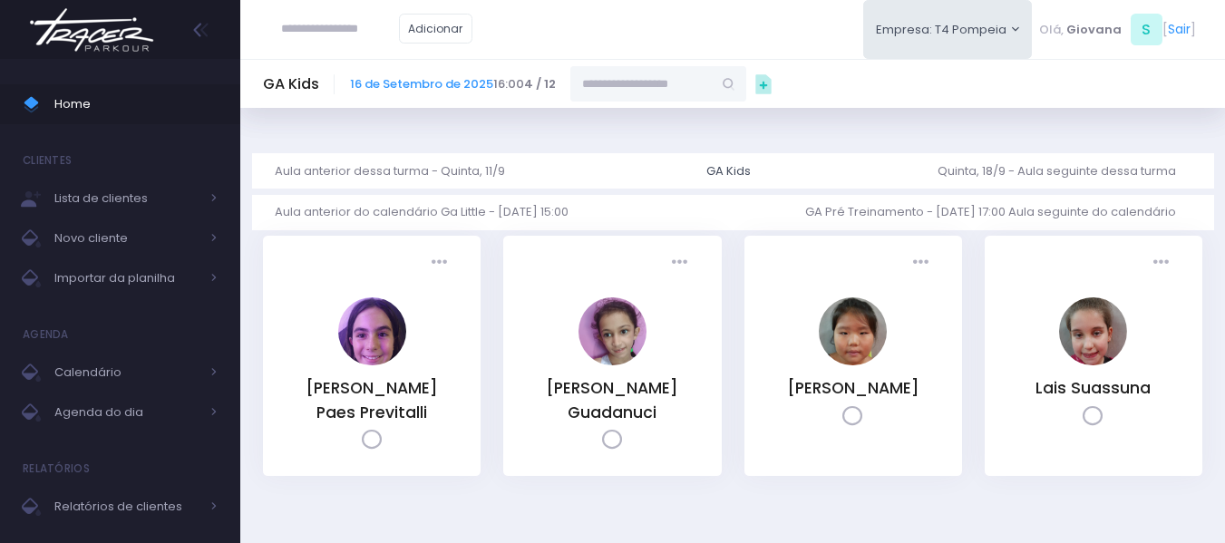
click at [610, 82] on input "text" at bounding box center [640, 83] width 141 height 34
paste input "**********"
click at [665, 83] on input "**********" at bounding box center [640, 83] width 141 height 34
click at [654, 121] on link "[PERSON_NAME]" at bounding box center [658, 116] width 105 height 18
type input "**********"
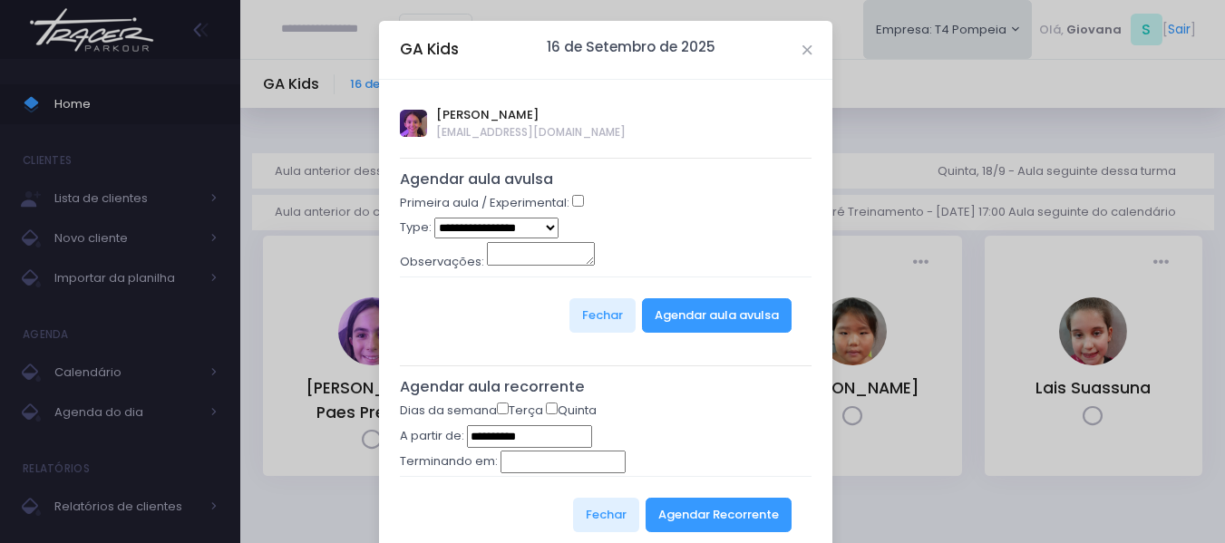
drag, startPoint x: 587, startPoint y: 411, endPoint x: 680, endPoint y: 489, distance: 121.6
click at [586, 411] on label "Quinta" at bounding box center [571, 411] width 51 height 18
click at [697, 510] on button "Agendar Recorrente" at bounding box center [718, 515] width 146 height 34
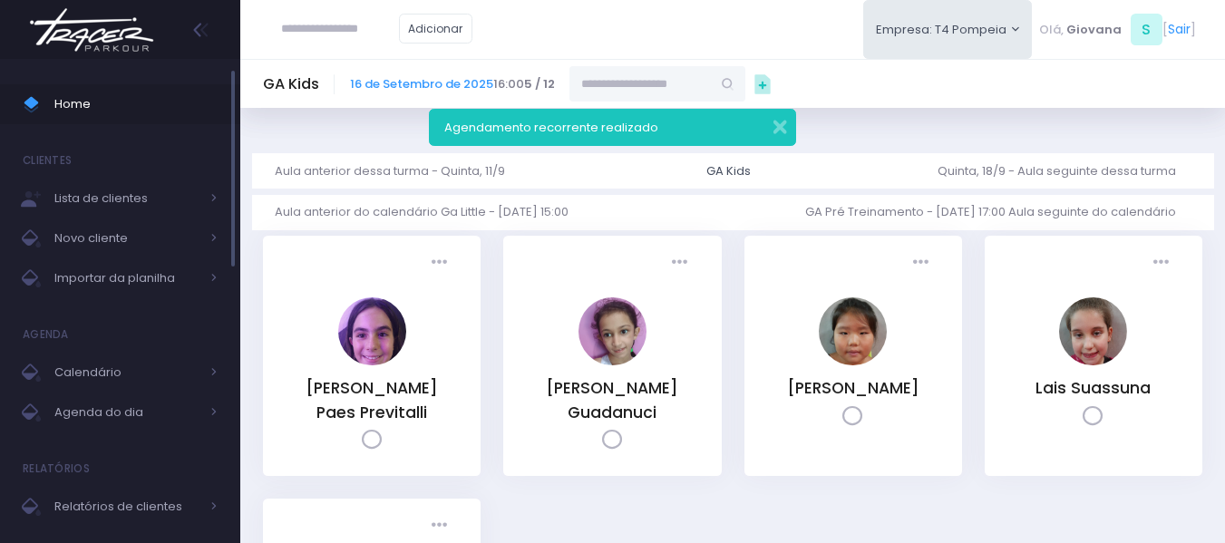
click at [111, 100] on span "Home" at bounding box center [135, 104] width 163 height 24
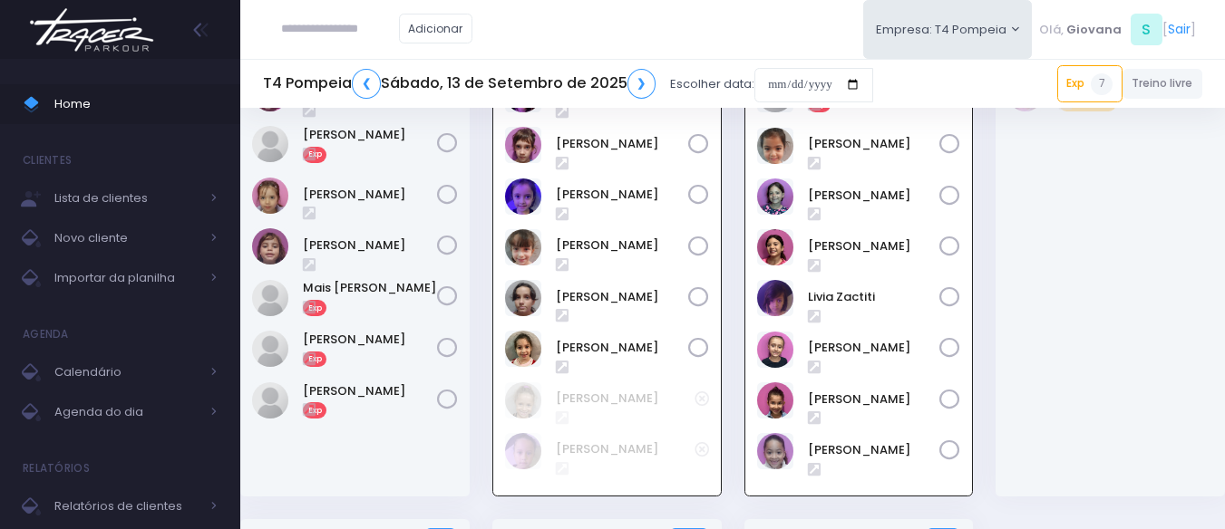
scroll to position [131, 0]
click at [132, 106] on span "Home" at bounding box center [135, 104] width 163 height 24
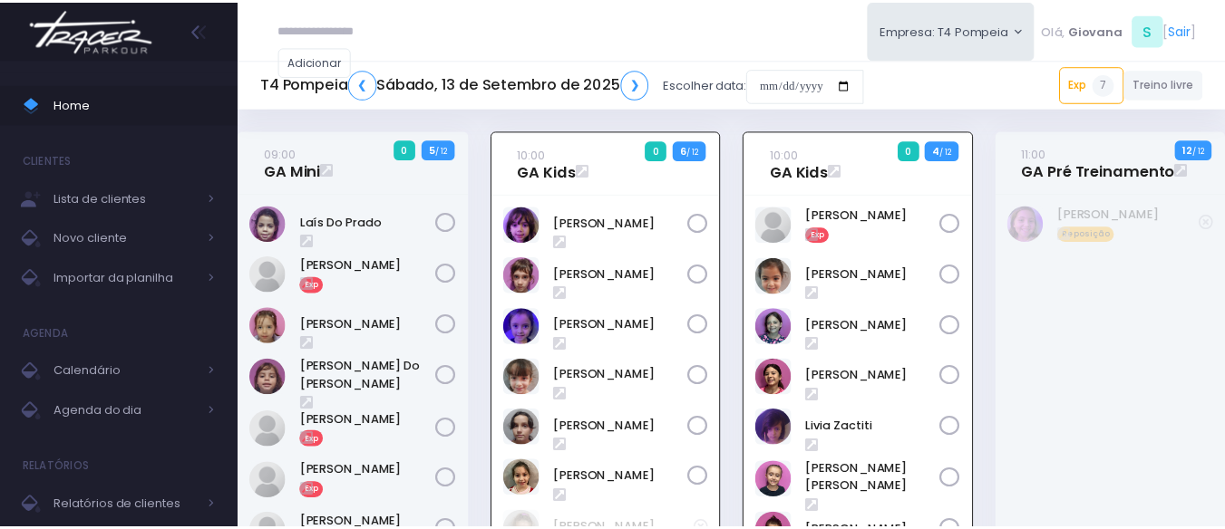
scroll to position [131, 0]
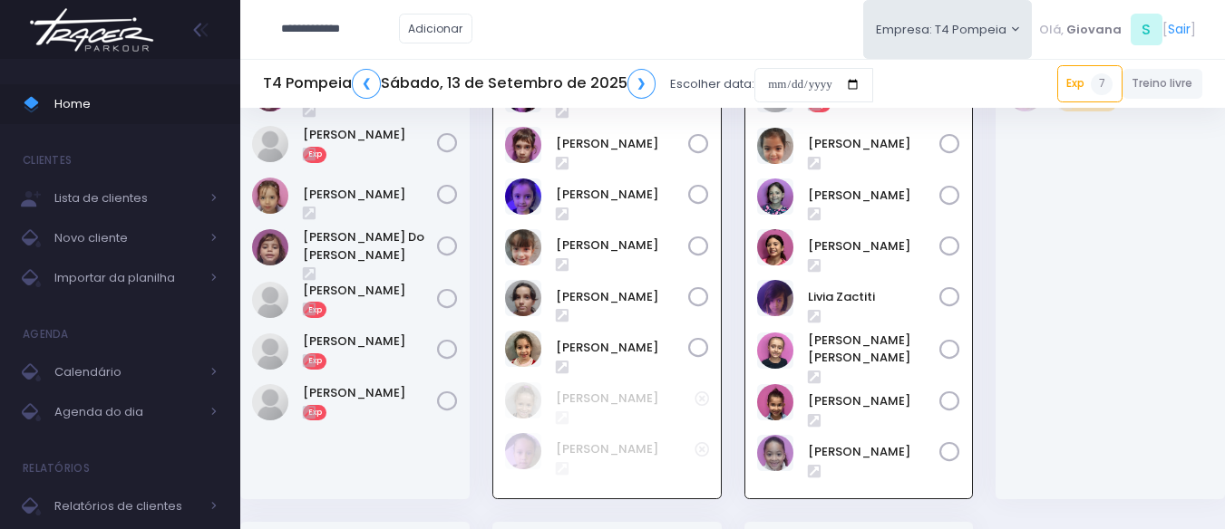
type input "**********"
click input "submit" at bounding box center [0, 0] width 0 height 0
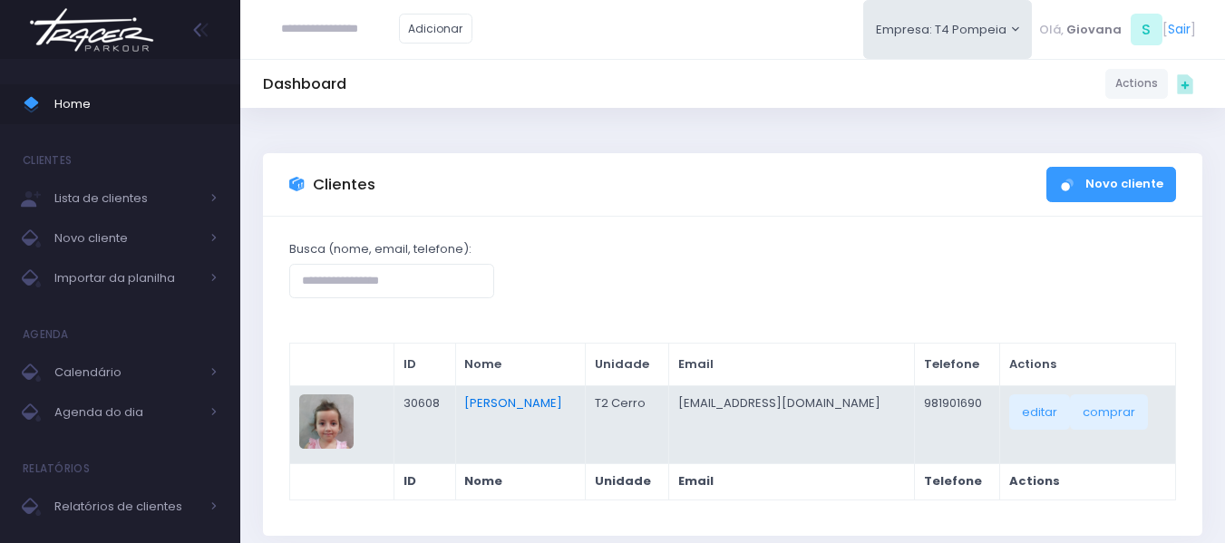
click at [504, 407] on link "[PERSON_NAME]" at bounding box center [513, 402] width 98 height 17
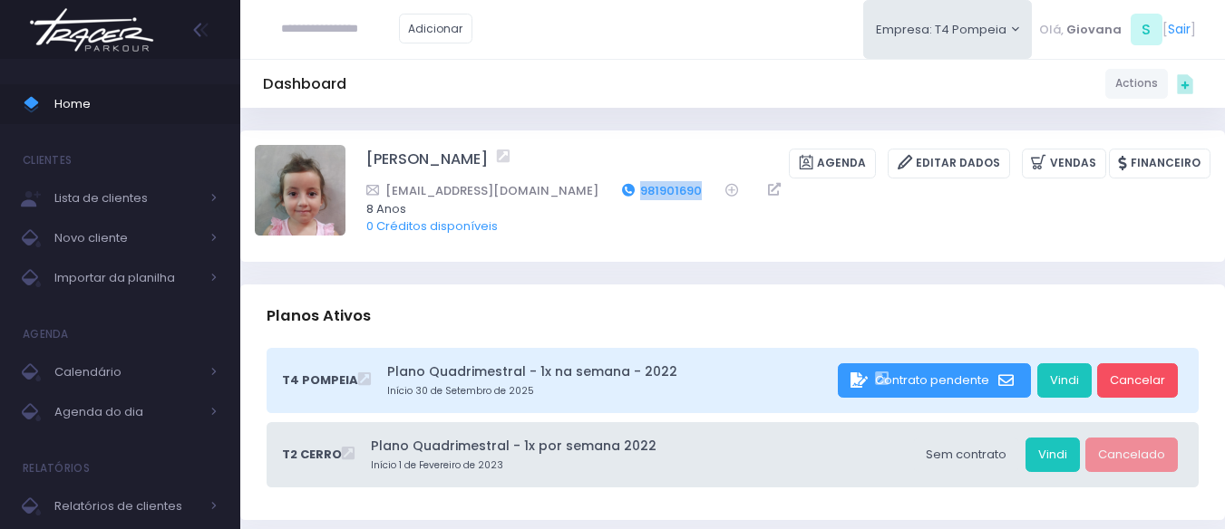
drag, startPoint x: 648, startPoint y: 187, endPoint x: 569, endPoint y: 189, distance: 78.9
click at [569, 189] on div "[EMAIL_ADDRESS][DOMAIN_NAME] 981901690" at bounding box center [776, 190] width 820 height 19
copy link "981901690"
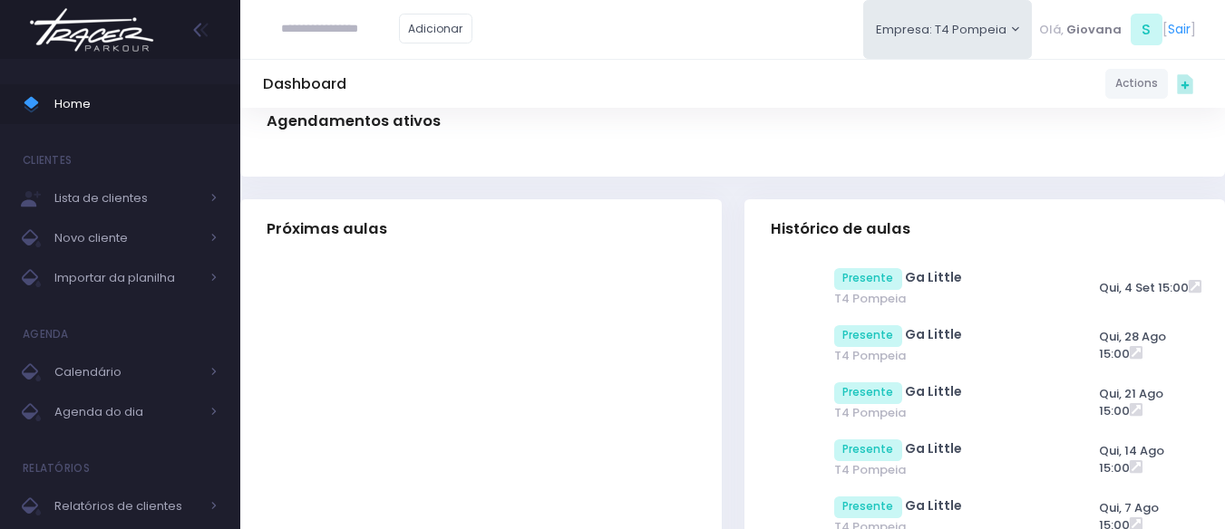
scroll to position [544, 0]
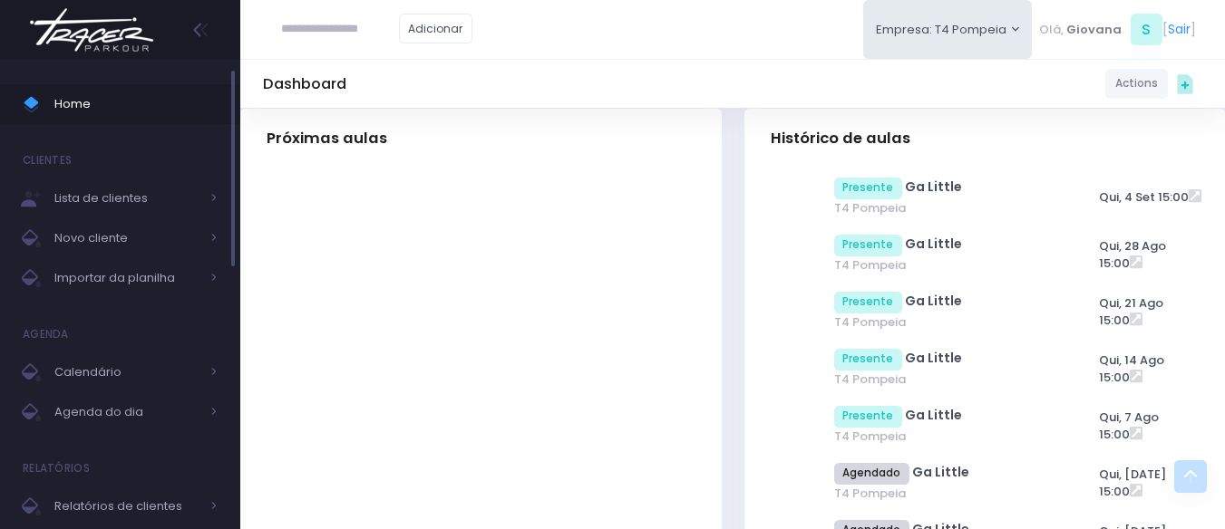
click at [148, 99] on span "Home" at bounding box center [135, 104] width 163 height 24
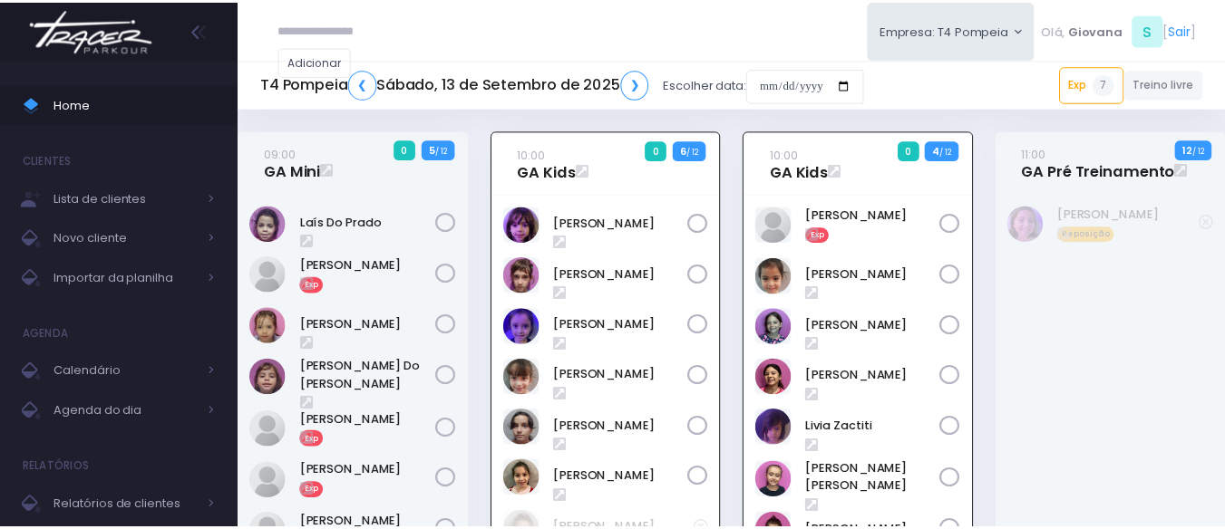
scroll to position [131, 0]
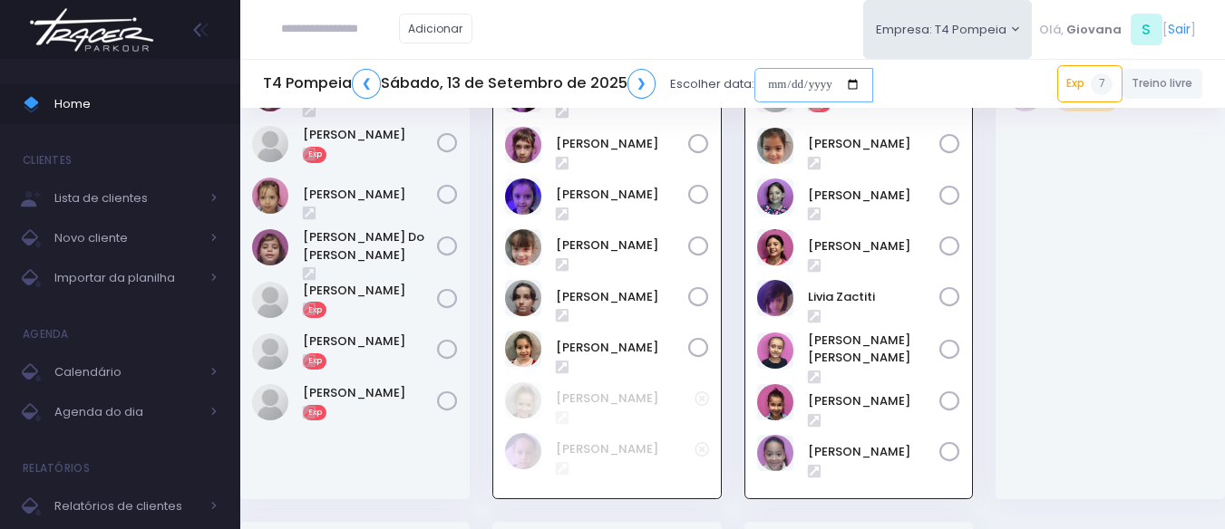
click at [771, 89] on input "date" at bounding box center [813, 85] width 119 height 34
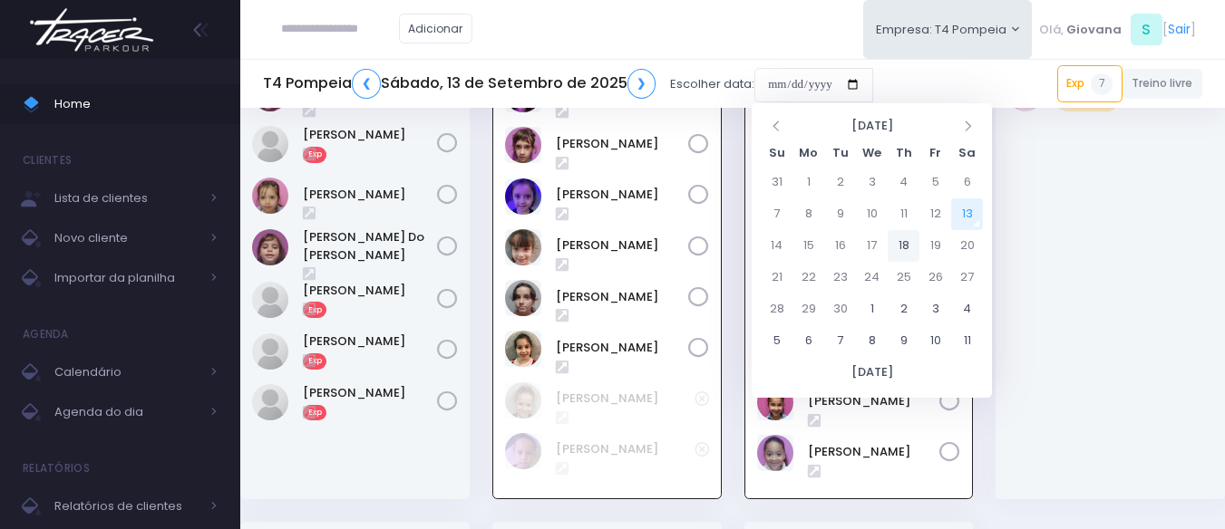
click at [911, 246] on td "18" at bounding box center [903, 246] width 32 height 32
type input "**********"
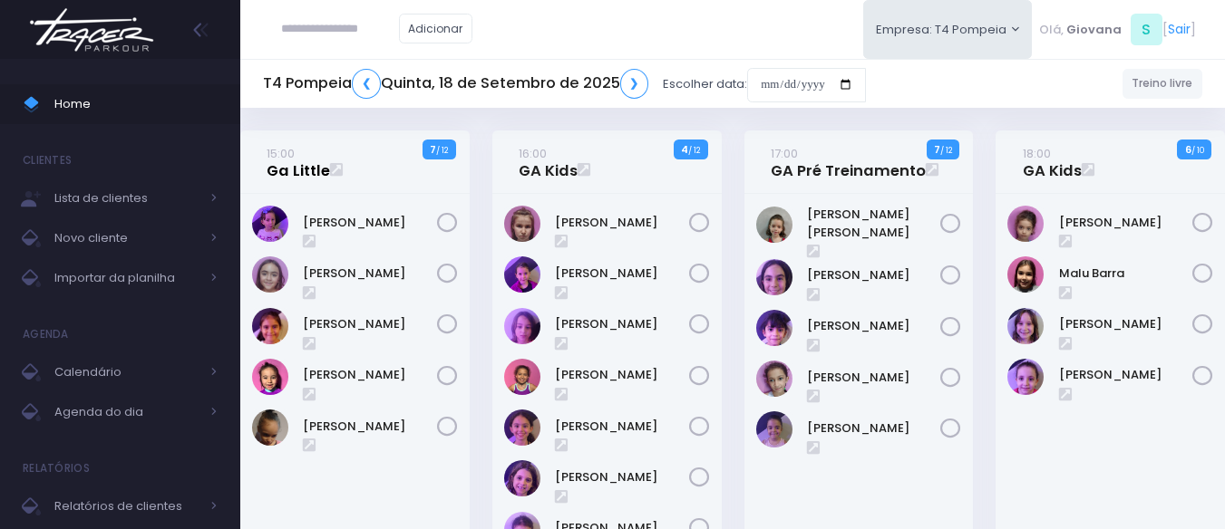
click at [303, 178] on link "15:00 Ga Little" at bounding box center [298, 162] width 63 height 36
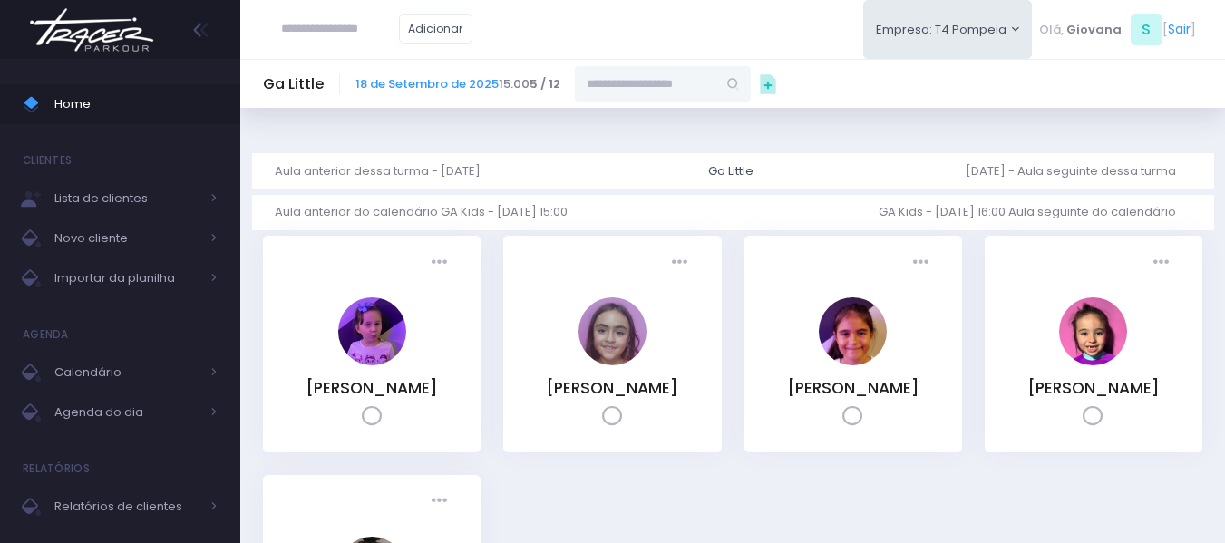
click at [622, 82] on input "text" at bounding box center [645, 83] width 141 height 34
paste input "*********"
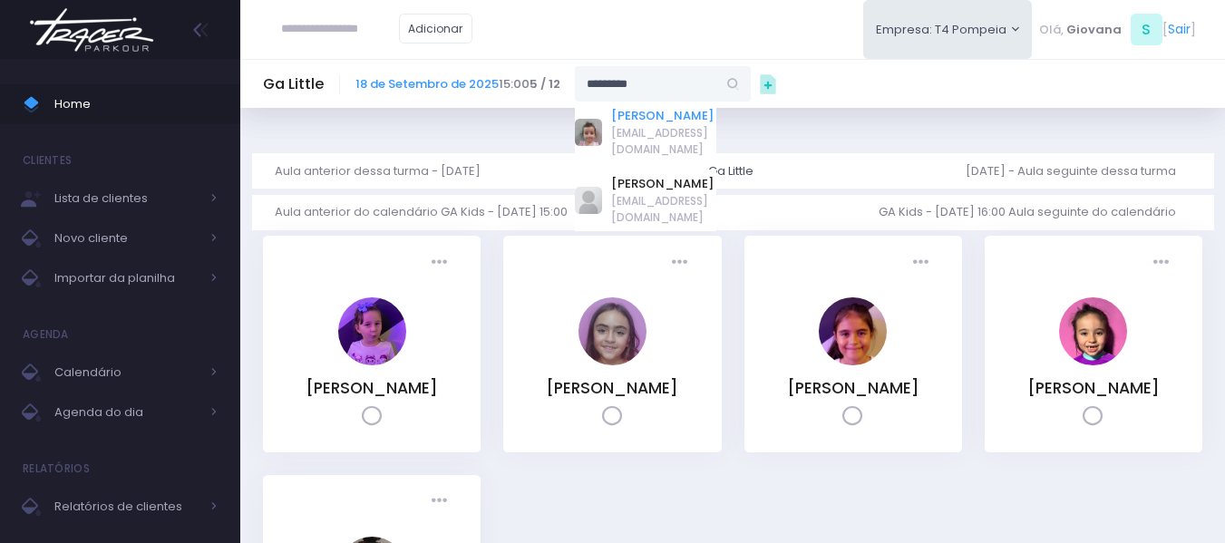
click at [632, 115] on link "[PERSON_NAME]" at bounding box center [663, 116] width 105 height 18
type input "**********"
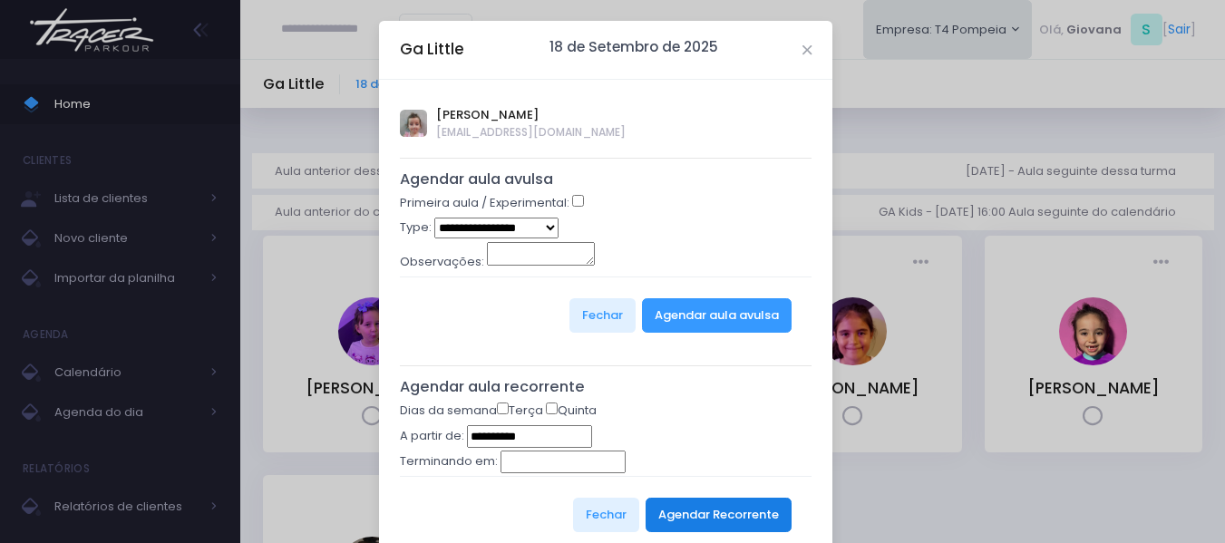
click at [684, 514] on button "Agendar Recorrente" at bounding box center [718, 515] width 146 height 34
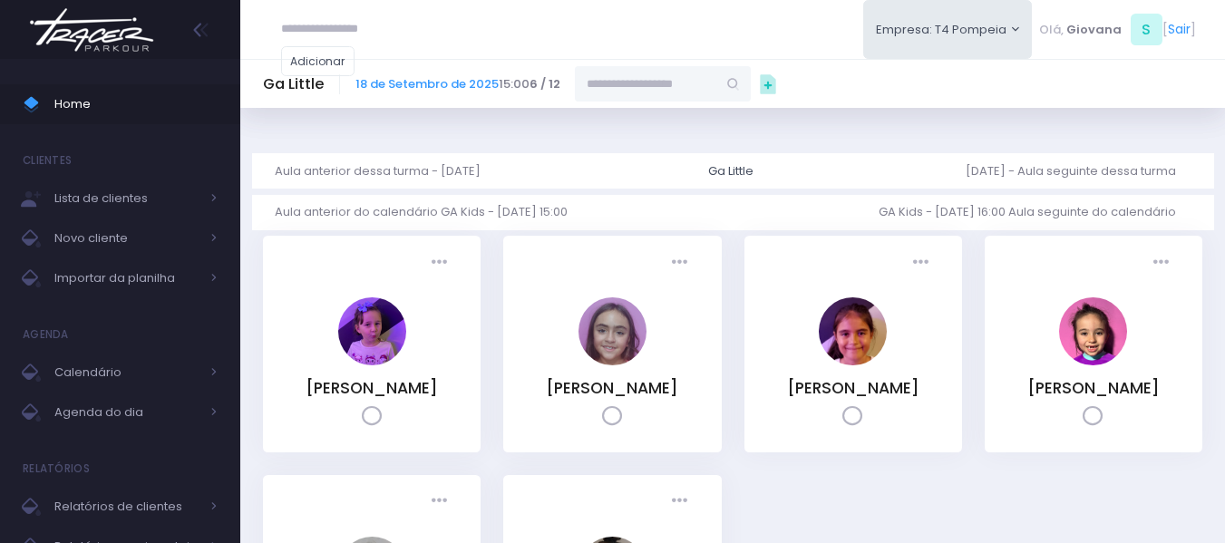
click at [84, 102] on span "Home" at bounding box center [135, 104] width 163 height 24
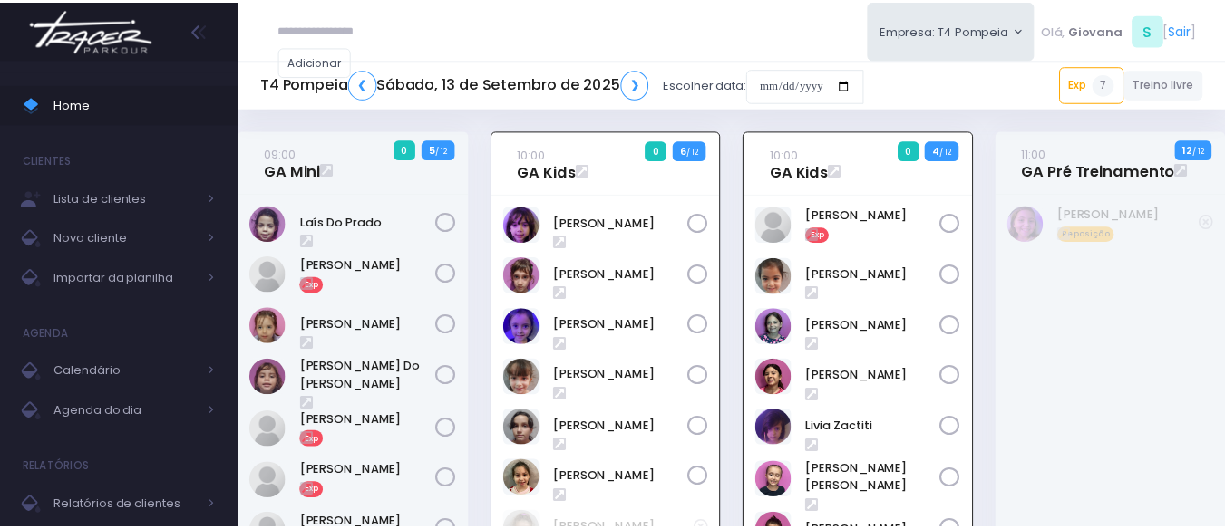
scroll to position [131, 0]
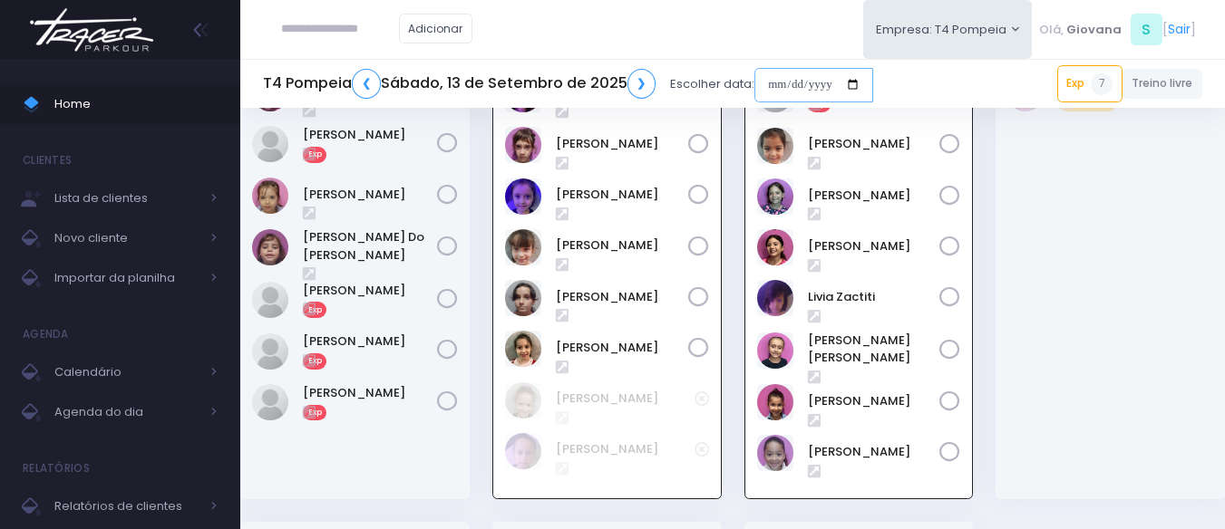
click at [799, 77] on input "date" at bounding box center [813, 85] width 119 height 34
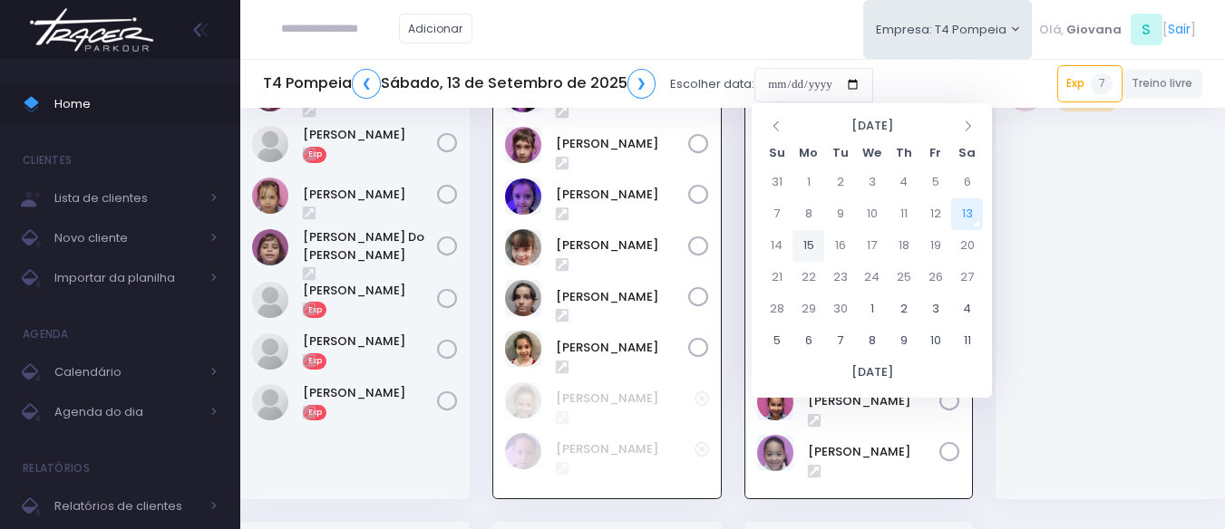
click at [819, 247] on td "15" at bounding box center [808, 246] width 32 height 32
type input "**********"
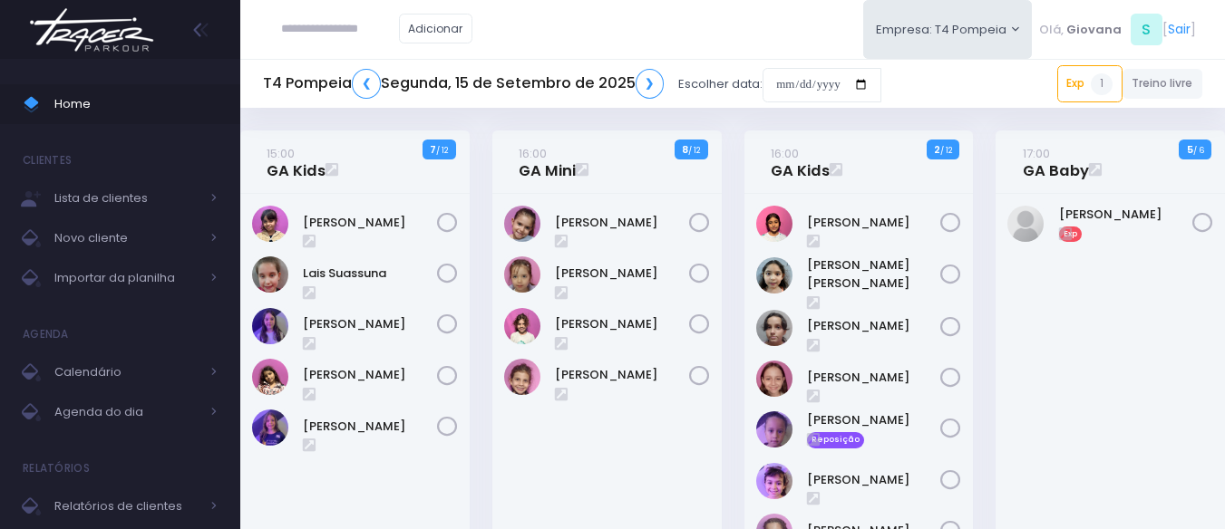
click at [732, 215] on div "16:00 GA Mini 8 / 12" at bounding box center [606, 442] width 252 height 622
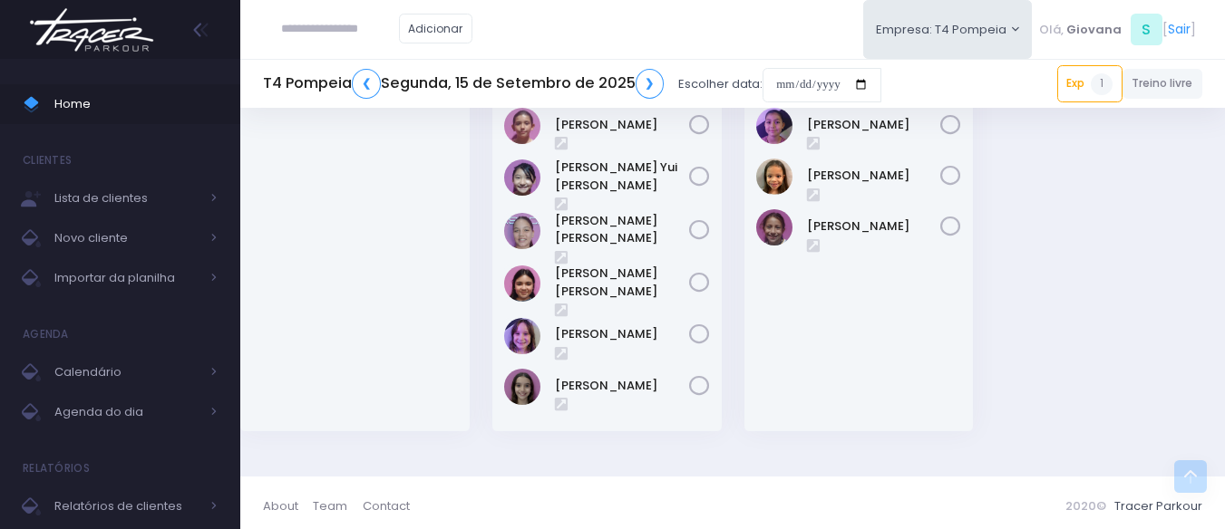
scroll to position [601, 0]
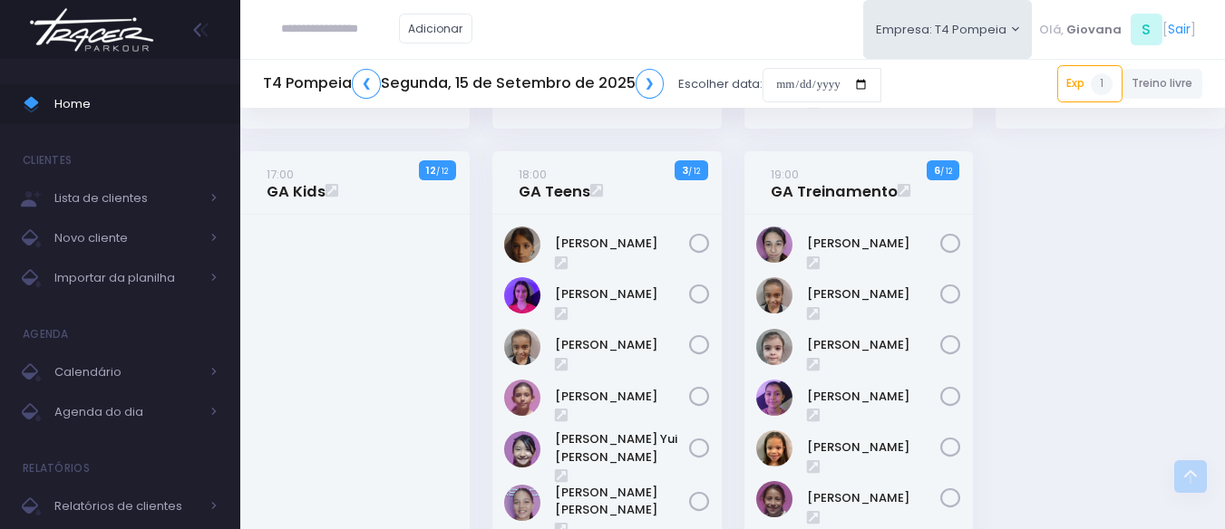
click at [732, 215] on div "18:00 GA Teens 3 / 12" at bounding box center [606, 438] width 252 height 575
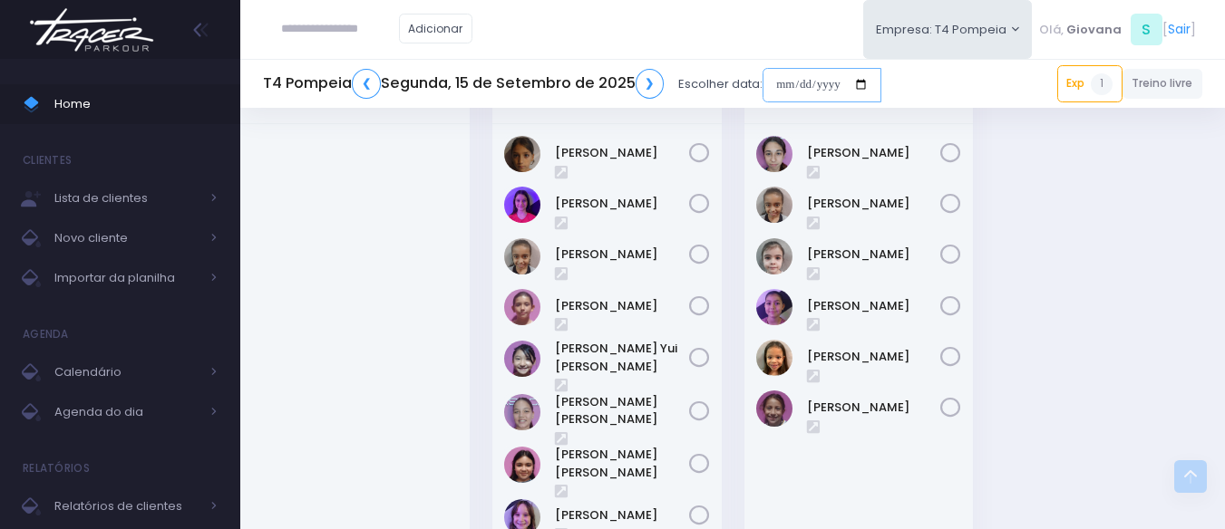
click at [859, 86] on input "date" at bounding box center [821, 85] width 119 height 34
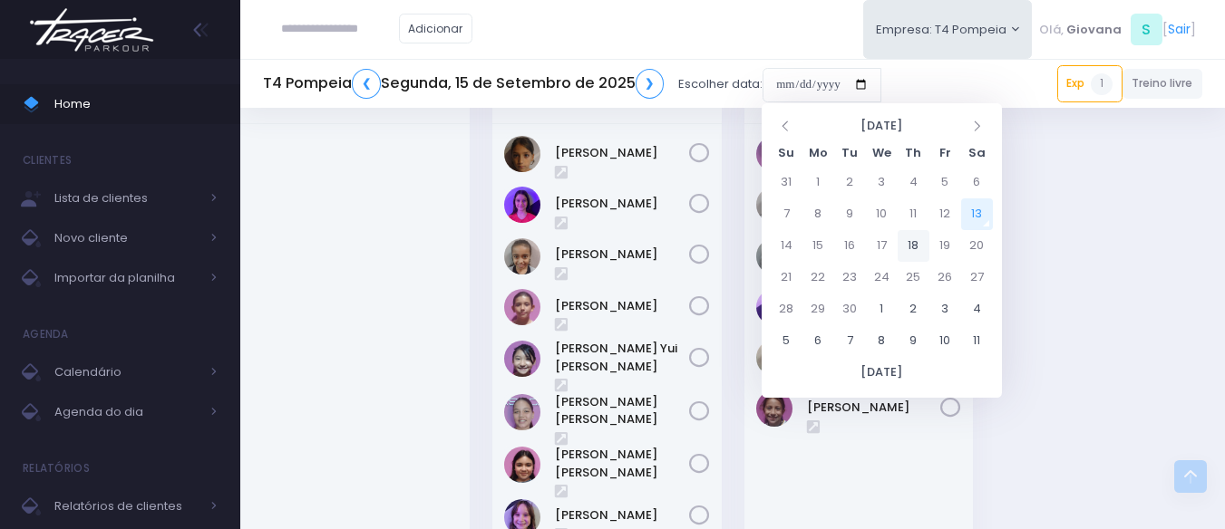
click at [918, 249] on td "18" at bounding box center [913, 246] width 32 height 32
click at [909, 216] on td "11" at bounding box center [913, 215] width 32 height 32
type input "**********"
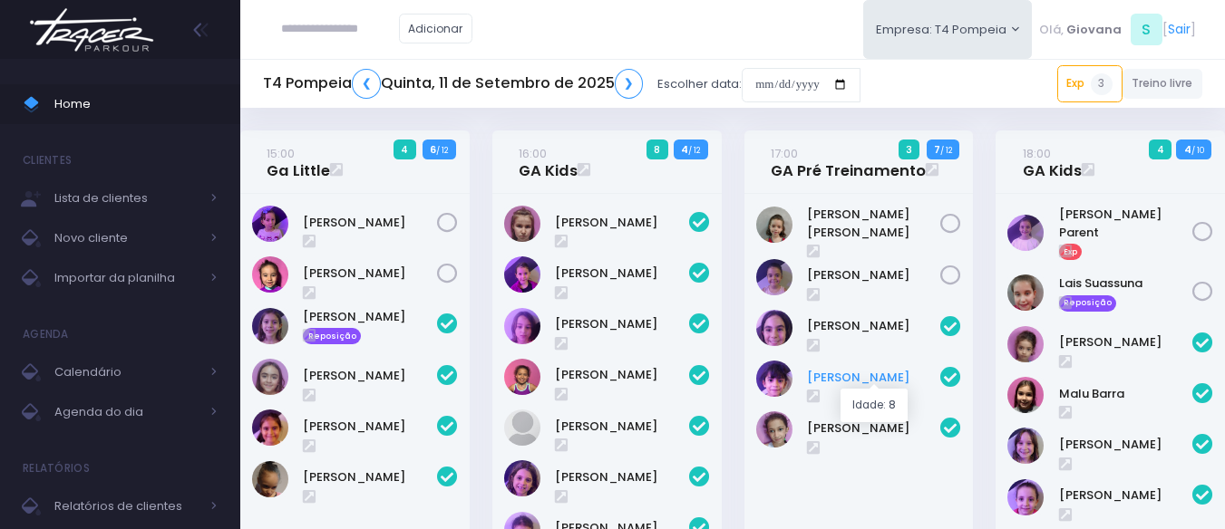
click at [843, 379] on link "[PERSON_NAME]" at bounding box center [874, 378] width 134 height 18
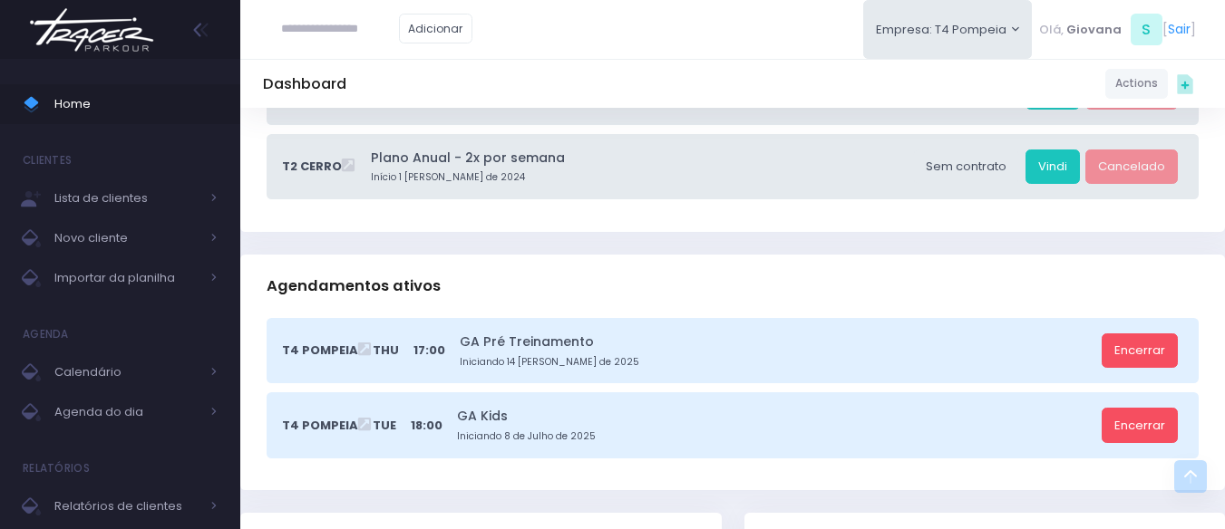
scroll to position [544, 0]
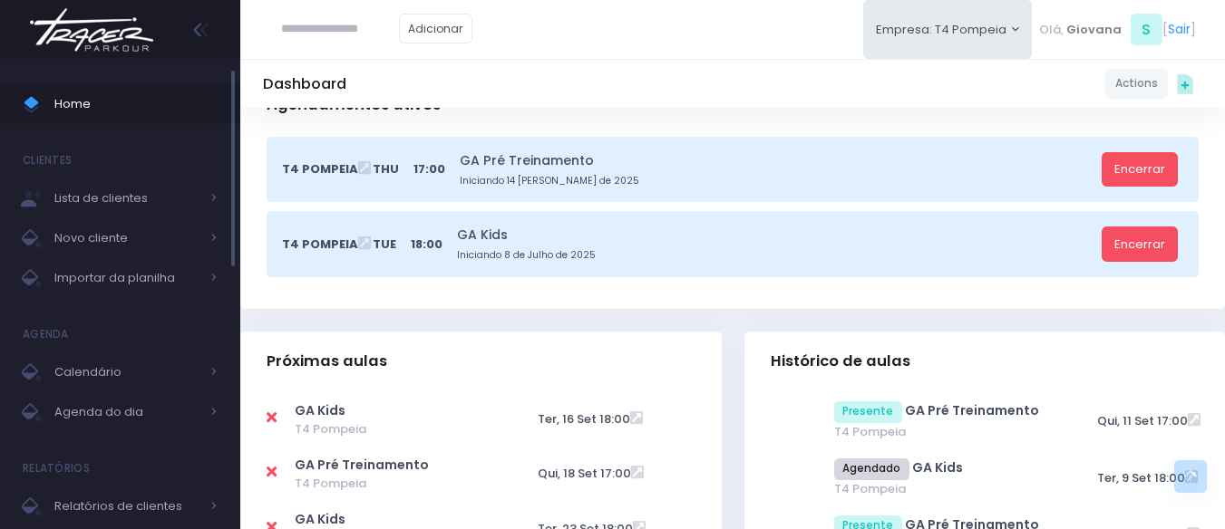
click at [49, 98] on span at bounding box center [39, 104] width 32 height 24
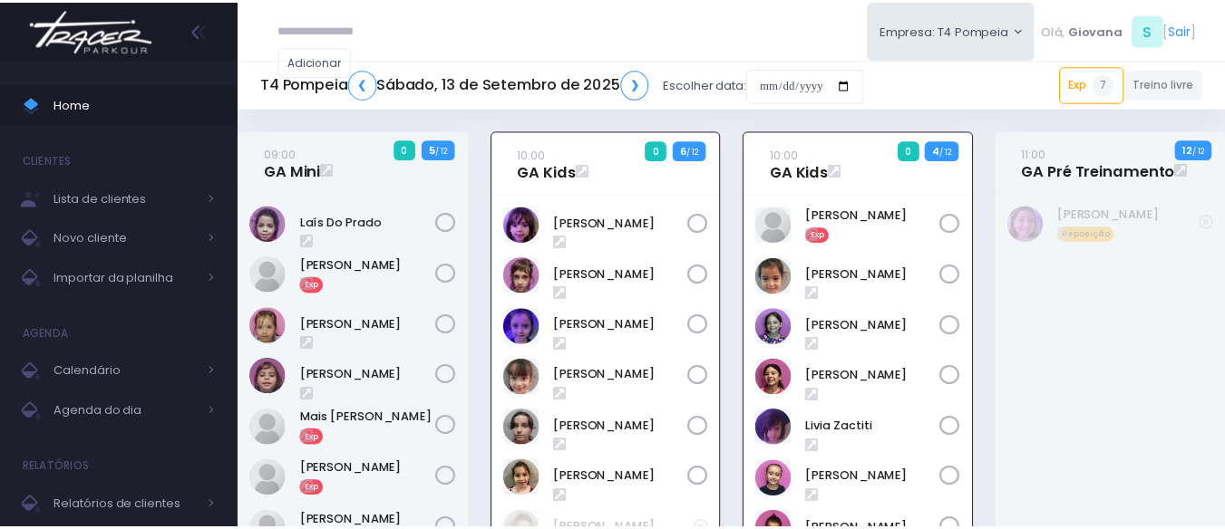
scroll to position [131, 0]
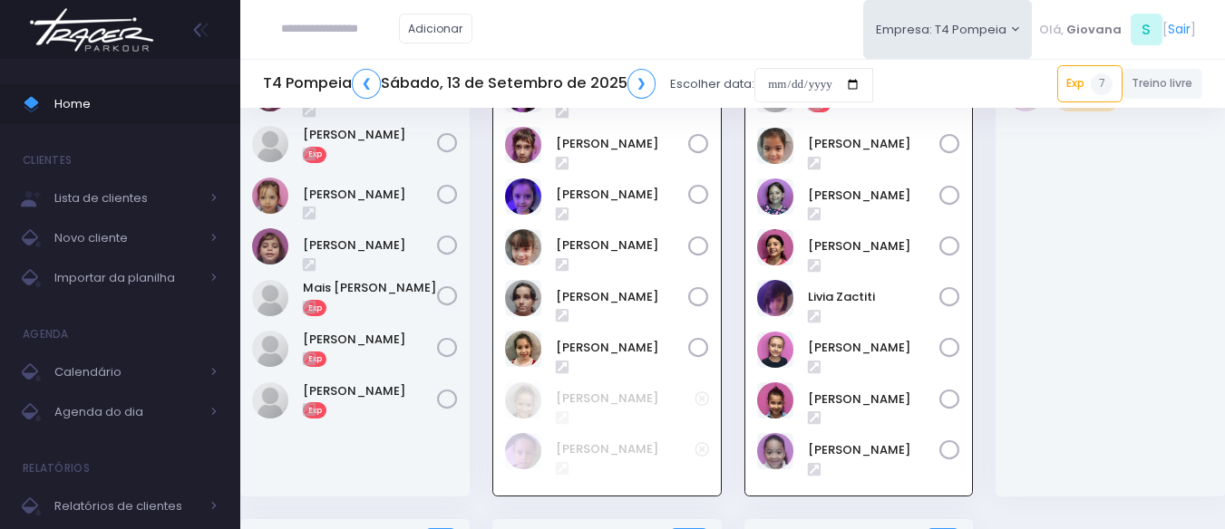
click at [989, 229] on div "11:00 GA Pré Treinamento 12 / 12 Reposição" at bounding box center [1110, 259] width 252 height 519
click at [1003, 320] on div "Heloisa Nivolone Reposição" at bounding box center [1109, 279] width 229 height 433
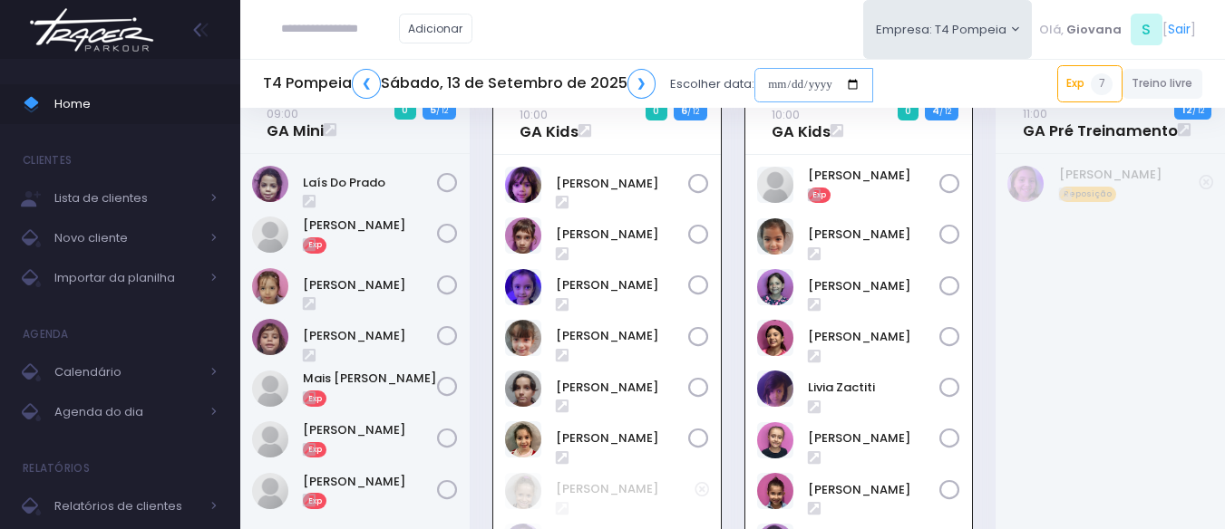
click at [822, 75] on input "date" at bounding box center [813, 85] width 119 height 34
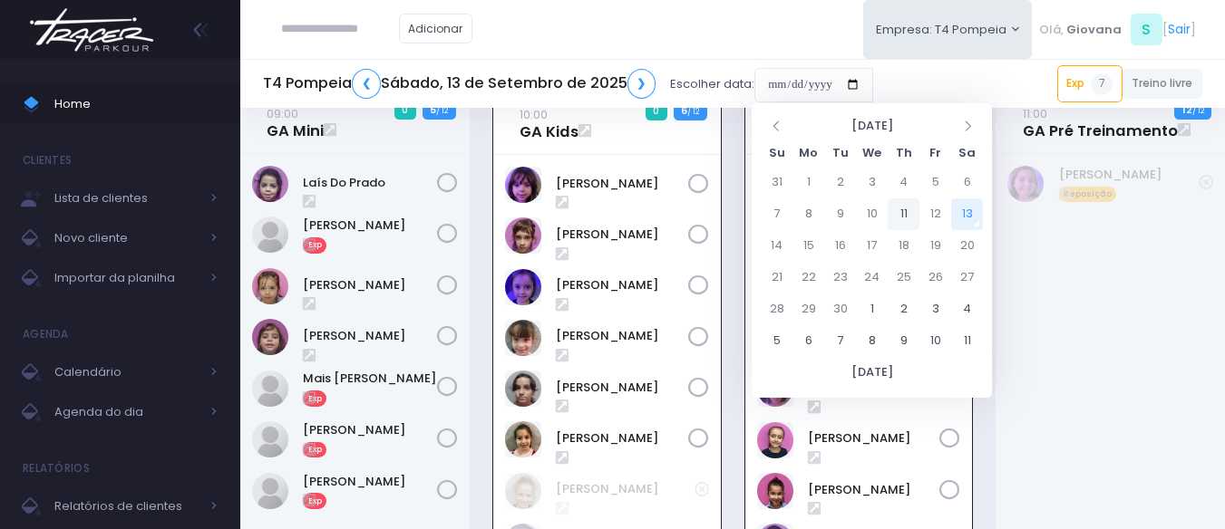
click at [899, 215] on td "11" at bounding box center [903, 215] width 32 height 32
type input "**********"
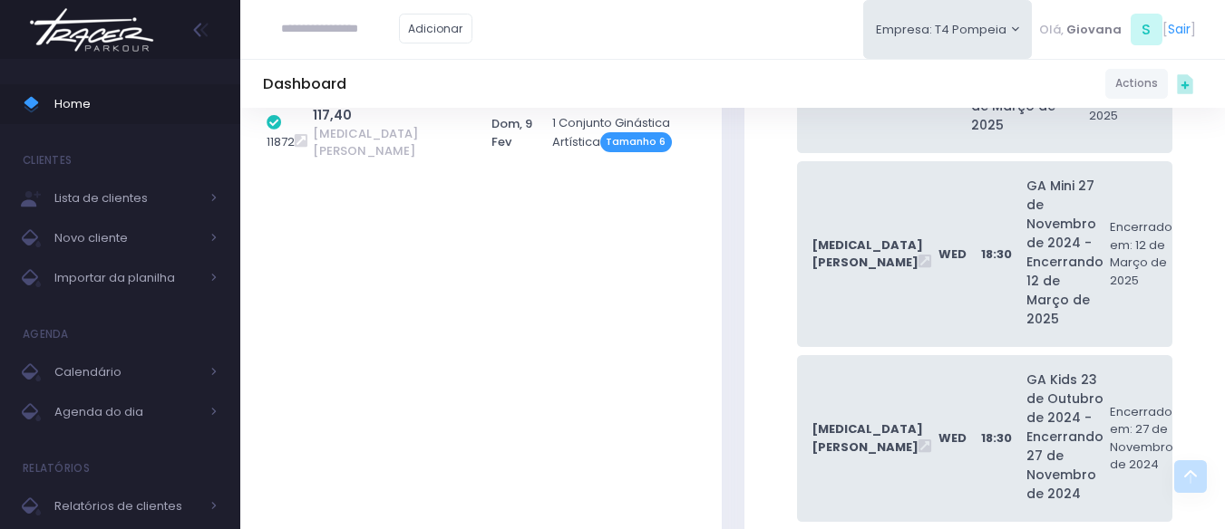
scroll to position [3989, 0]
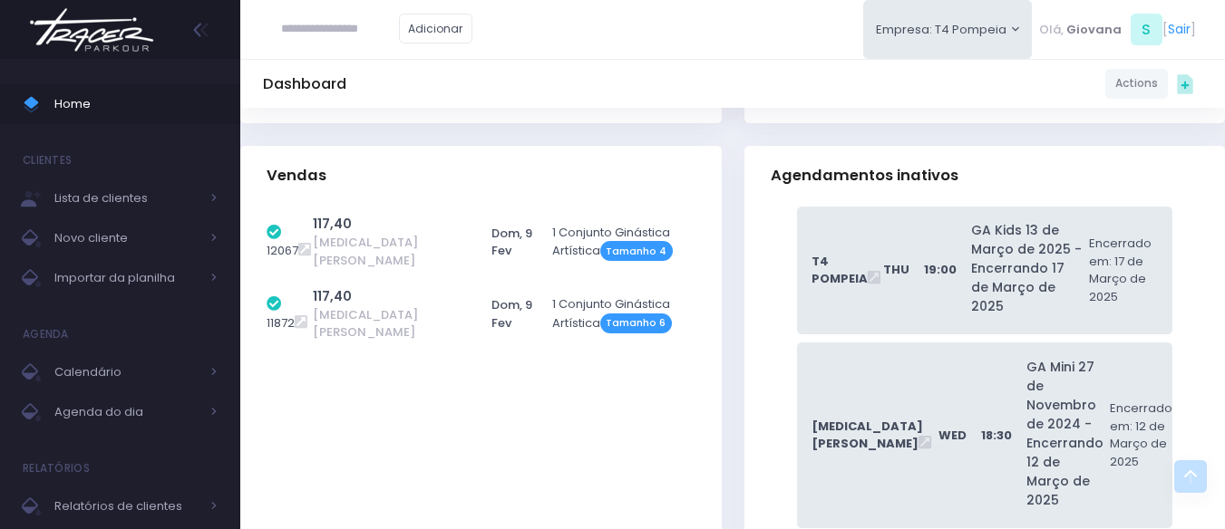
click at [1187, 486] on icon at bounding box center [1190, 477] width 22 height 22
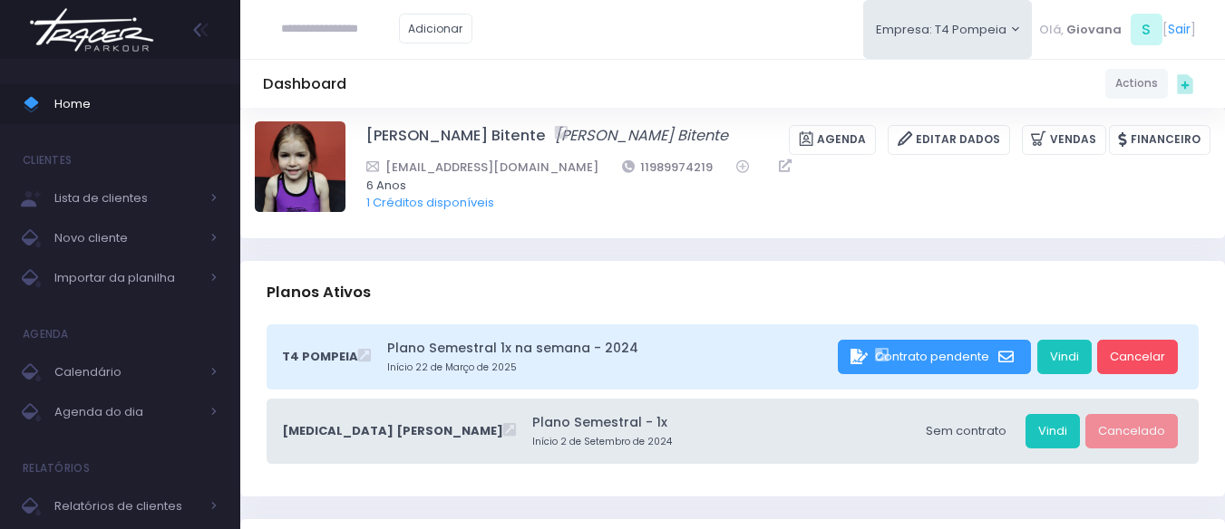
scroll to position [0, 0]
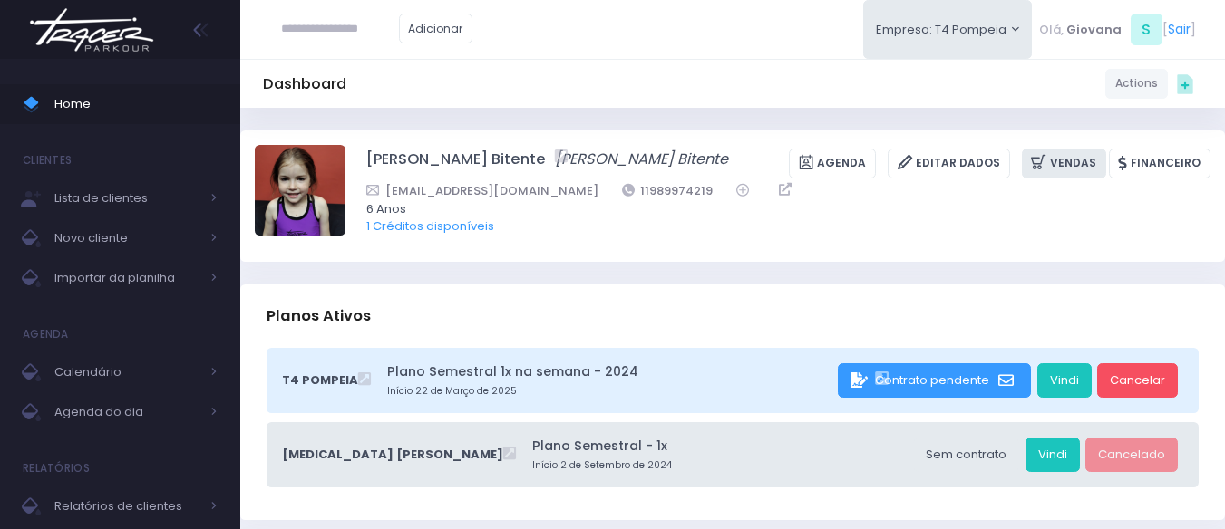
click at [1079, 178] on div "Helena Macedo Bitente Helena Macedo Bitente Agenda Editar Dados Vendas Financei…" at bounding box center [788, 196] width 844 height 102
click at [1078, 177] on link "Vendas" at bounding box center [1064, 164] width 84 height 30
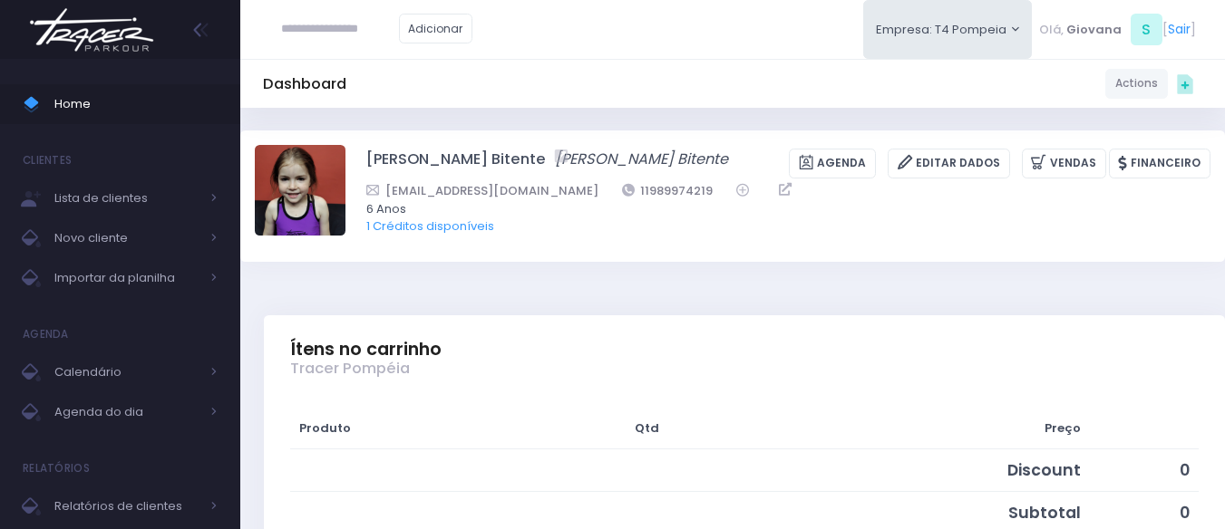
scroll to position [272, 0]
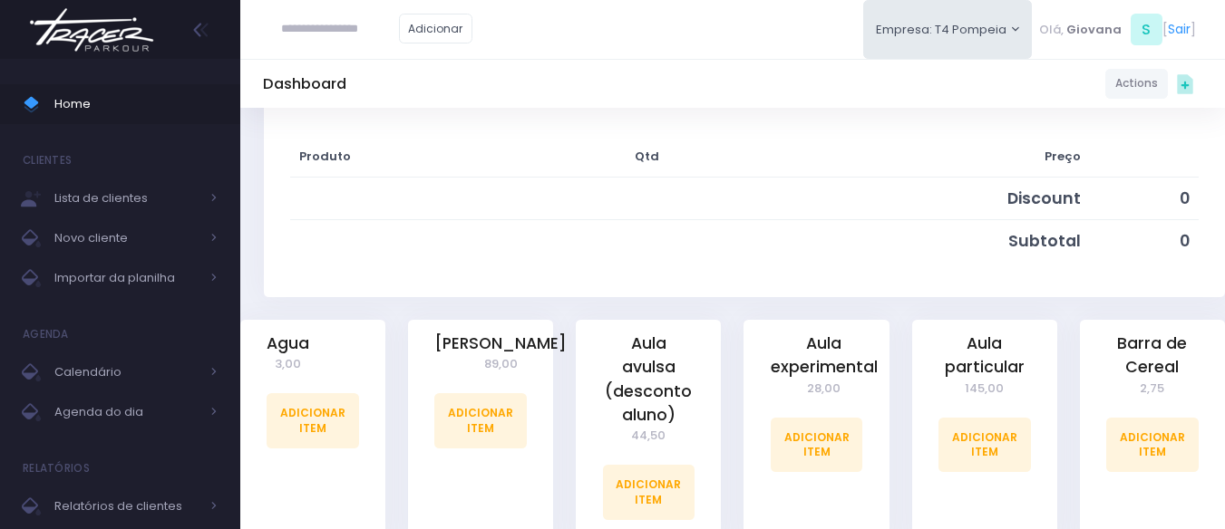
click at [901, 320] on div "Aula particular 145,00 Adicionar Item" at bounding box center [984, 443] width 168 height 247
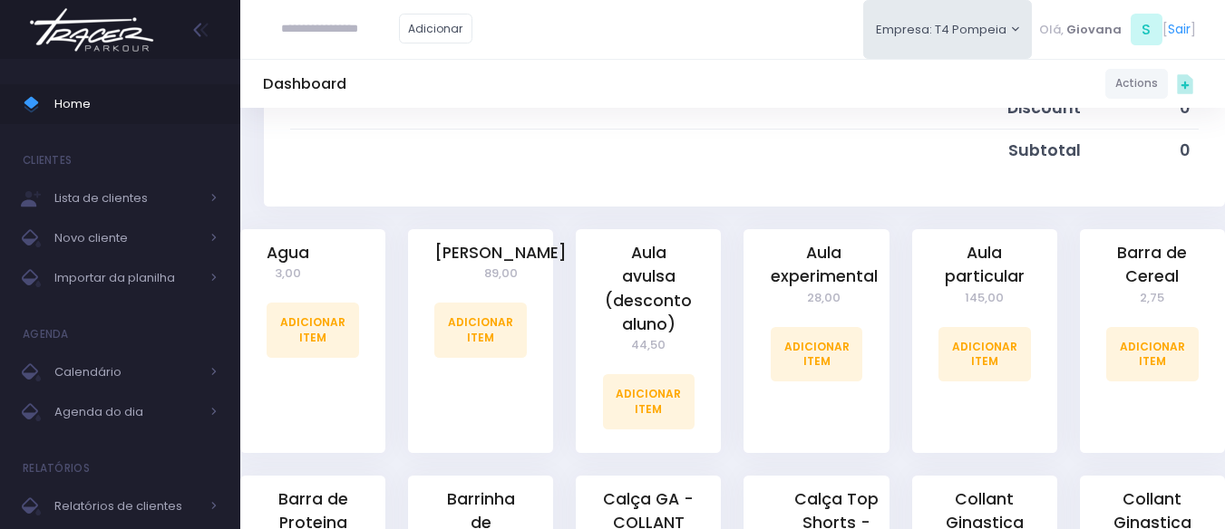
scroll to position [453, 0]
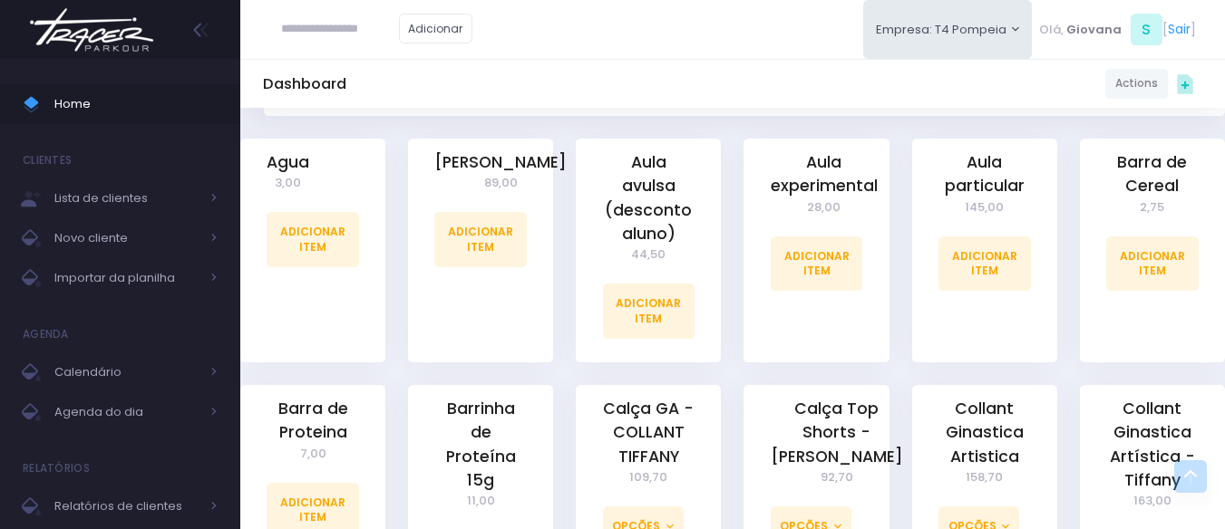
click at [897, 301] on div "Aula experimental 28,00 Adicionar Item" at bounding box center [816, 262] width 168 height 247
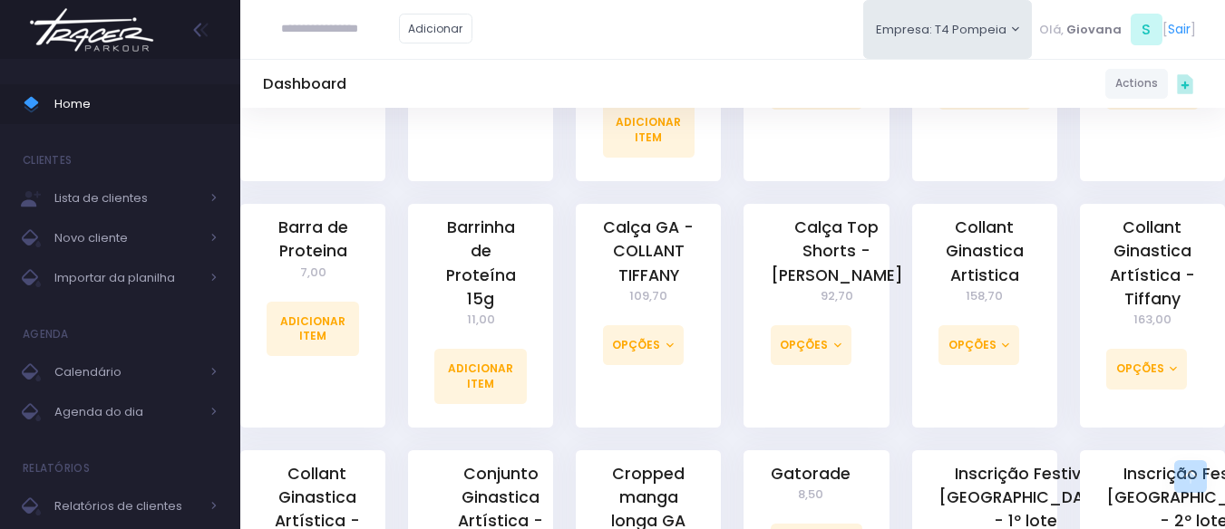
click at [900, 289] on div "Collant Ginastica Artistica 158,70 Opções Tamanho 10 Tamanho 12 Tamanho 14 Tama…" at bounding box center [984, 327] width 168 height 247
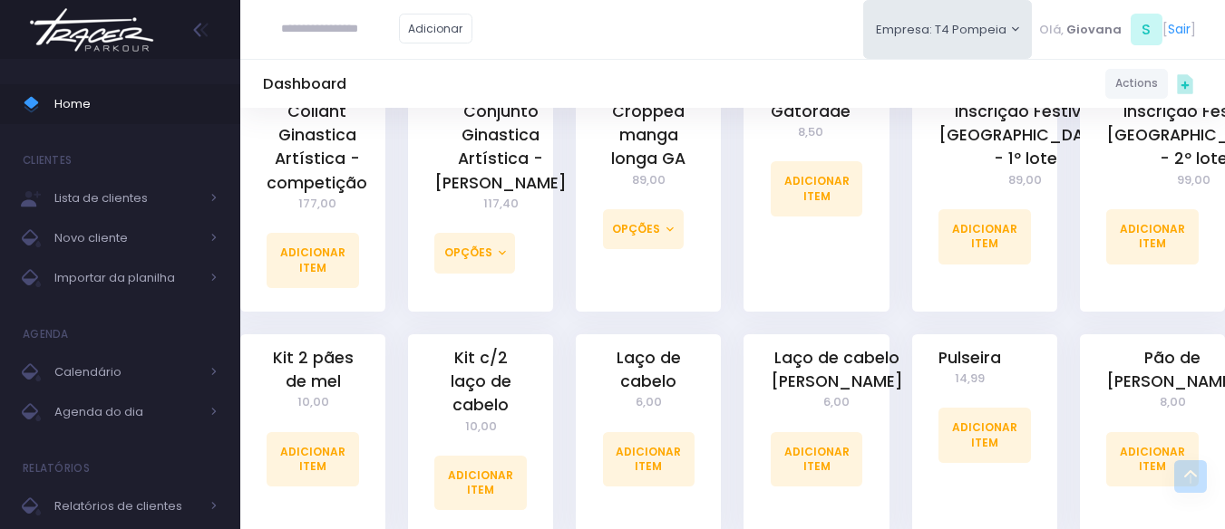
scroll to position [1088, 0]
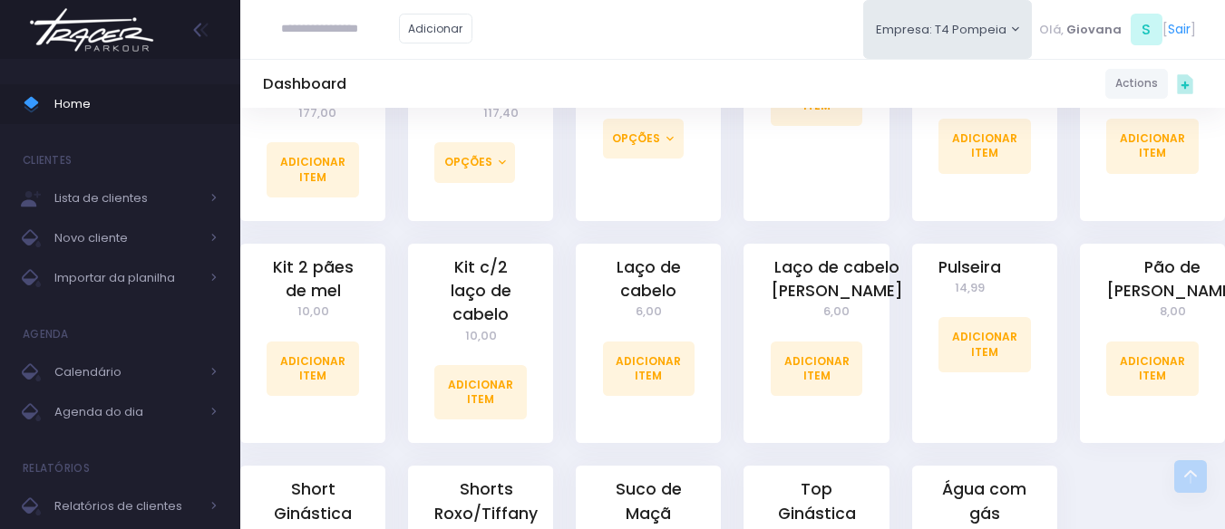
click at [887, 310] on div "Laço de cabelo Tiffany 6,00 Adicionar Item" at bounding box center [815, 344] width 145 height 200
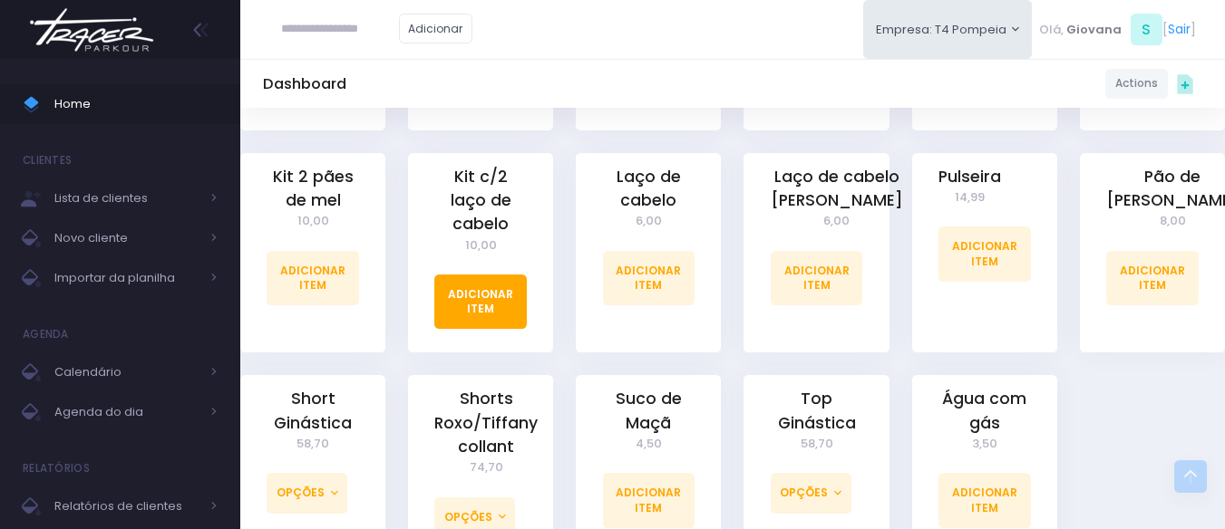
click at [485, 275] on link "Adicionar Item" at bounding box center [480, 302] width 92 height 54
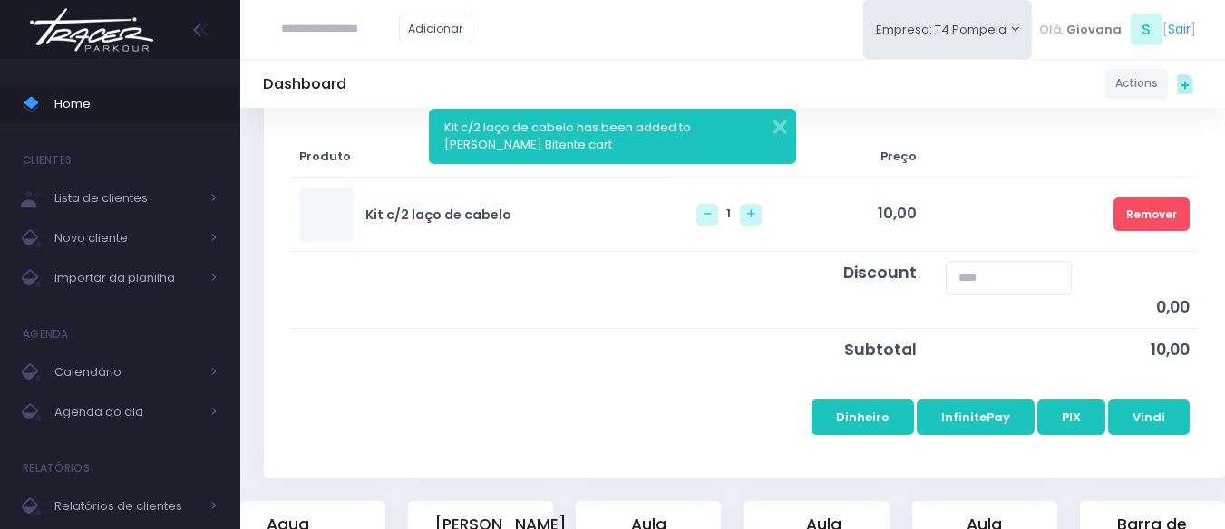
scroll to position [635, 0]
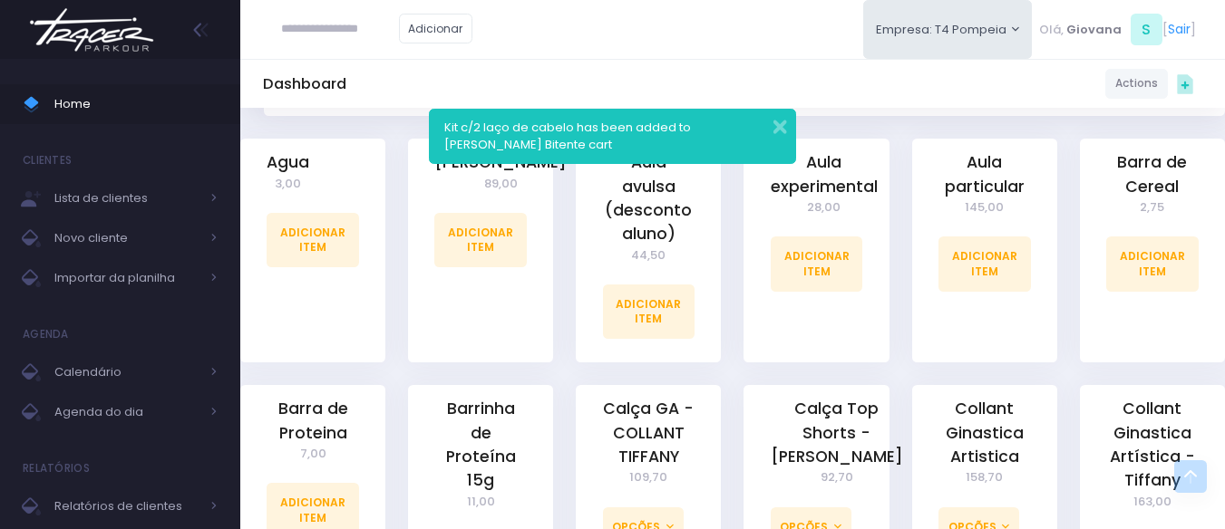
click at [732, 336] on div "Aula experimental 28,00 Adicionar Item" at bounding box center [816, 262] width 168 height 247
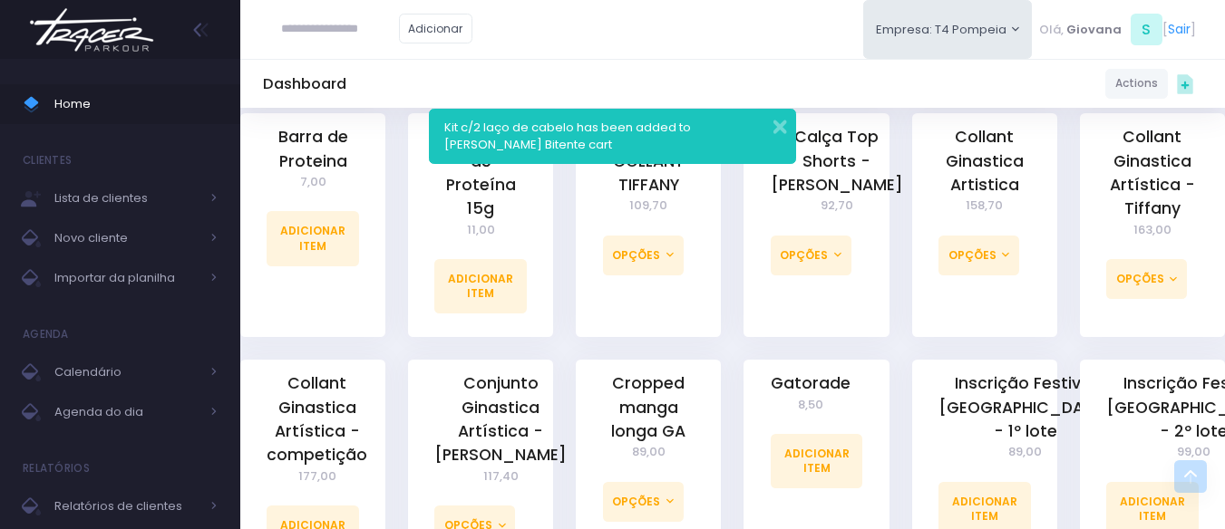
click at [731, 337] on div "Calça GA - COLLANT TIFFANY 109,70 Opções Tamanho 10 Tamanho 12 Tamanho 14 Taman…" at bounding box center [649, 236] width 168 height 247
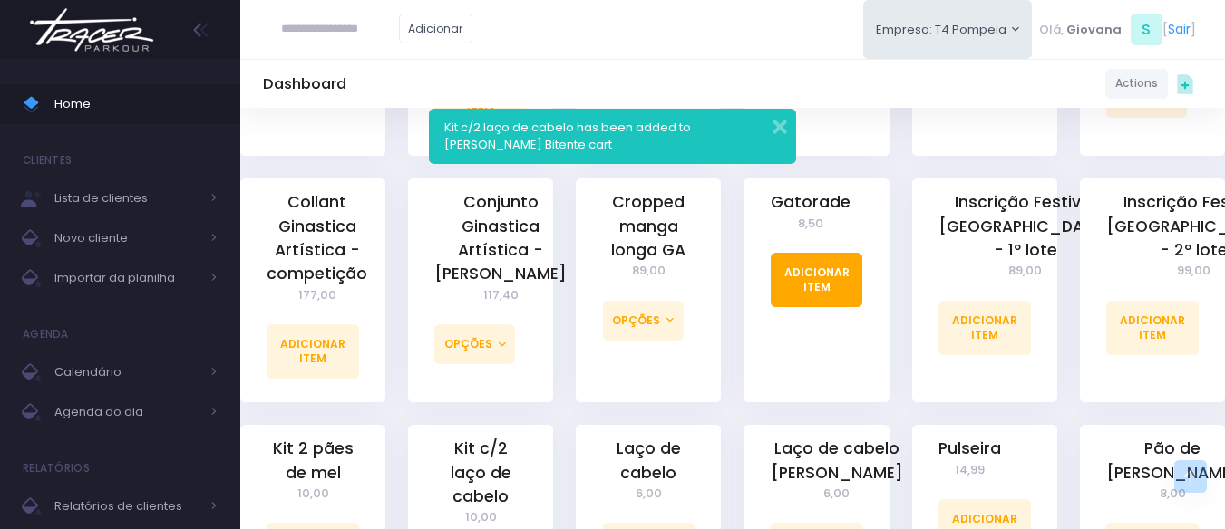
click at [826, 260] on link "Adicionar Item" at bounding box center [817, 280] width 92 height 54
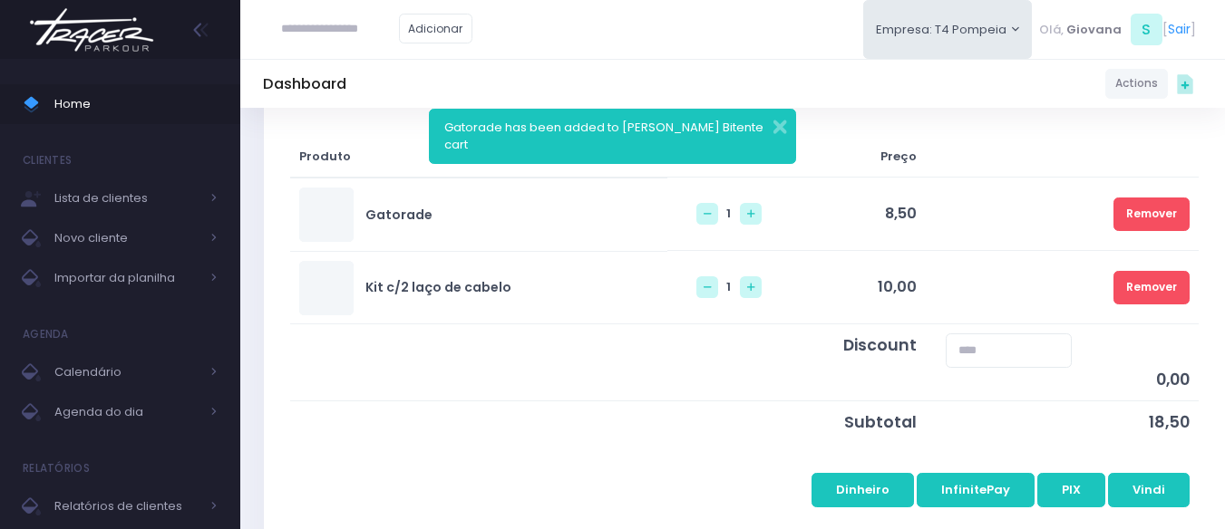
scroll to position [363, 0]
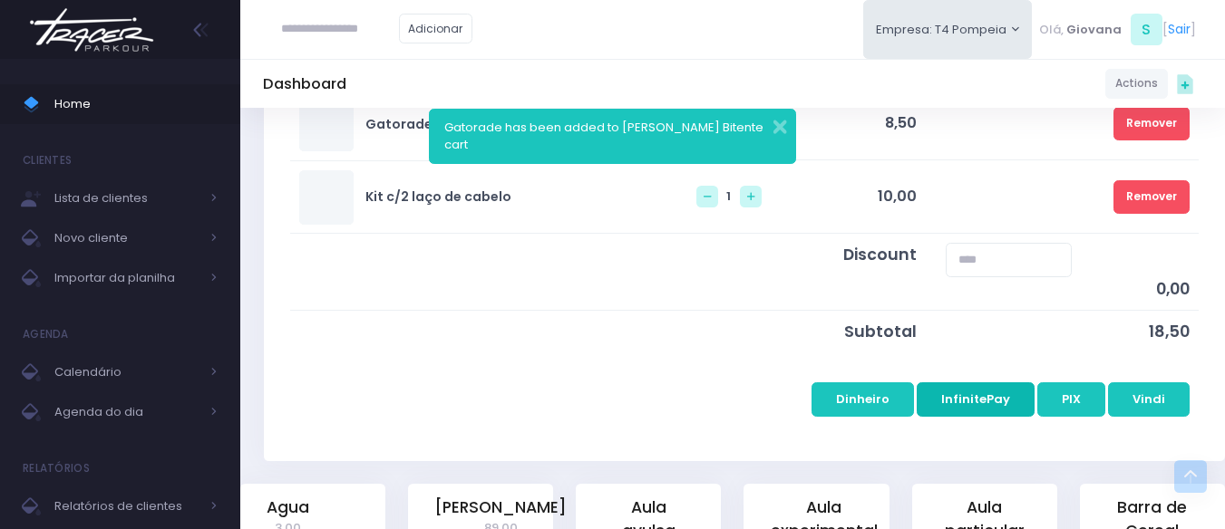
click at [965, 402] on button "InfinitePay" at bounding box center [975, 400] width 118 height 34
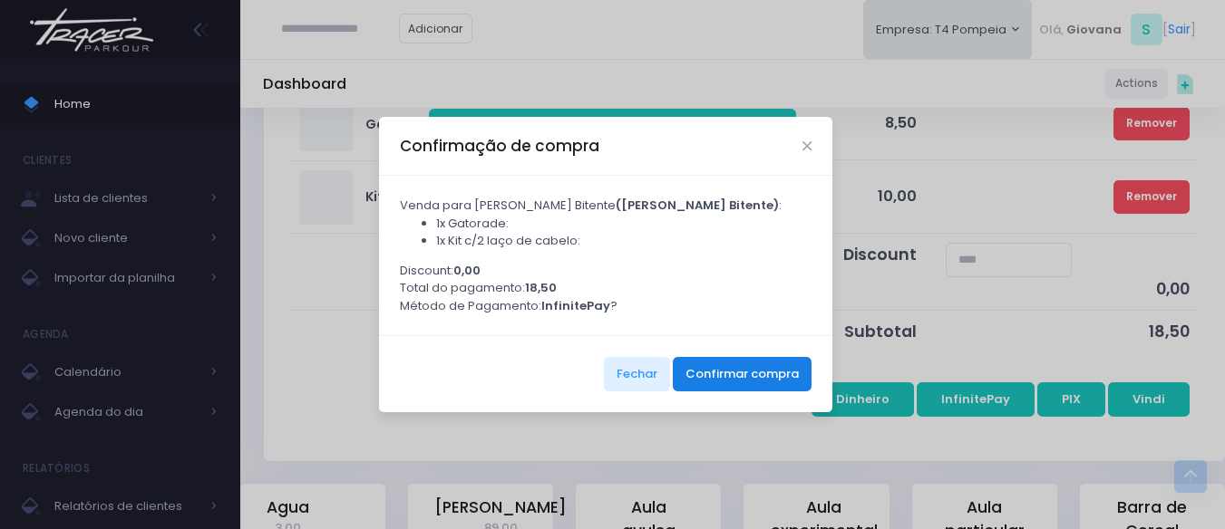
click at [713, 391] on button "Confirmar compra" at bounding box center [742, 374] width 139 height 34
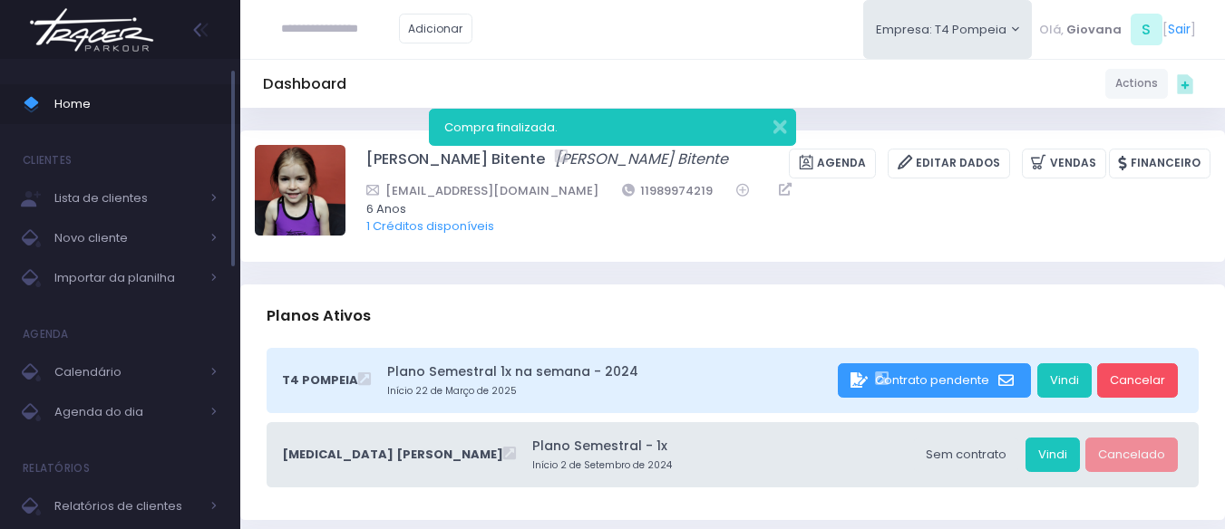
click at [82, 107] on span "Home" at bounding box center [135, 104] width 163 height 24
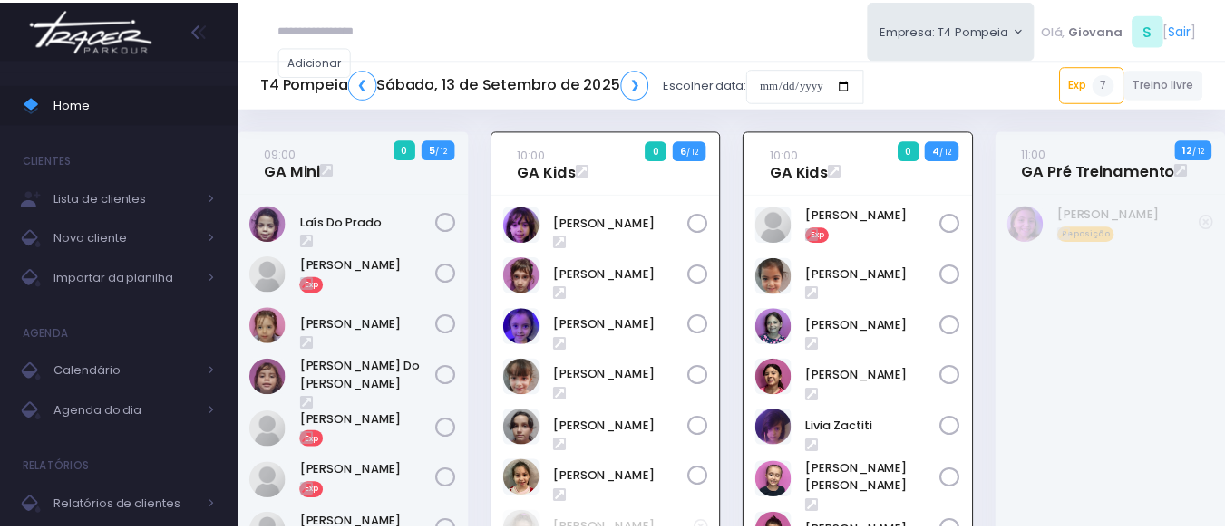
scroll to position [131, 0]
